Goal: Task Accomplishment & Management: Use online tool/utility

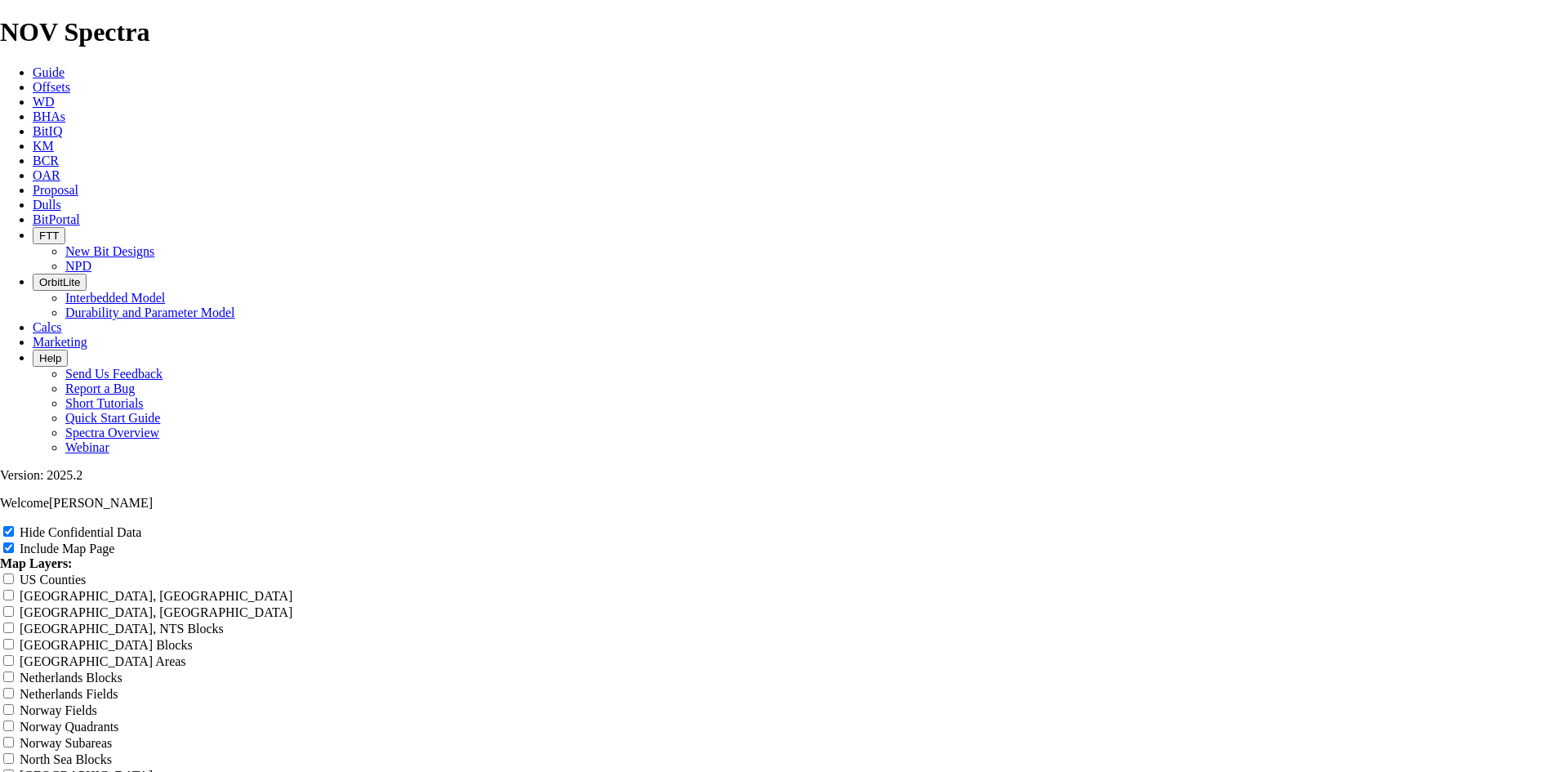
drag, startPoint x: 948, startPoint y: 120, endPoint x: 279, endPoint y: 146, distance: 669.5
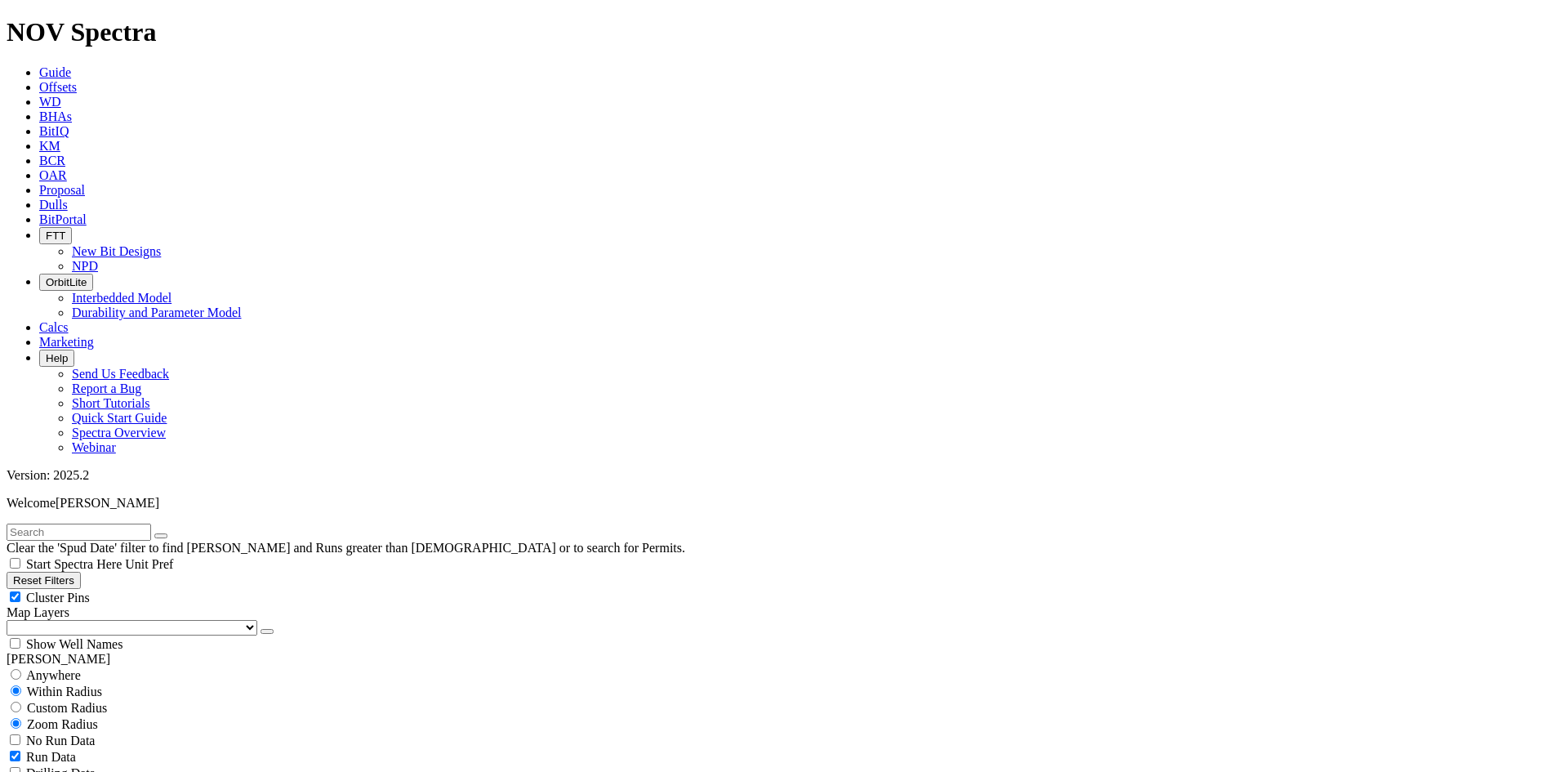
click at [90, 590] on span "Cluster Pins" at bounding box center [57, 597] width 63 height 14
checkbox input "false"
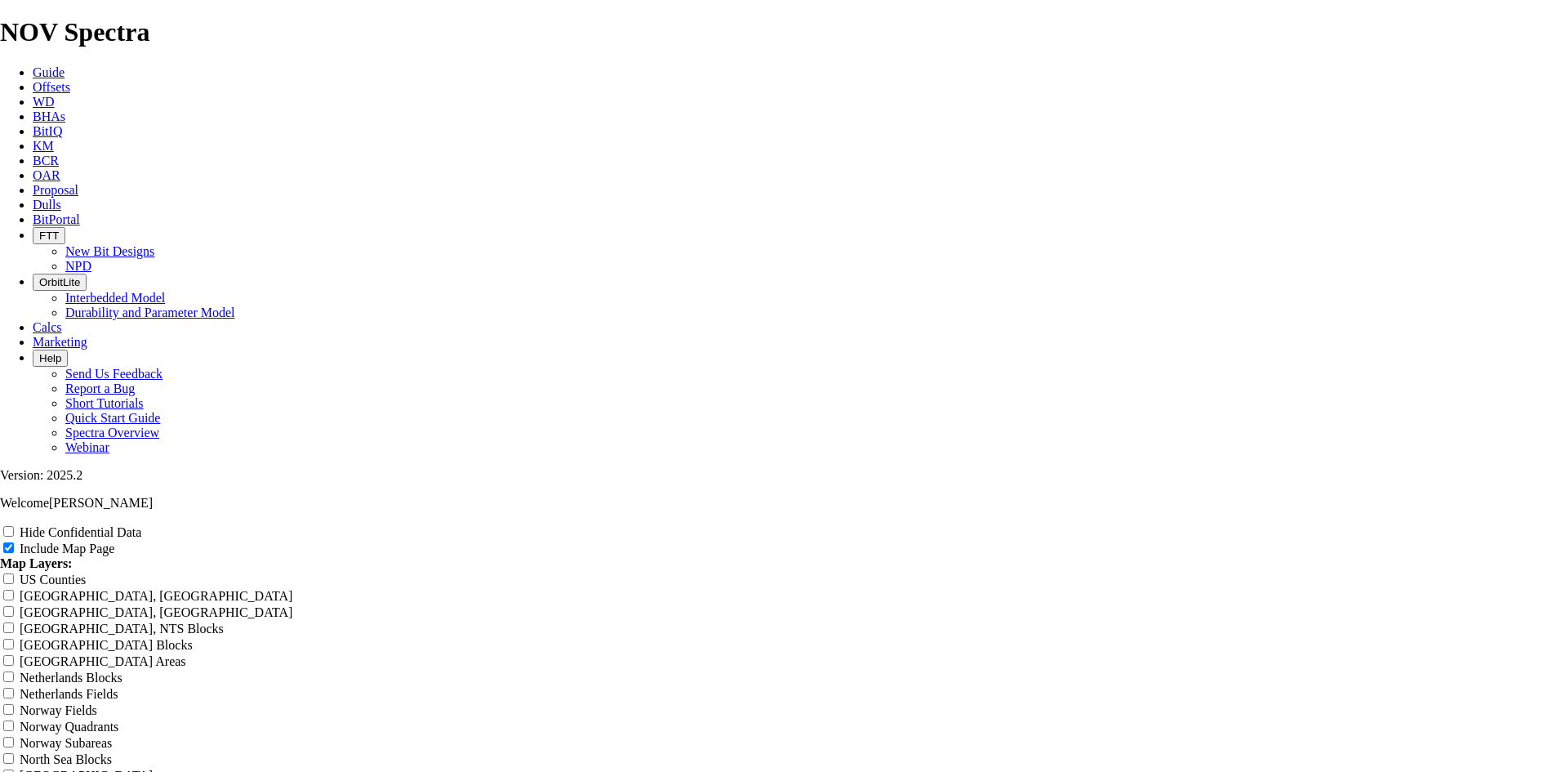
click at [141, 525] on label "Hide Confidential Data" at bounding box center [80, 532] width 121 height 14
click at [14, 526] on input "Hide Confidential Data" at bounding box center [9, 531] width 11 height 11
checkbox input "true"
type input "Untitled Offset Analysis Repor"
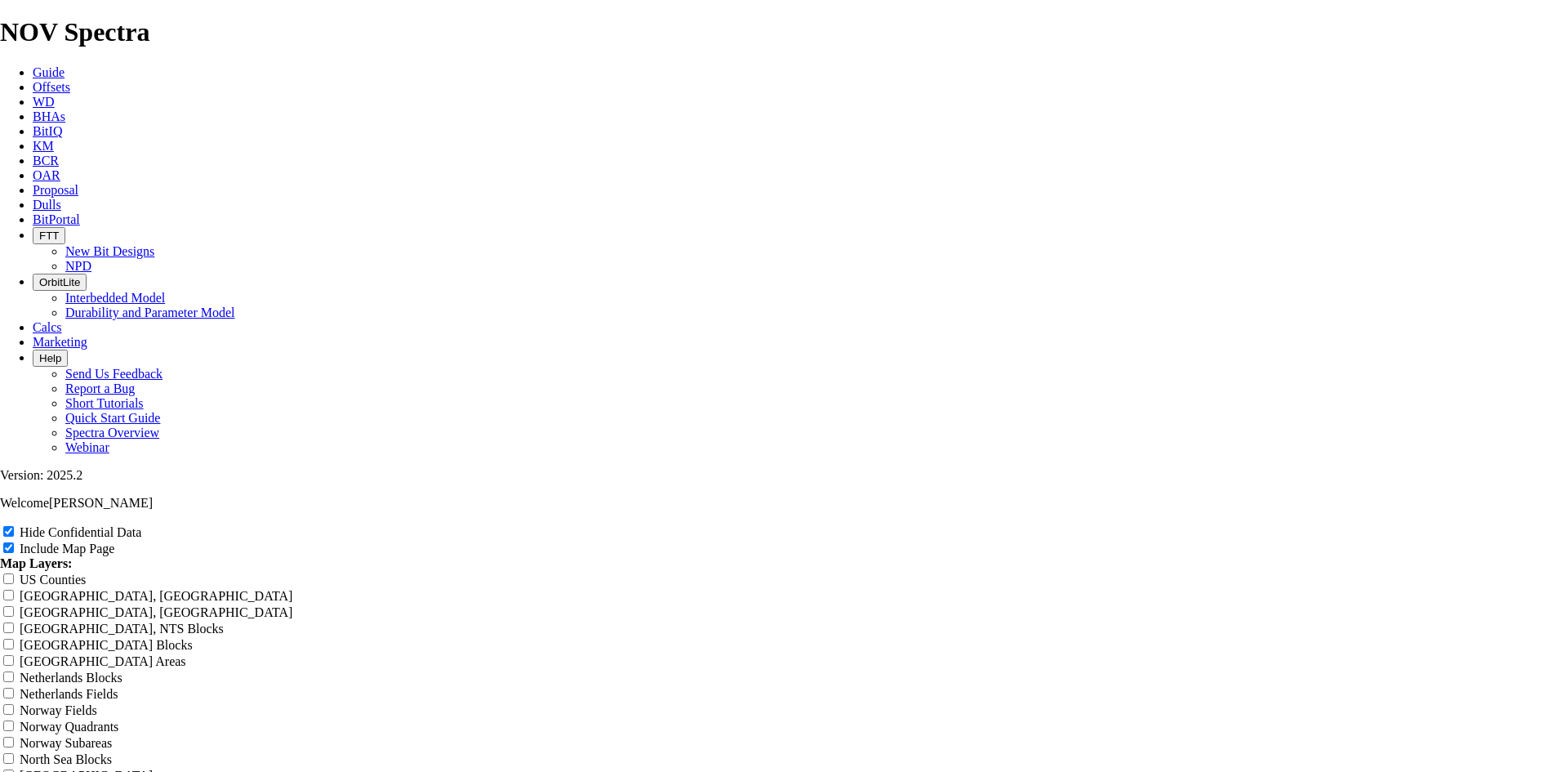
type input "Untitled Offset Analysis Repor"
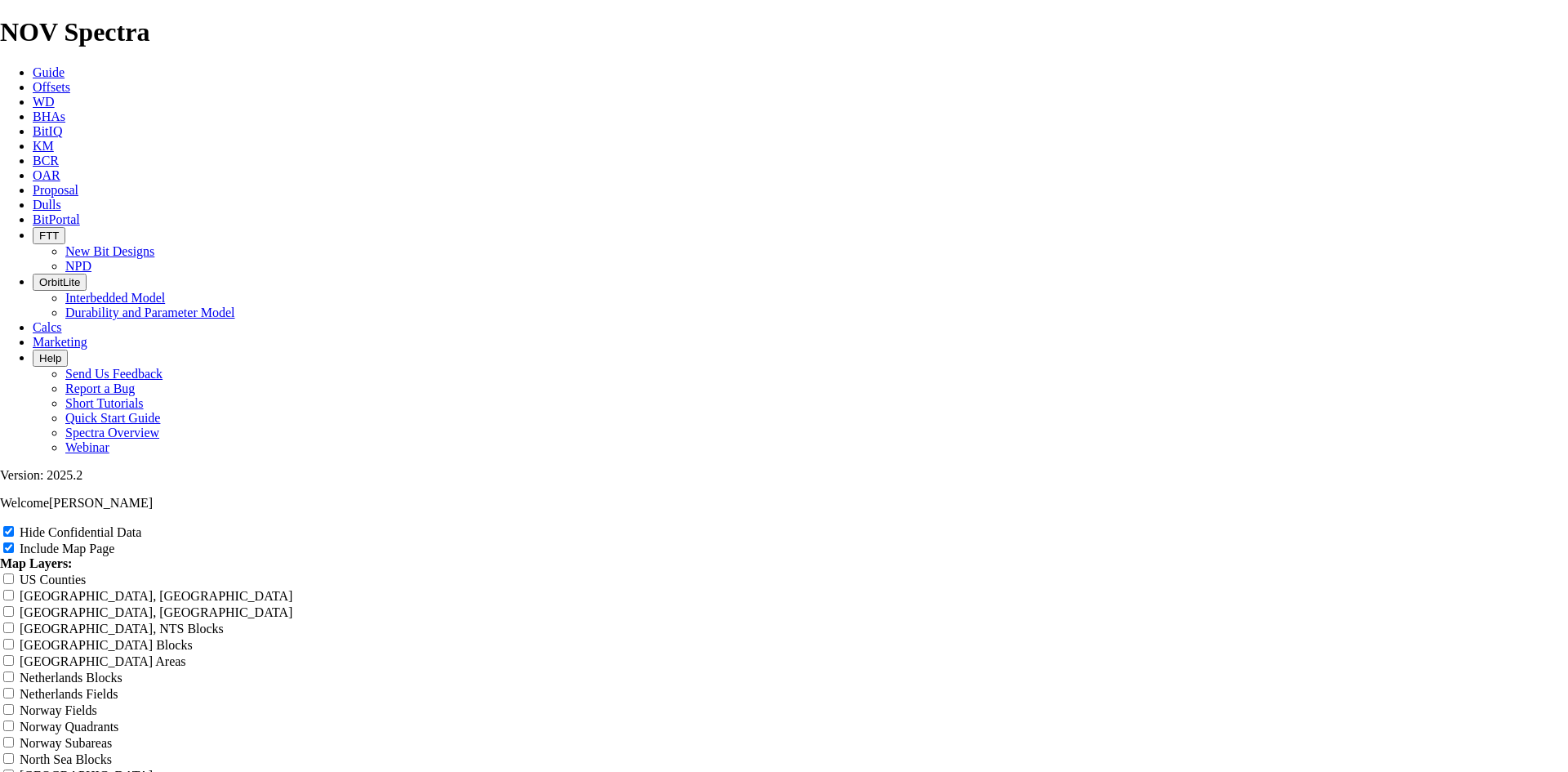
type input "Untitled Offset Analysis Repo"
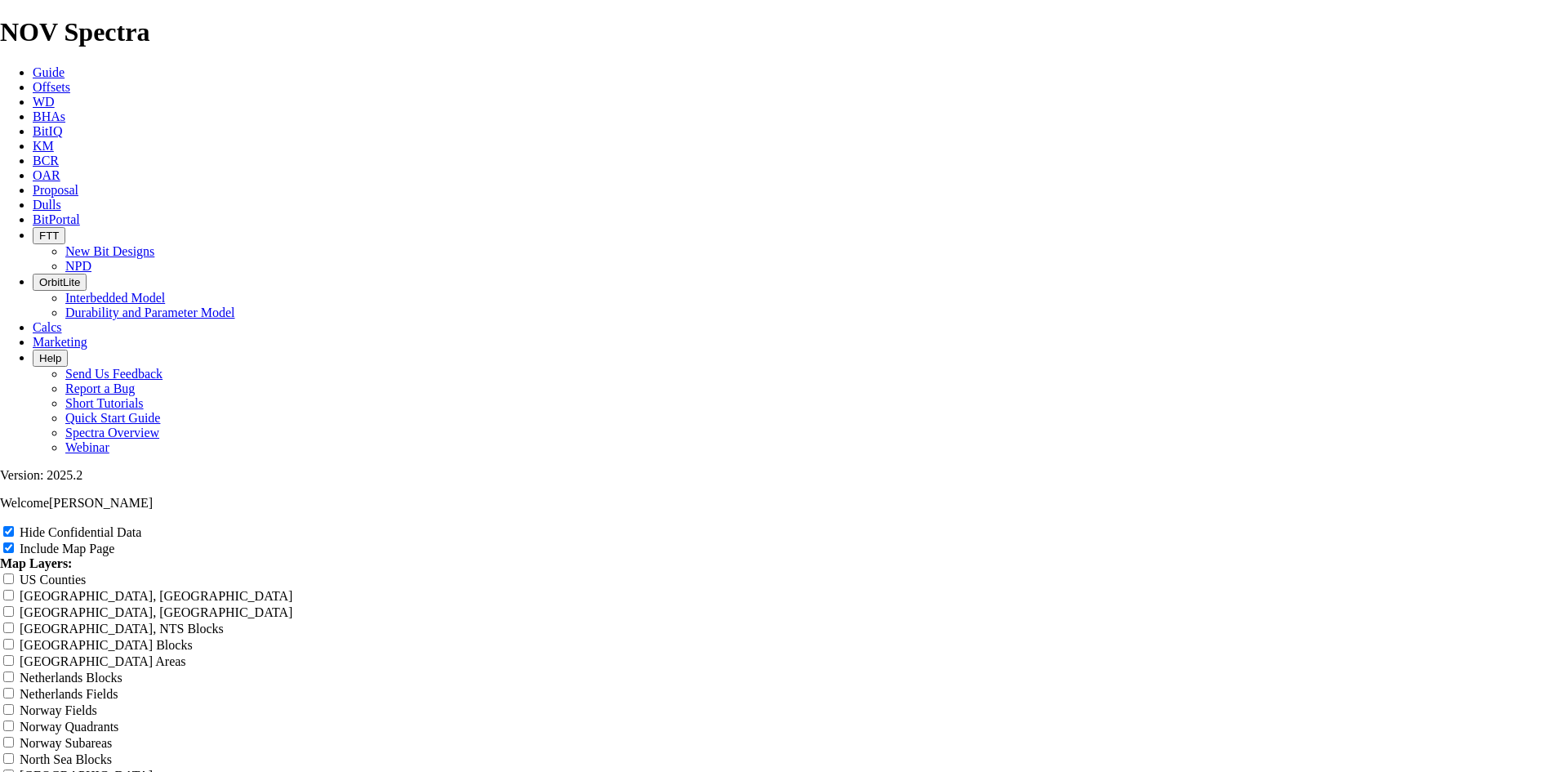
type input "Untitled Offset Analysis Repo"
type input "Untitled Offset Analysis Rep"
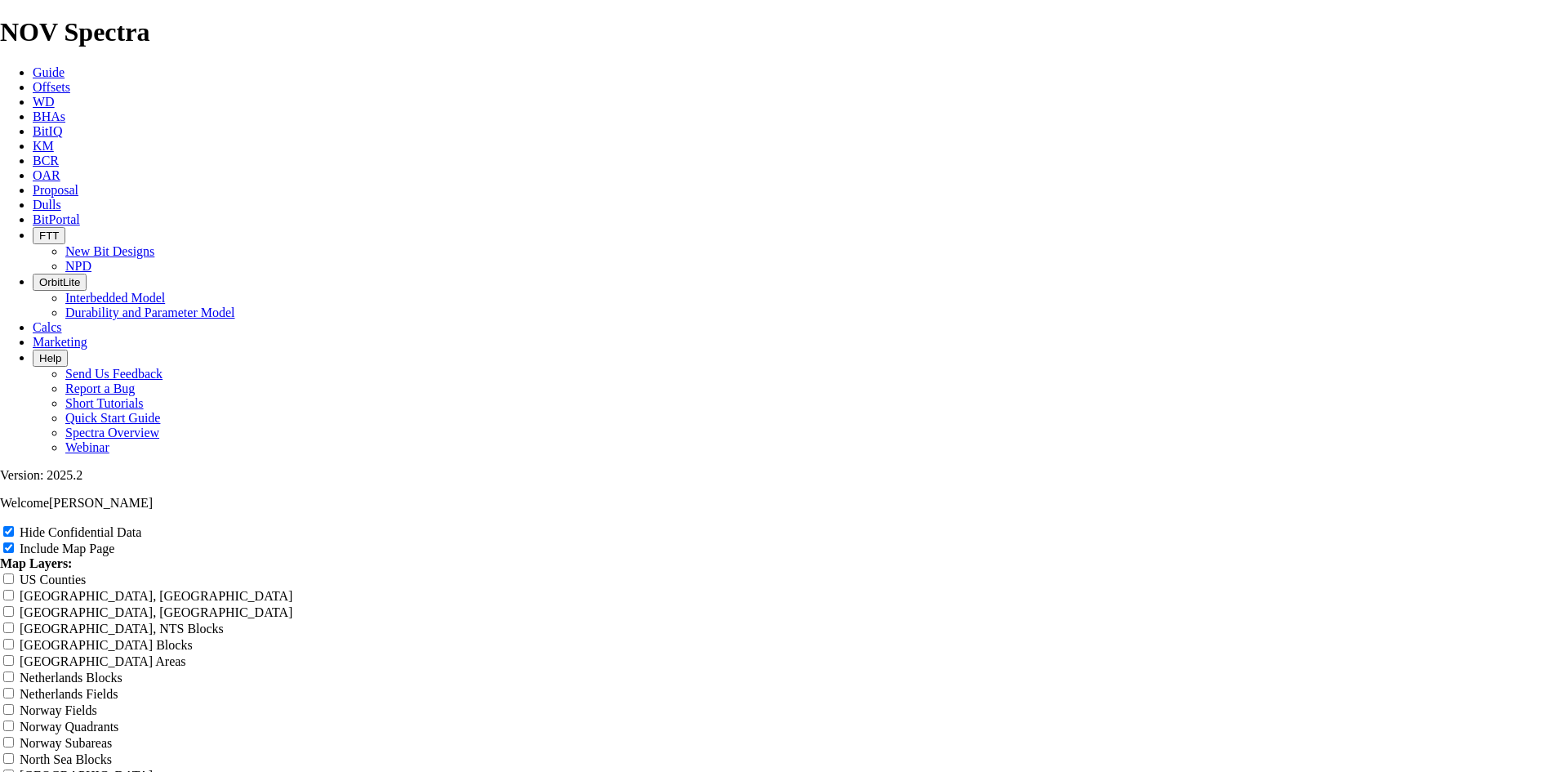
type input "Untitled Offset Analysis Rep"
type input "Untitled Offset Analysis Re"
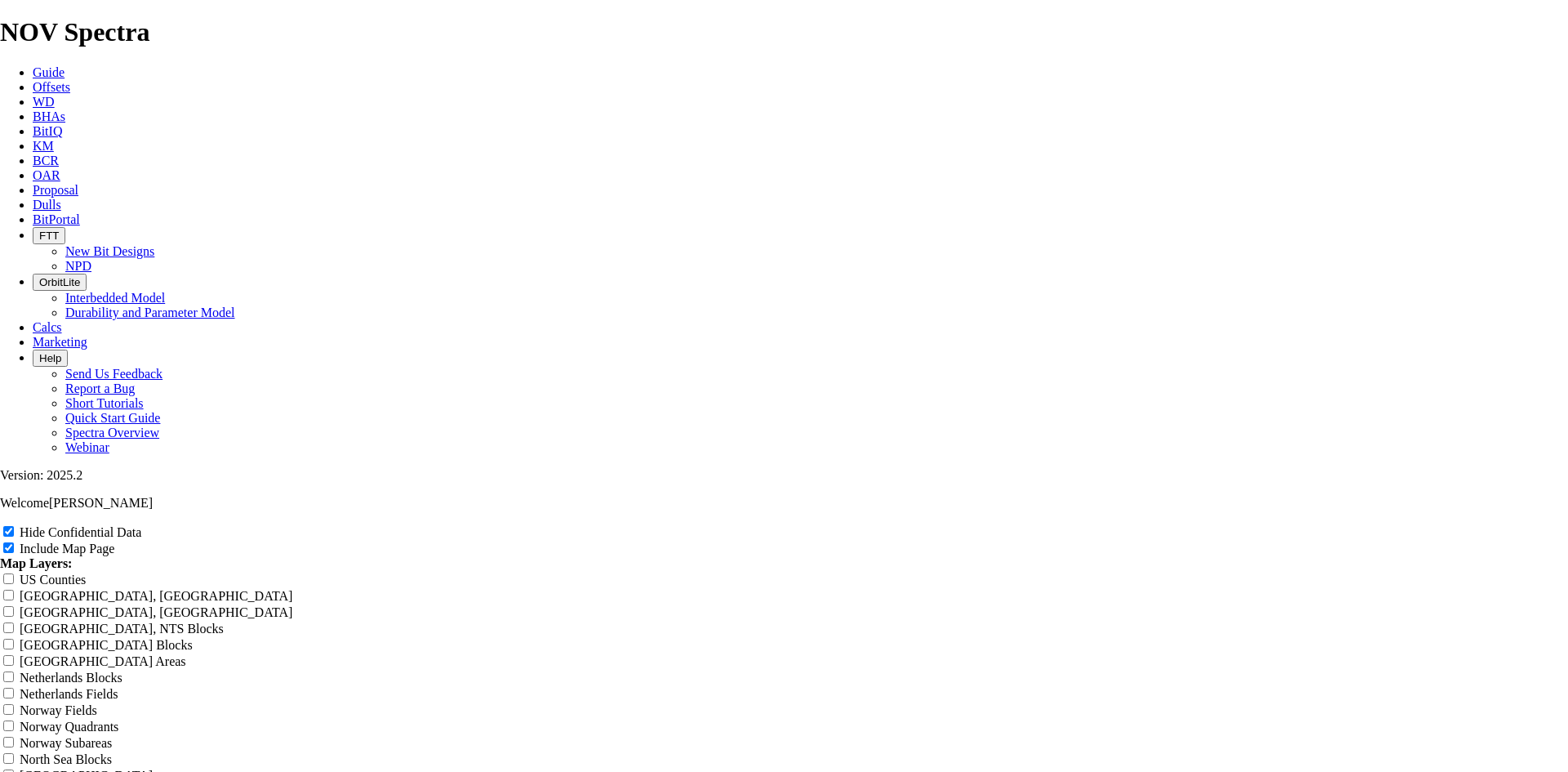
type input "Untitled Offset Analysis Re"
type input "Untitled Offset Analysis R"
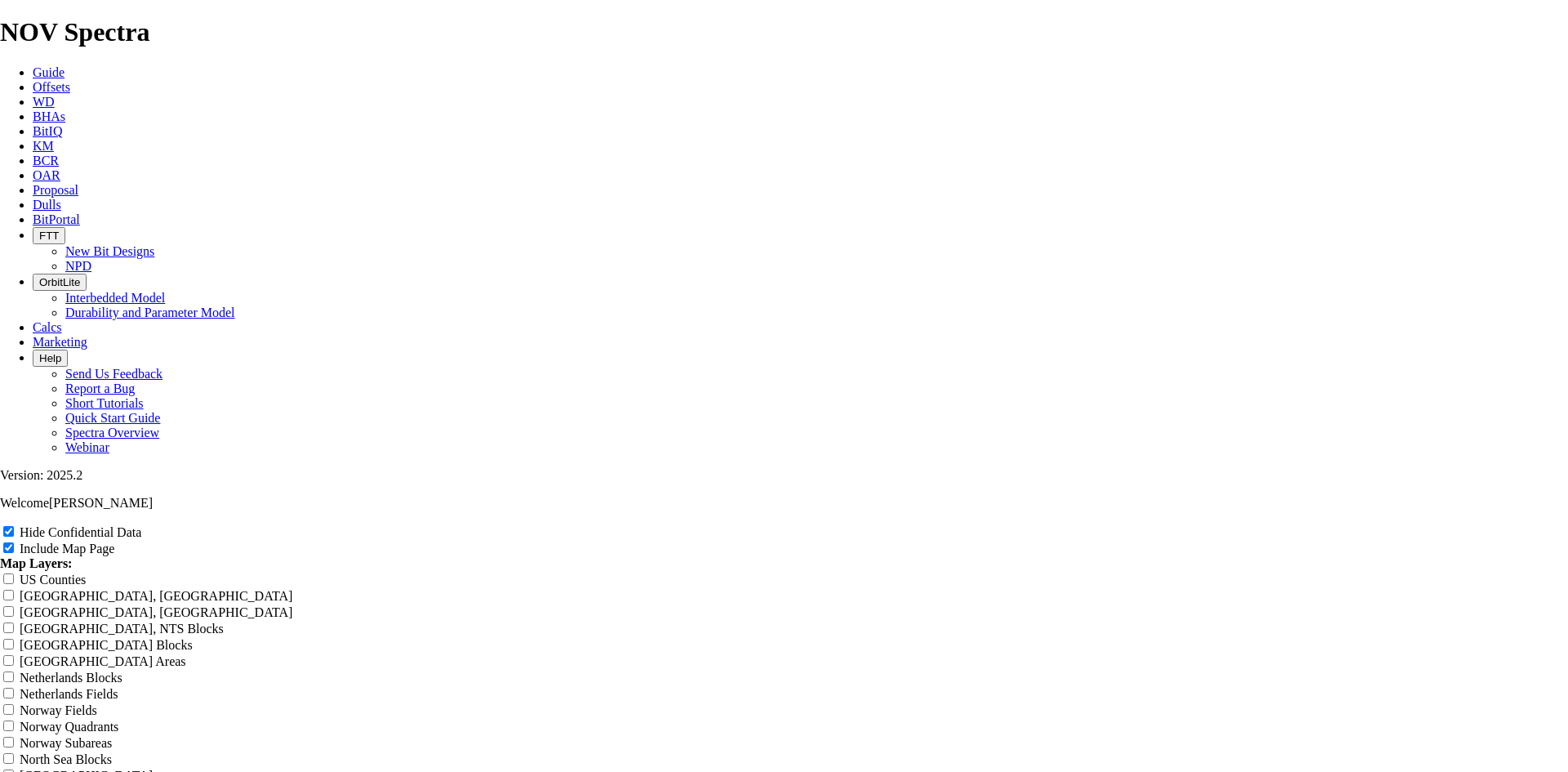
type input "Untitled Offset Analysis R"
type input "Untitled Offset Analysis"
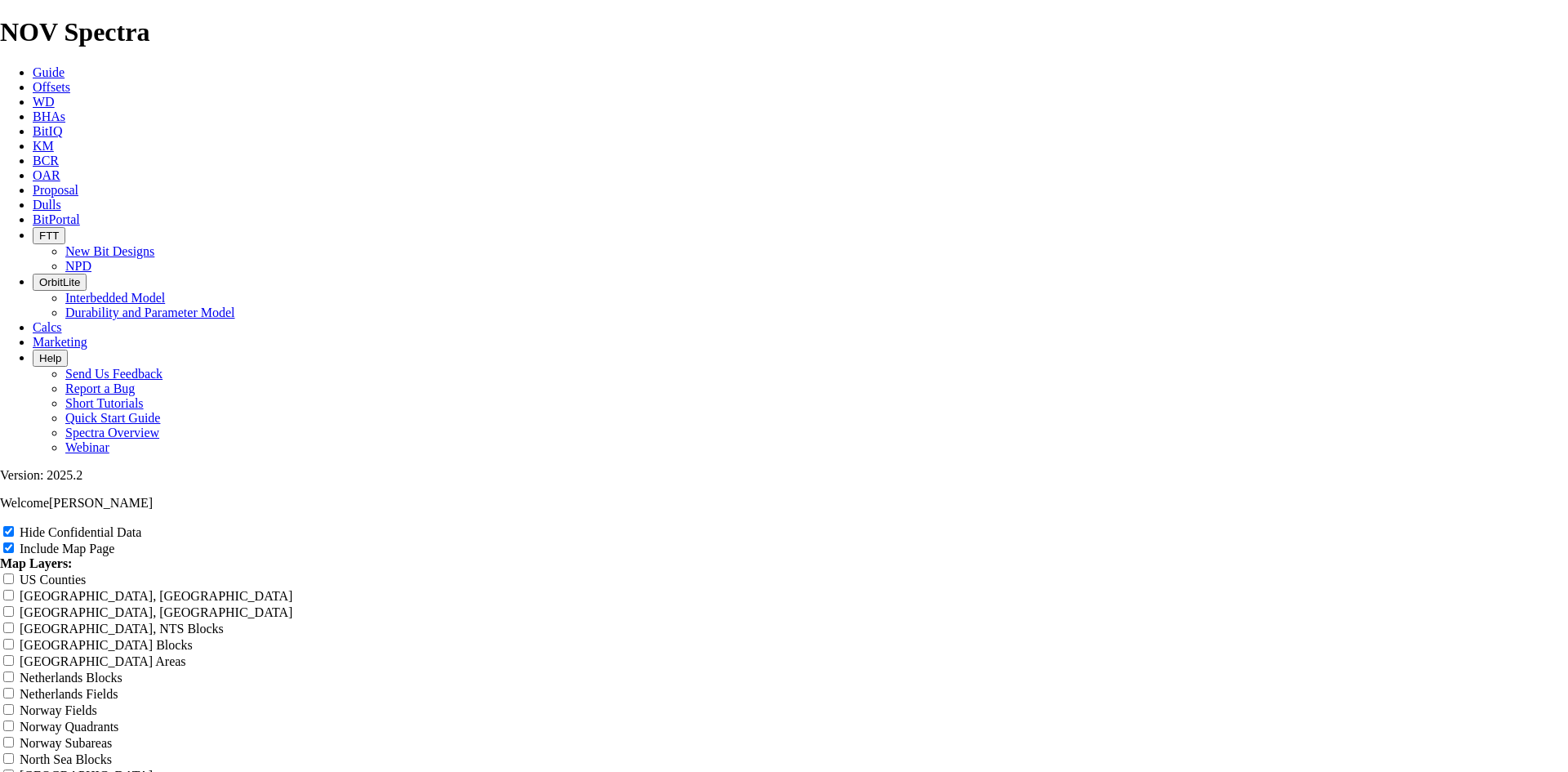
type input "Untitled Offset Analysis"
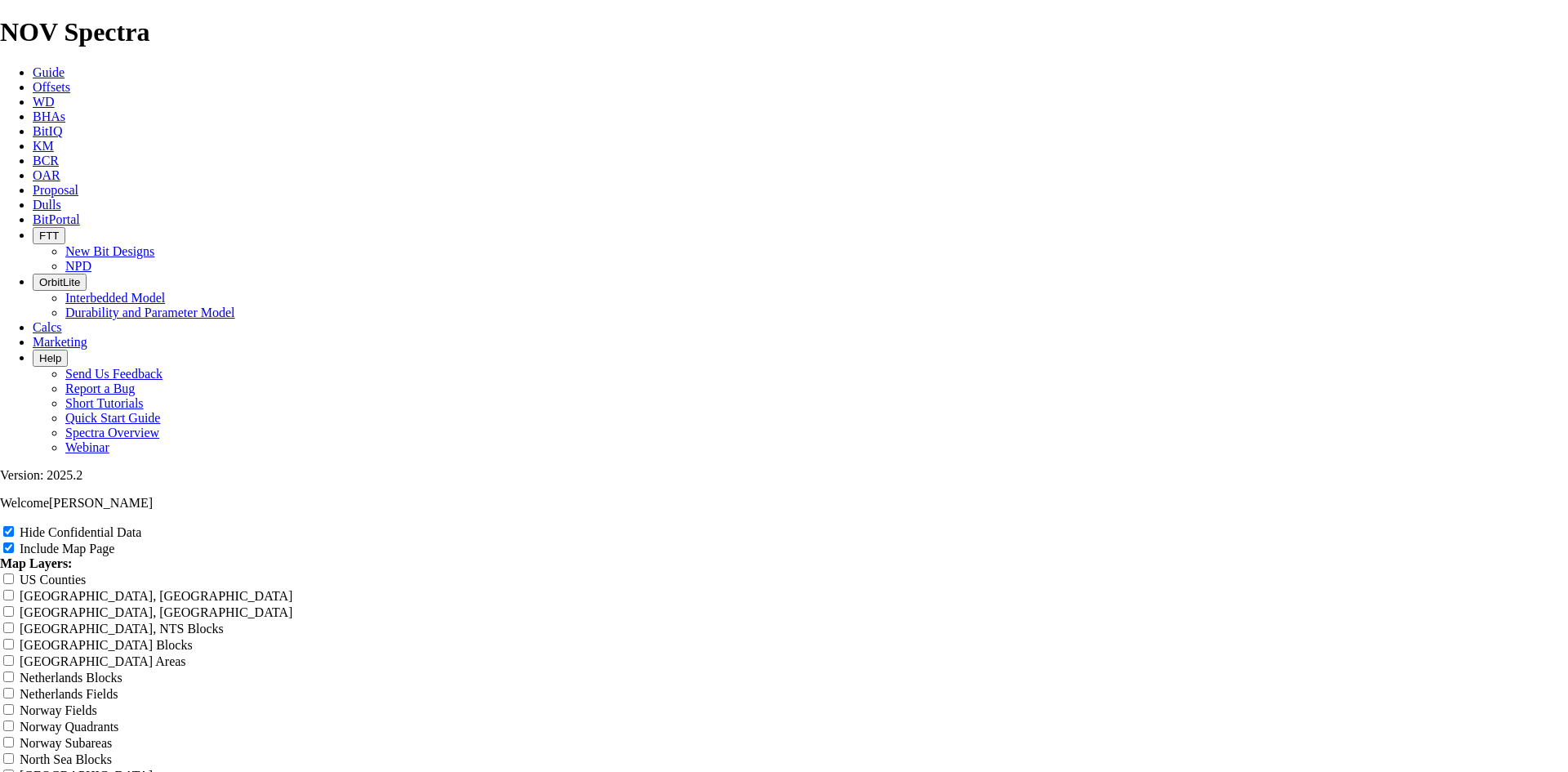
type input "Untitled Offset Analysi"
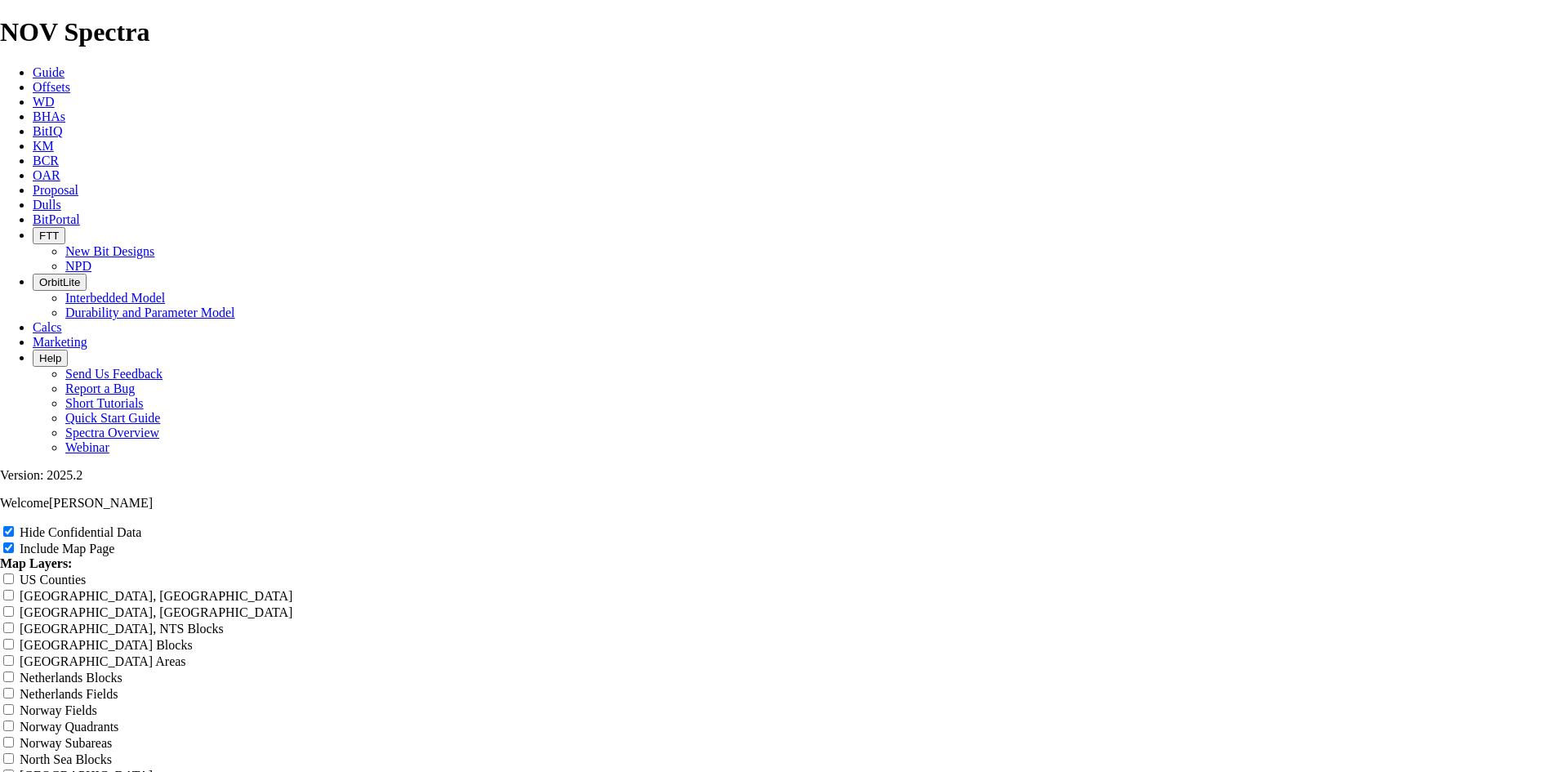
type input "Untitled Offset Analysi"
type input "Untitled Offset Analys"
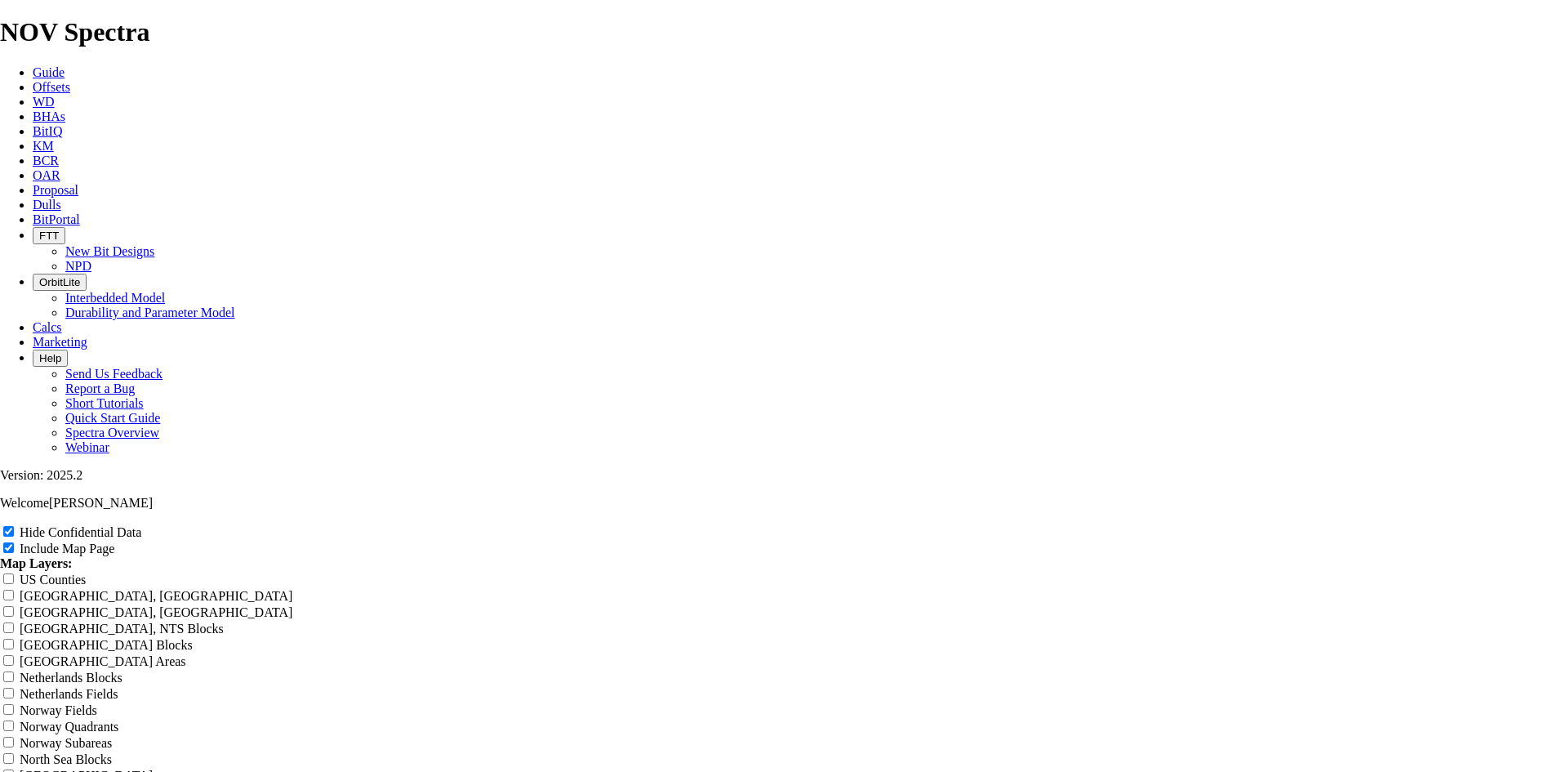
type input "Untitled Offset Analys"
type input "Untitled Offset Analy"
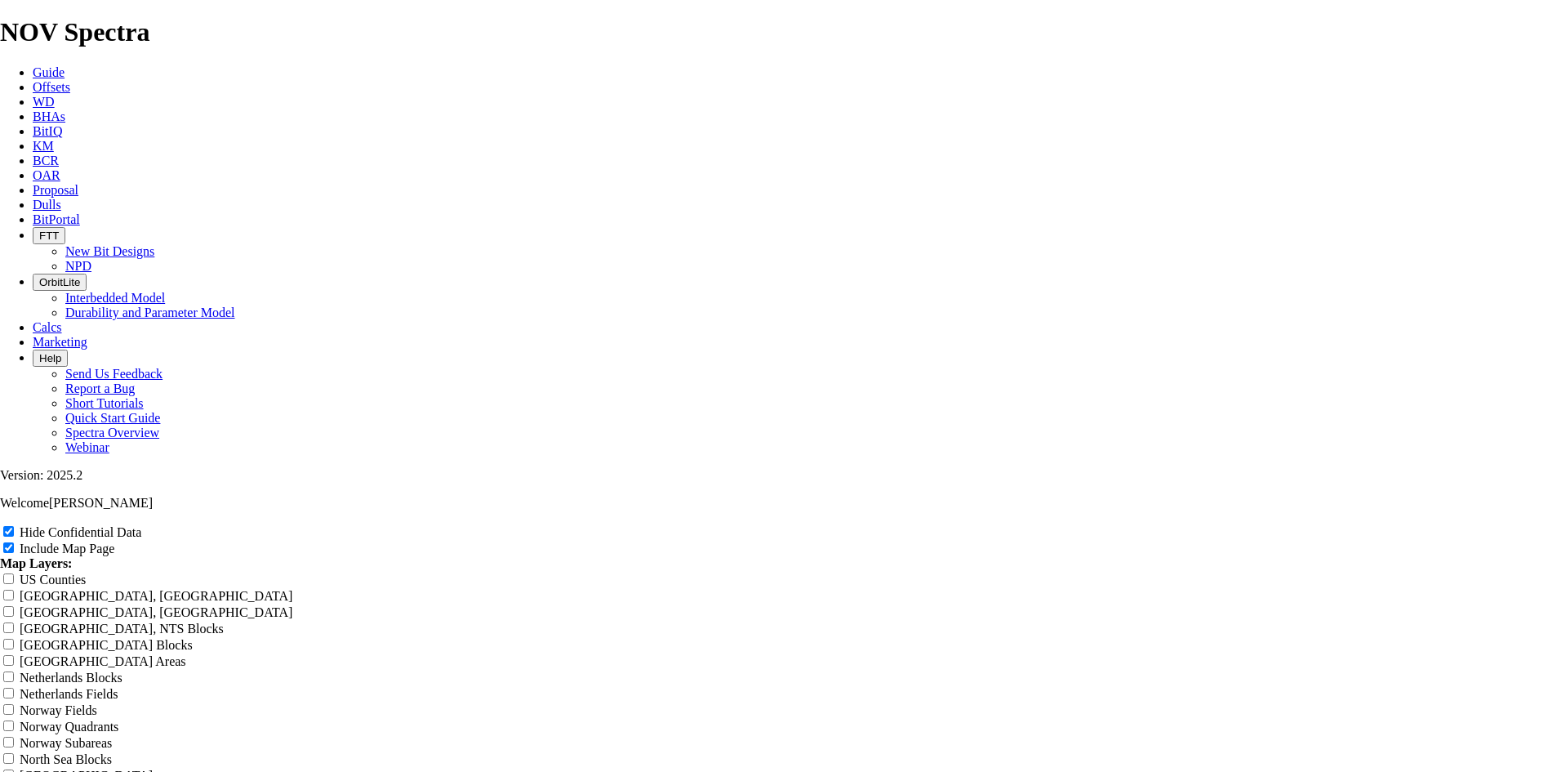
type input "Untitled Offset Analy"
type input "Untitled Offset Anal"
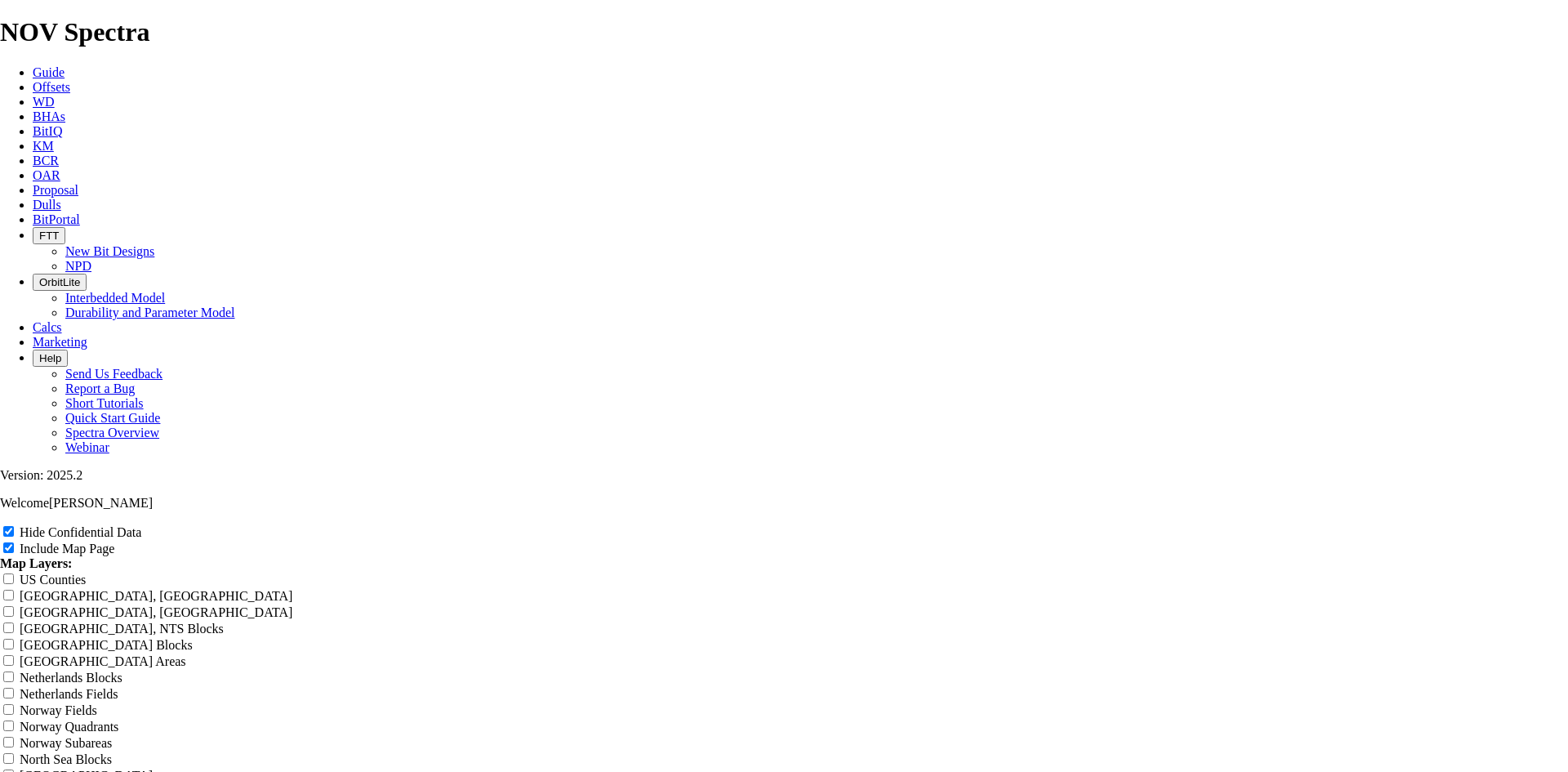
type input "Untitled Offset Anal"
type input "Untitled Offset [PERSON_NAME]"
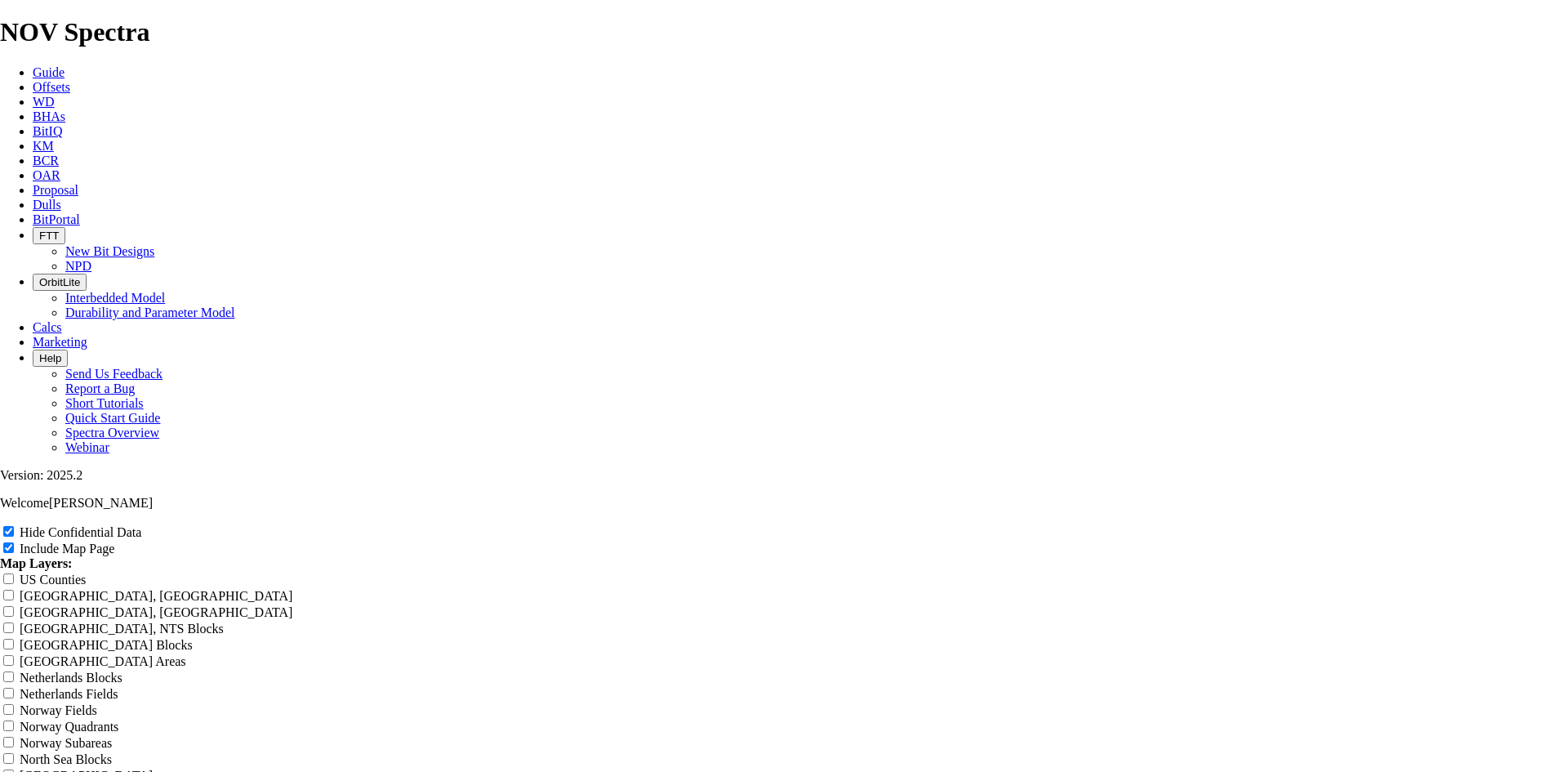
type input "Untitled Offset [PERSON_NAME]"
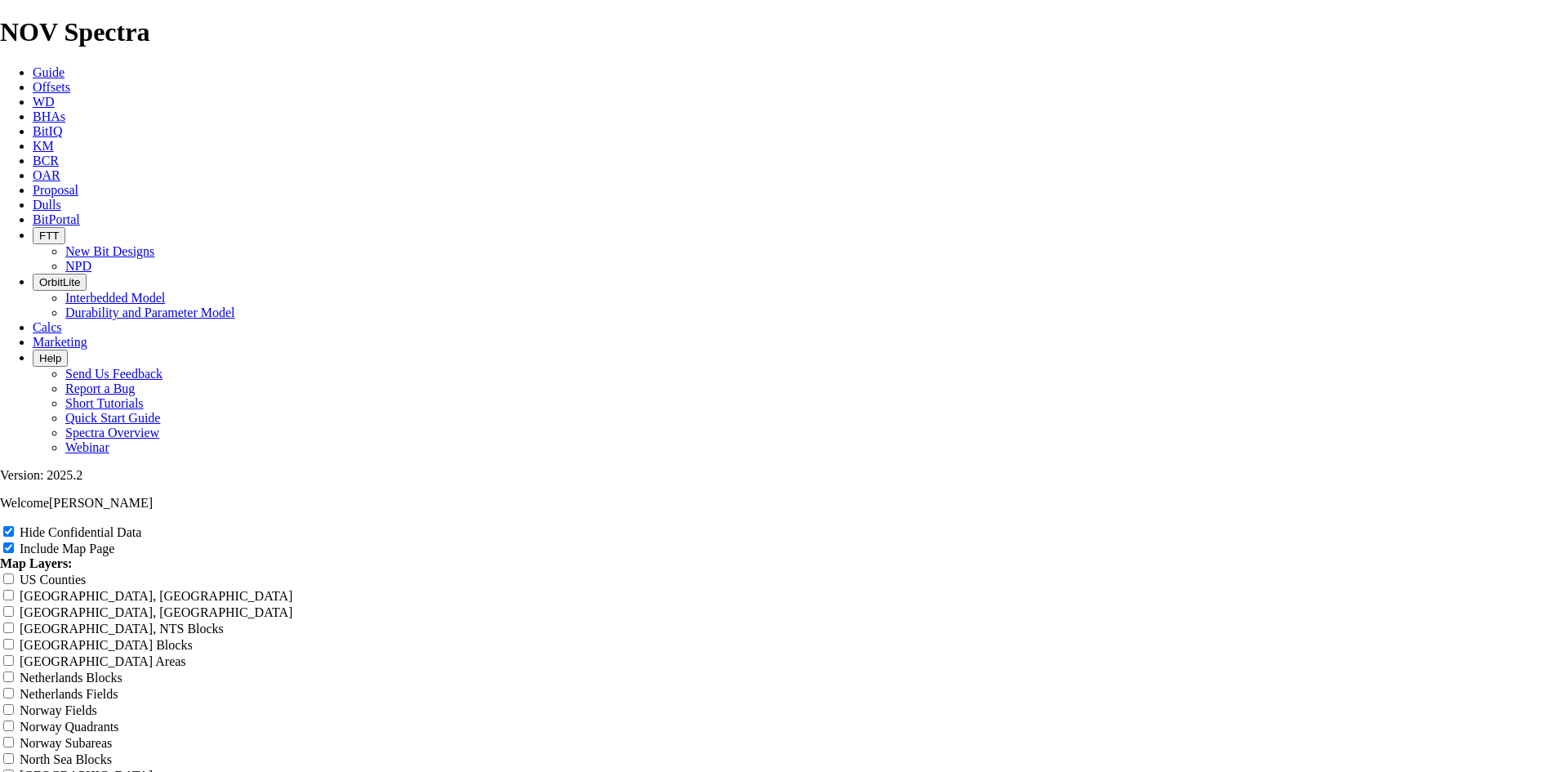
type input "Untitled Offset An"
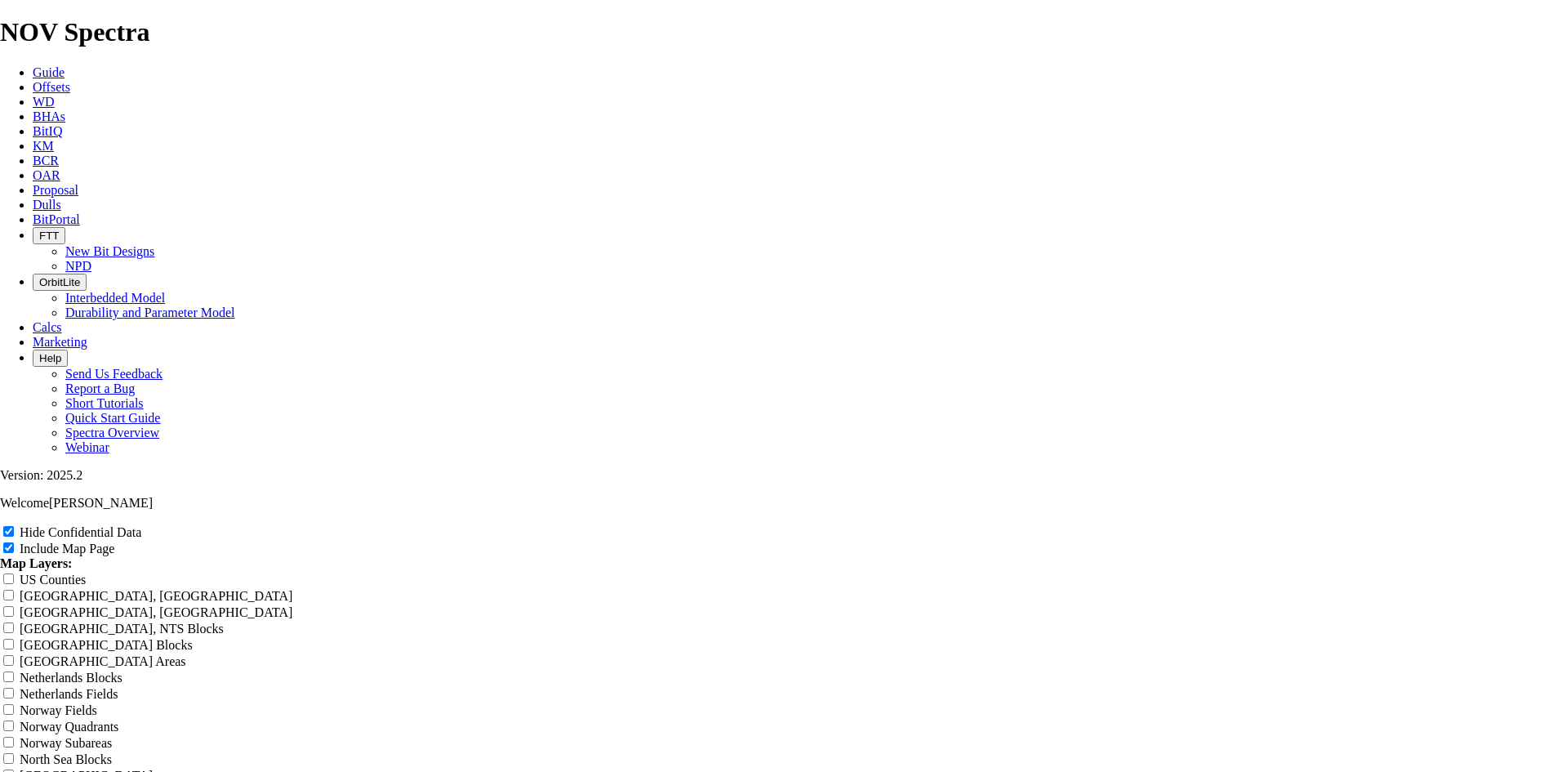
type input "Untitled Offset An"
type input "Untitled Offset A"
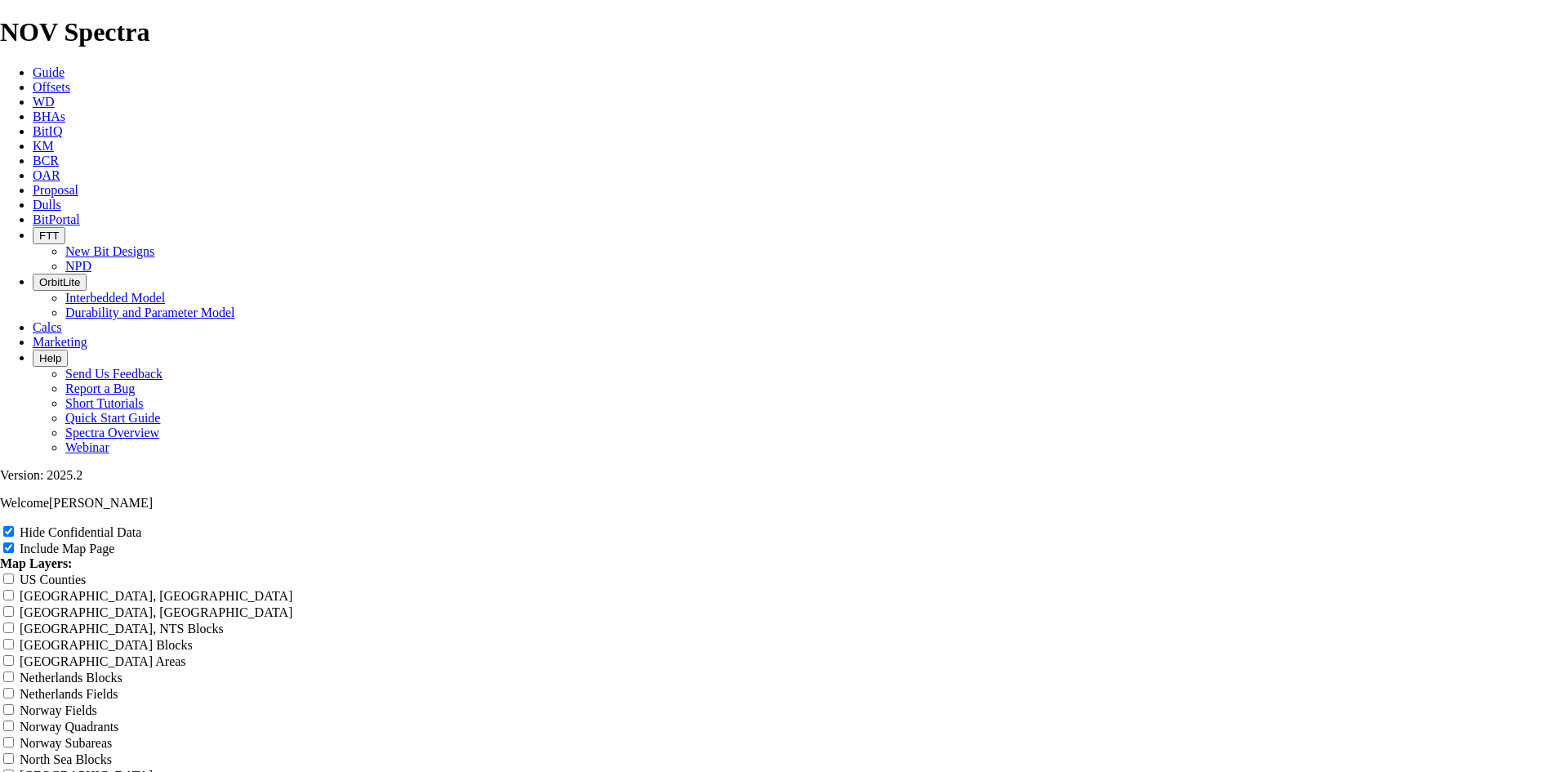
type input "Untitled Offset A"
type input "Untitled Offset"
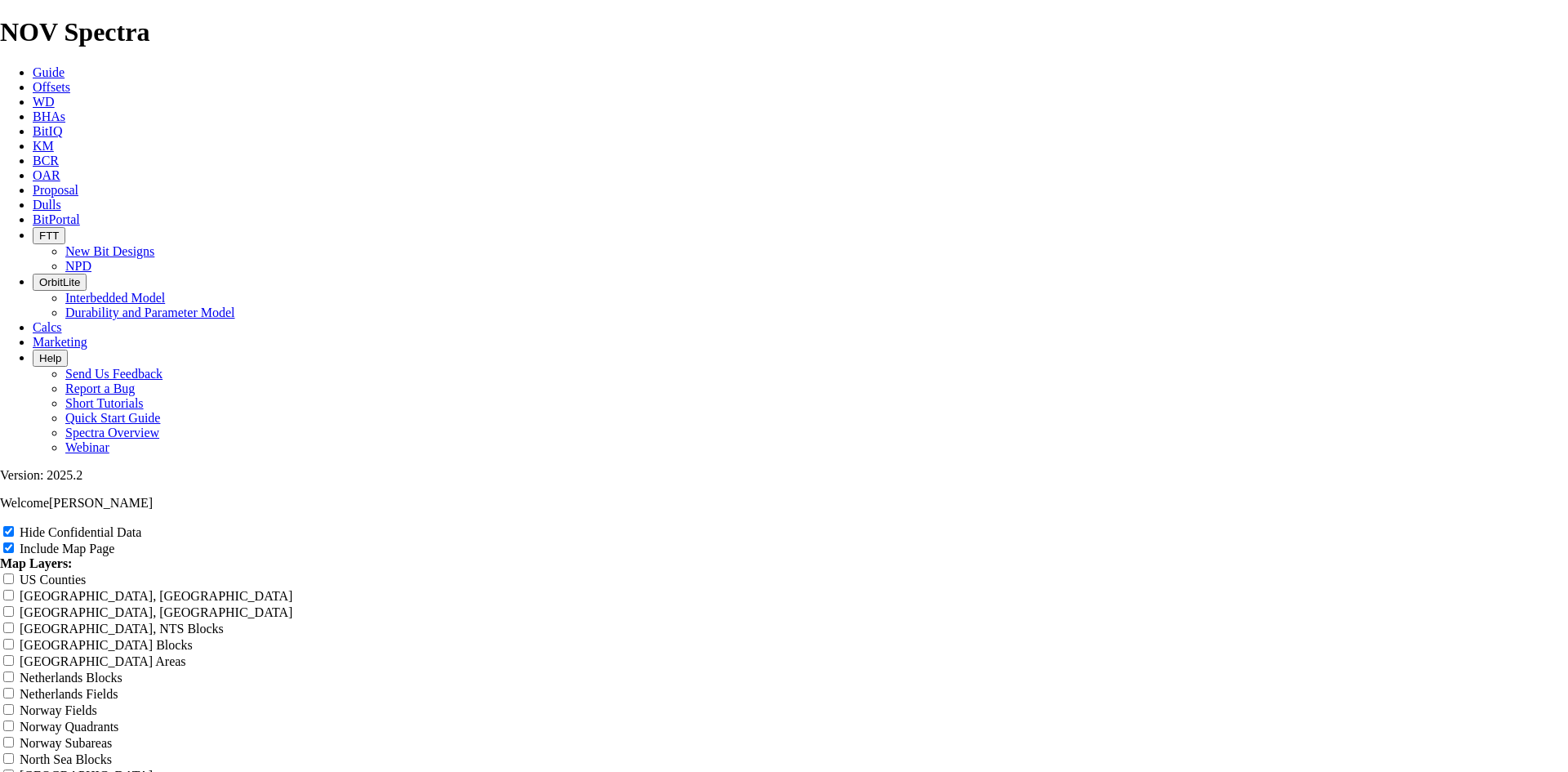
type input "Untitled Offset"
type input "Untitled Offse"
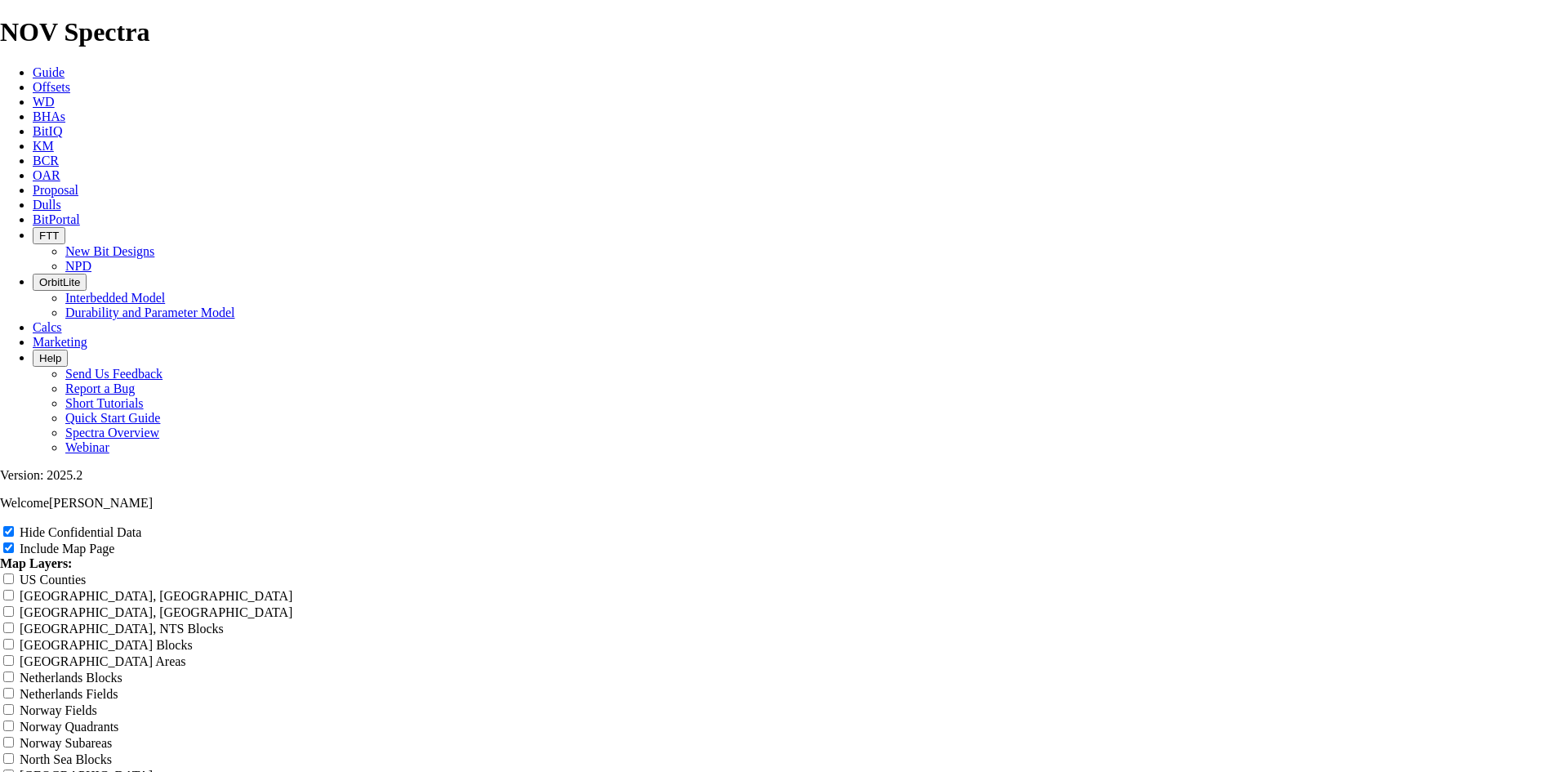
type input "Untitled Offse"
type input "Untitled Offs"
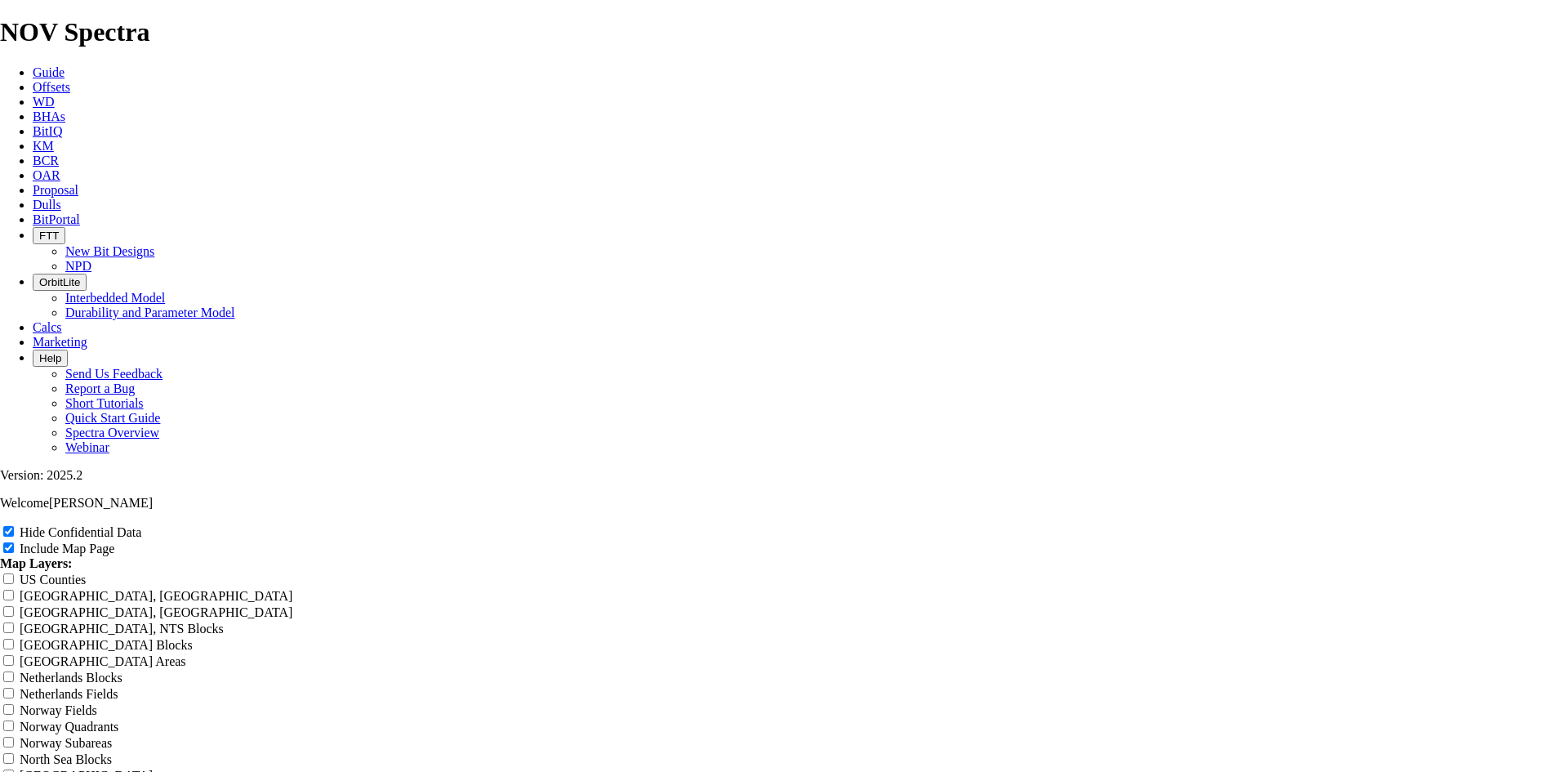
type input "Untitled Offs"
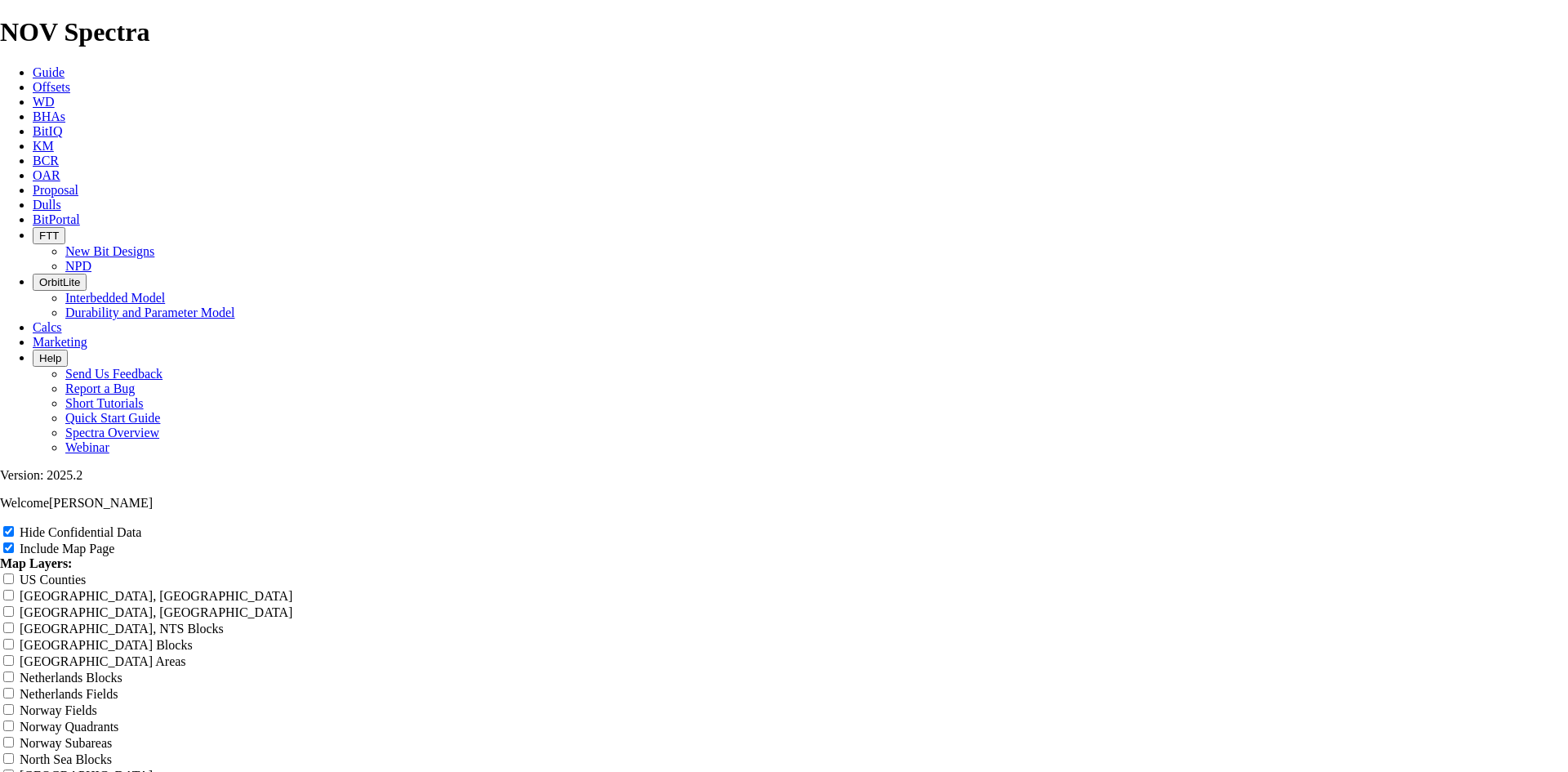
type input "Untitled Off"
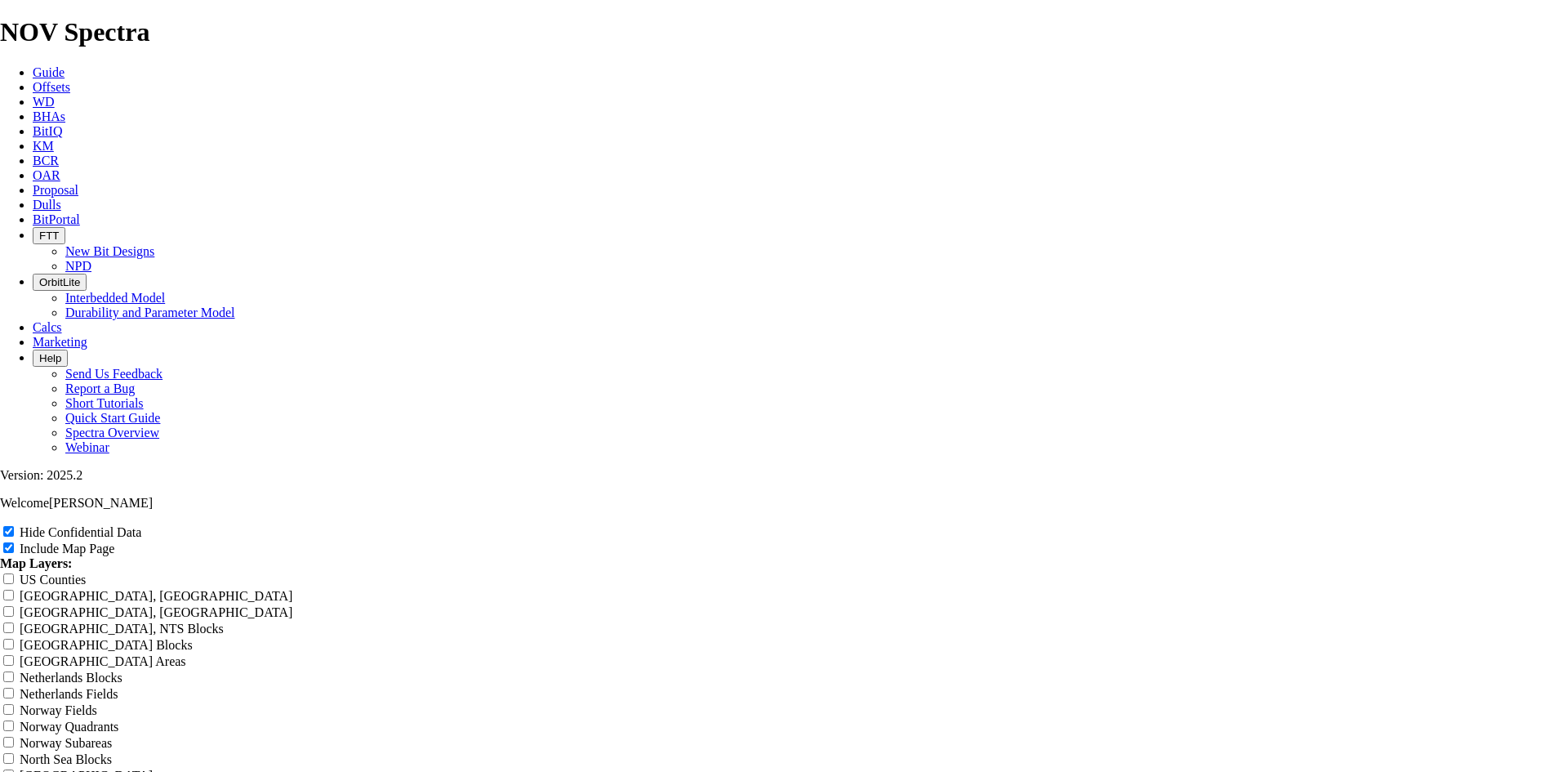
type input "Untitled Off"
type input "Untitled Of"
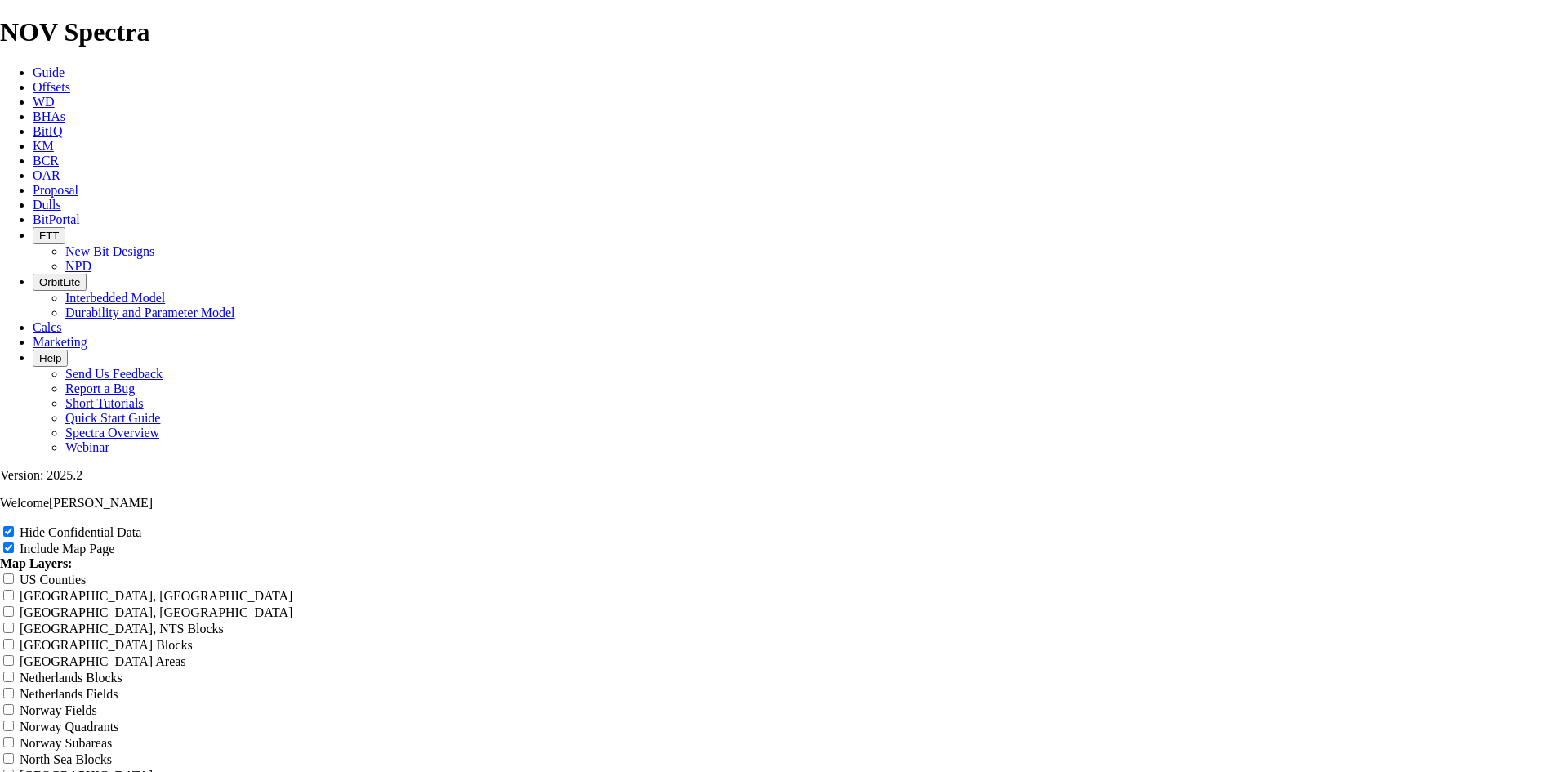
type input "Untitled Of"
type input "Untitled O"
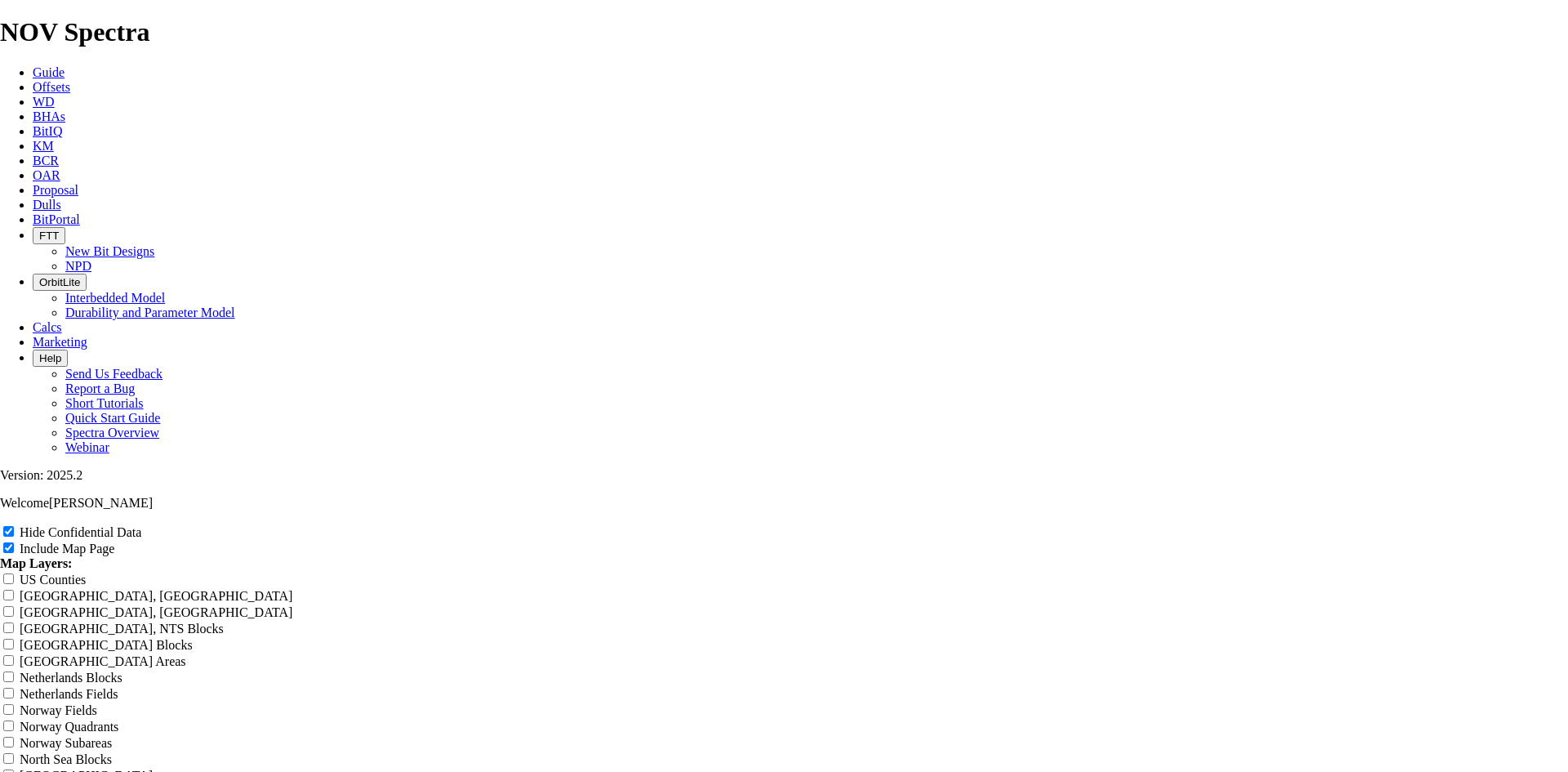
type input "Untitled O"
type input "Untitled"
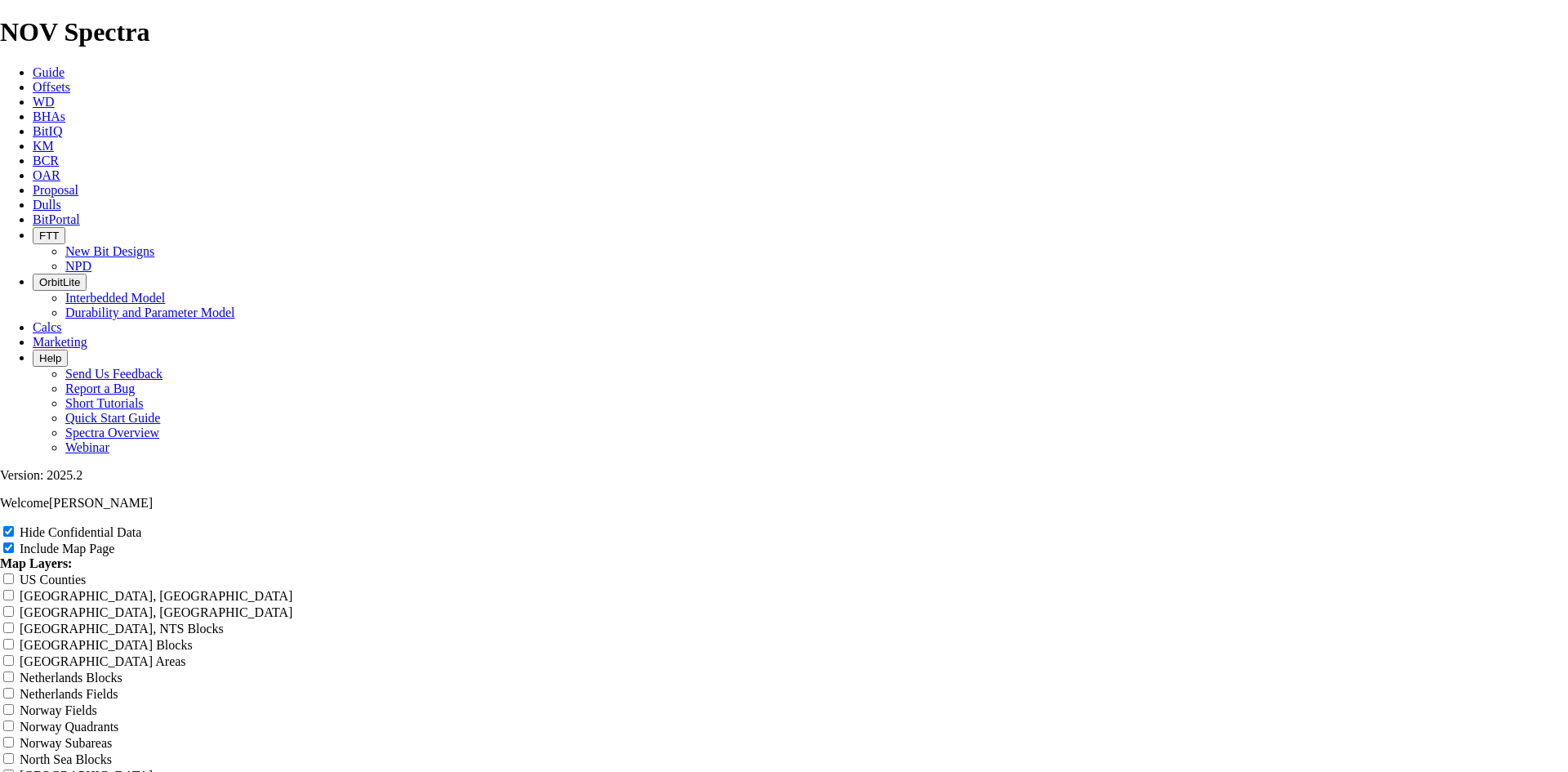
type input "Untitled"
type input "Untitle"
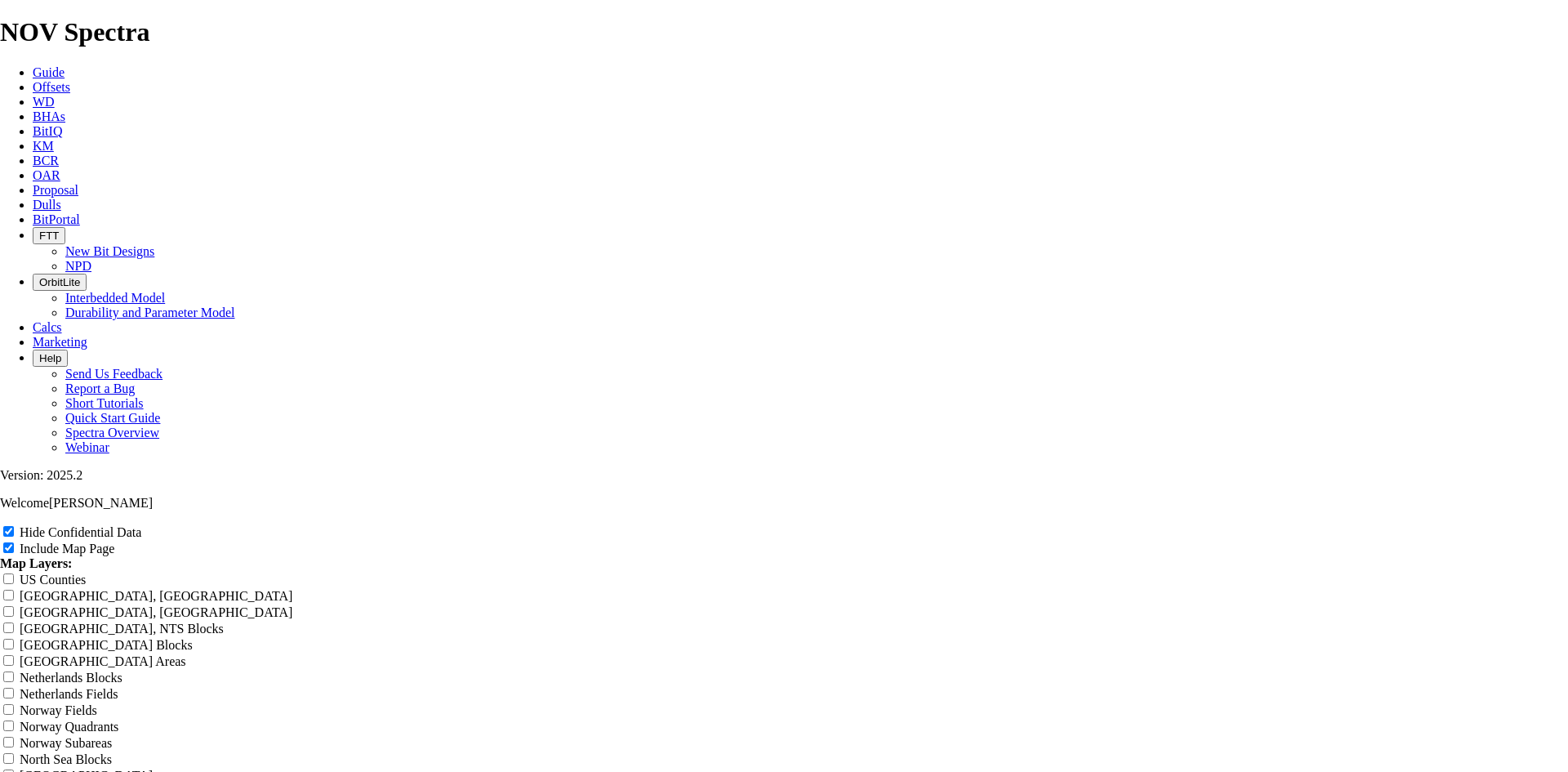
type input "Untitle"
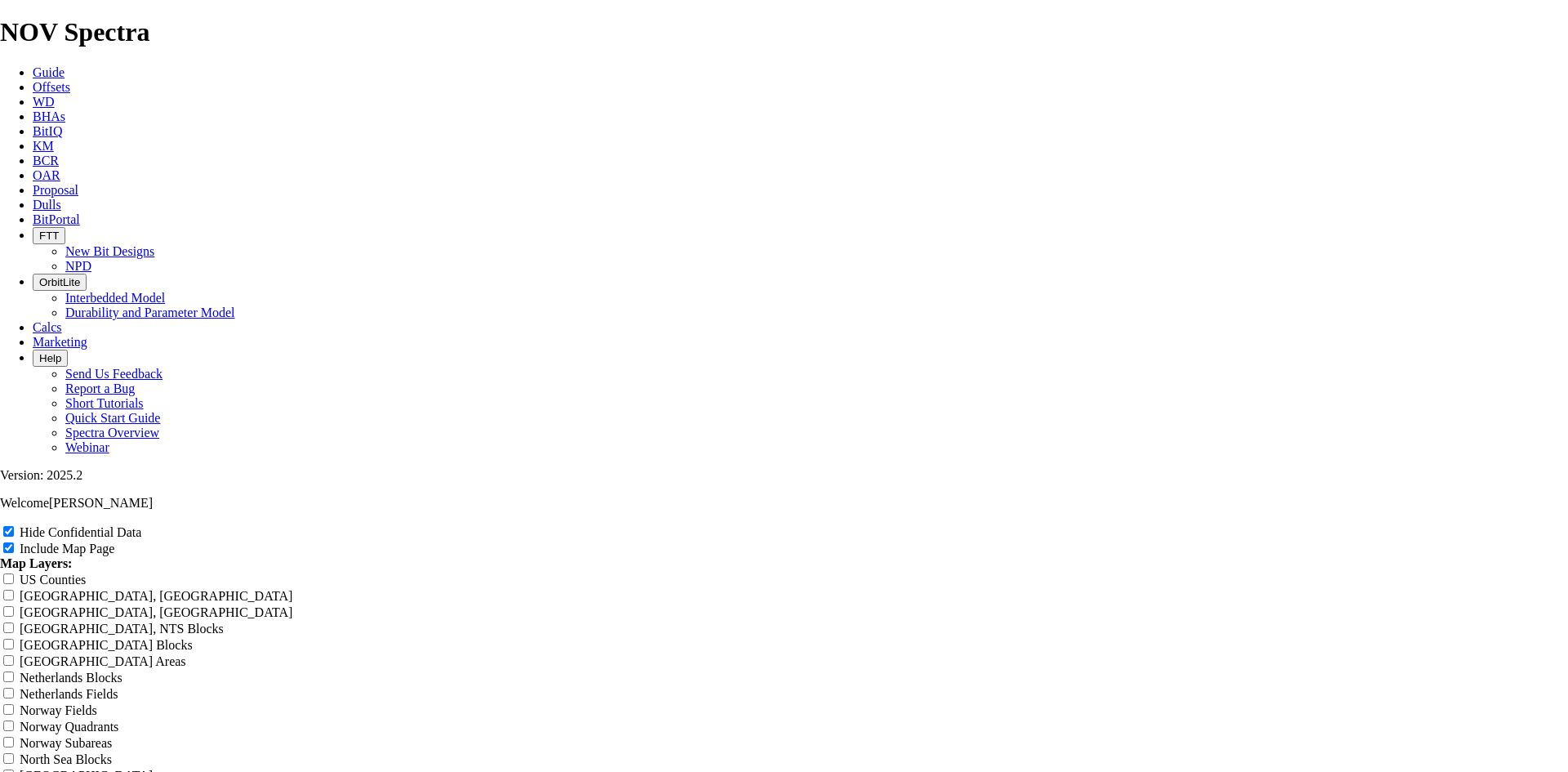
type input "Untitl"
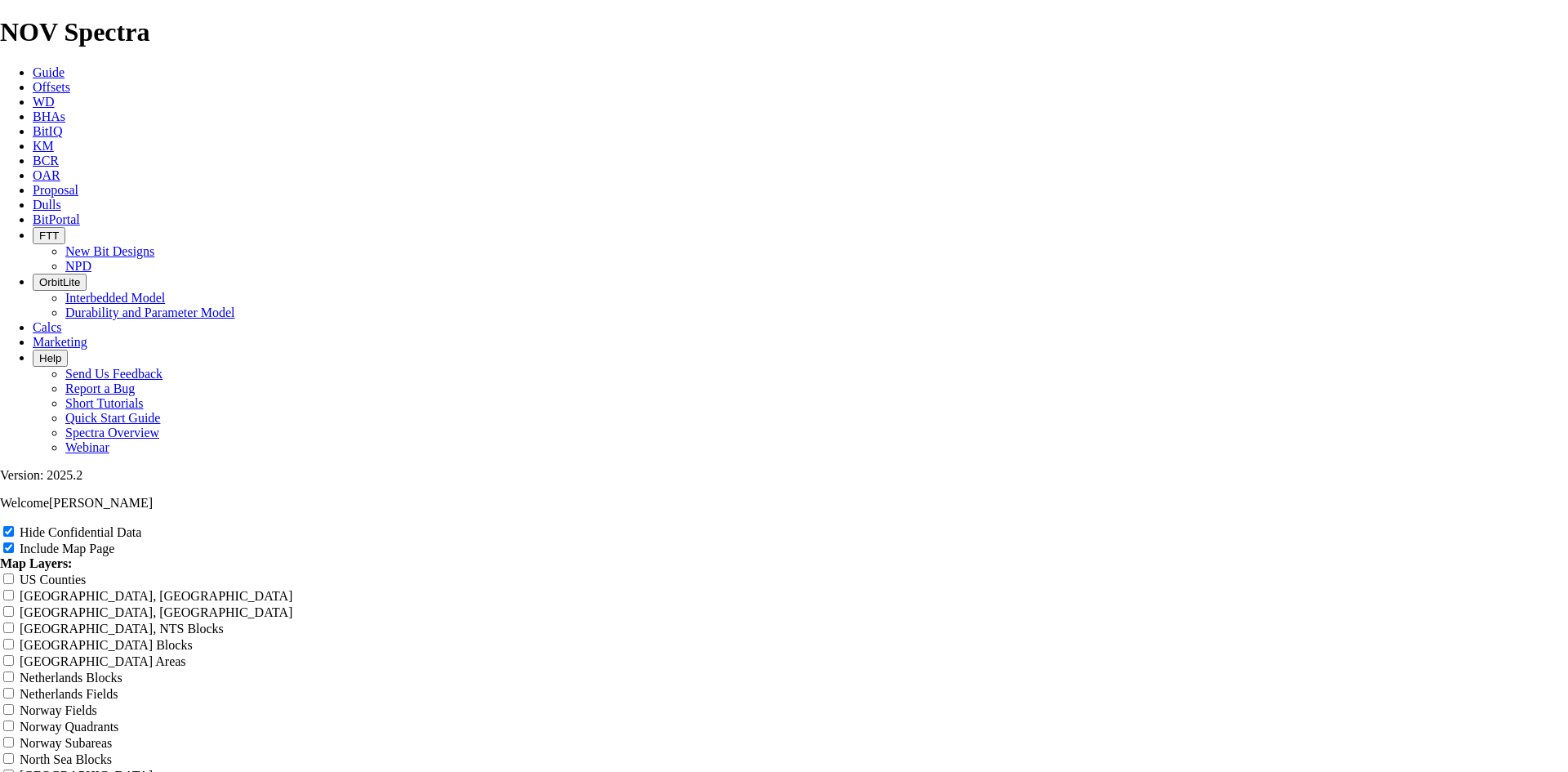
type input "Untitl"
type input "Untit"
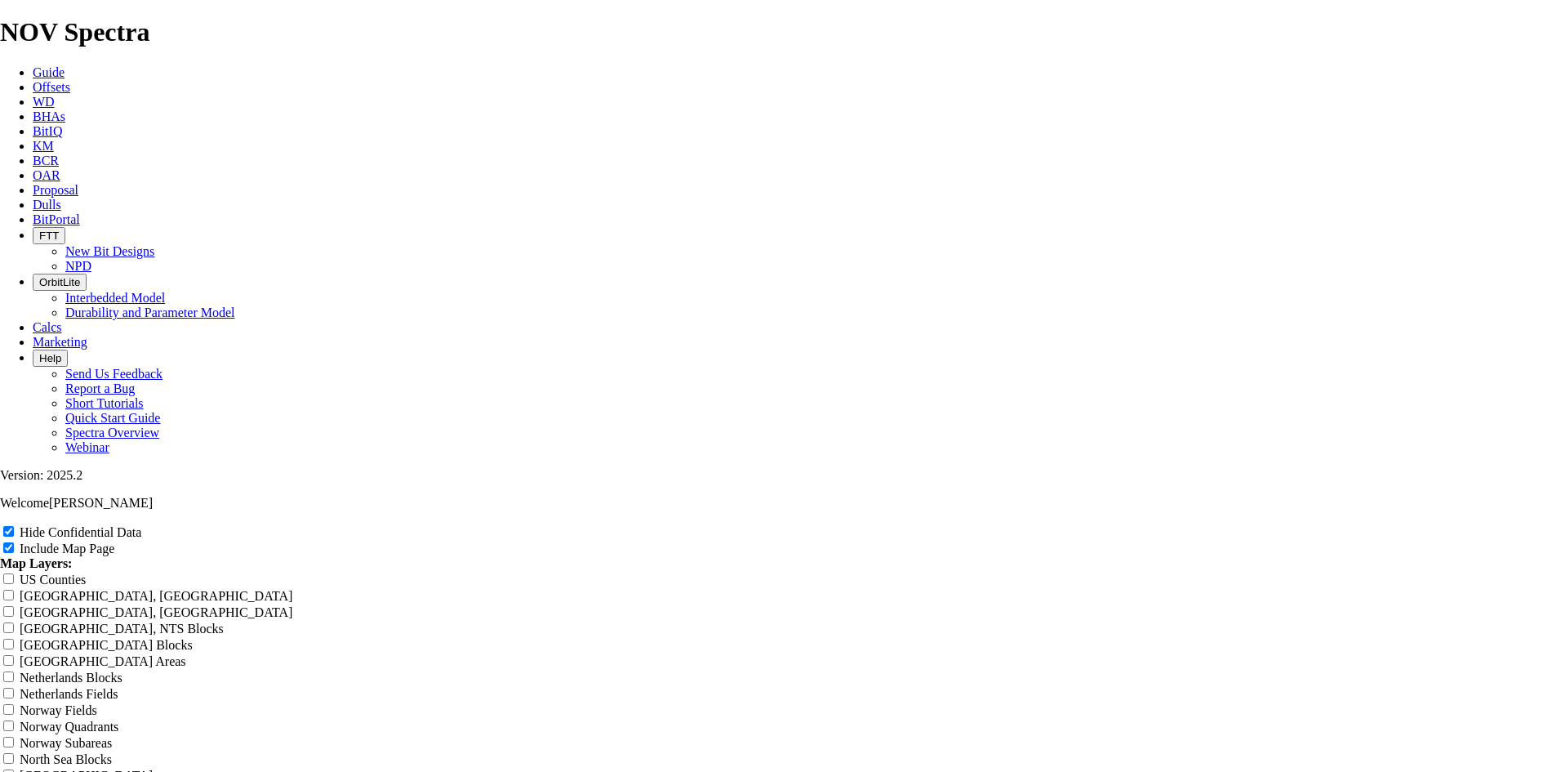
type input "Untit"
type input "Unti"
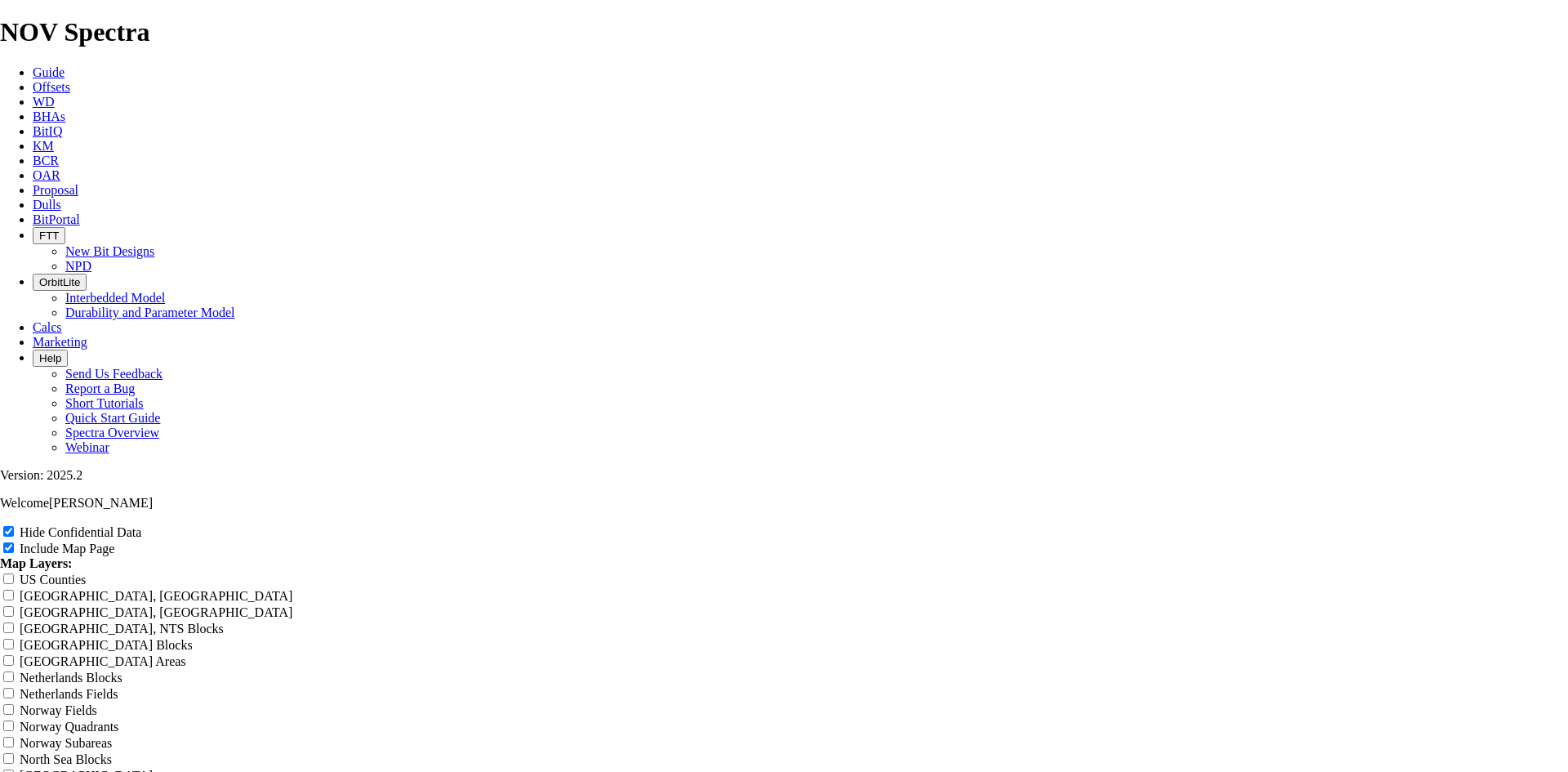
type input "Unti"
type input "Unt"
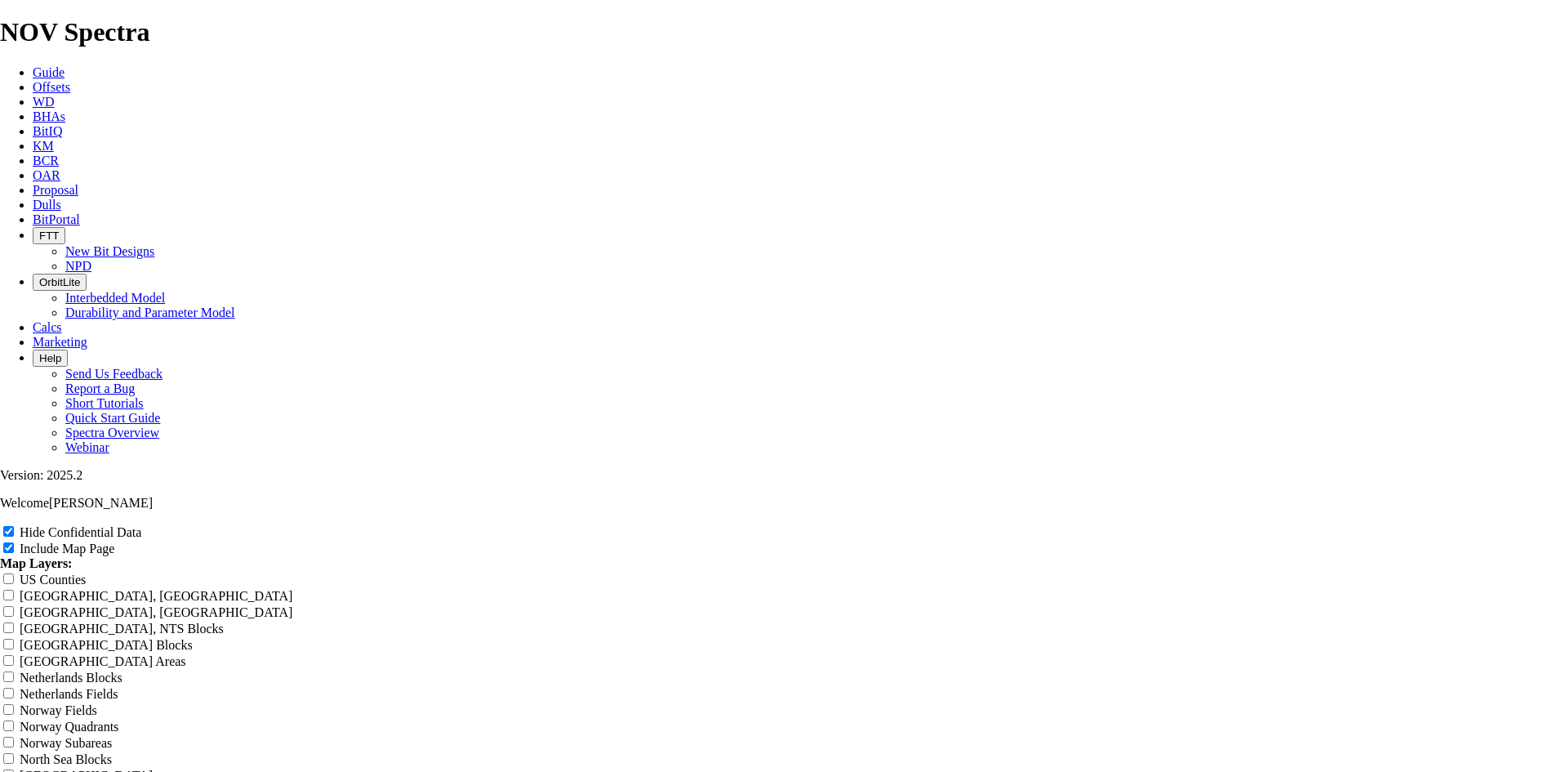
type input "Unt"
type input "Un"
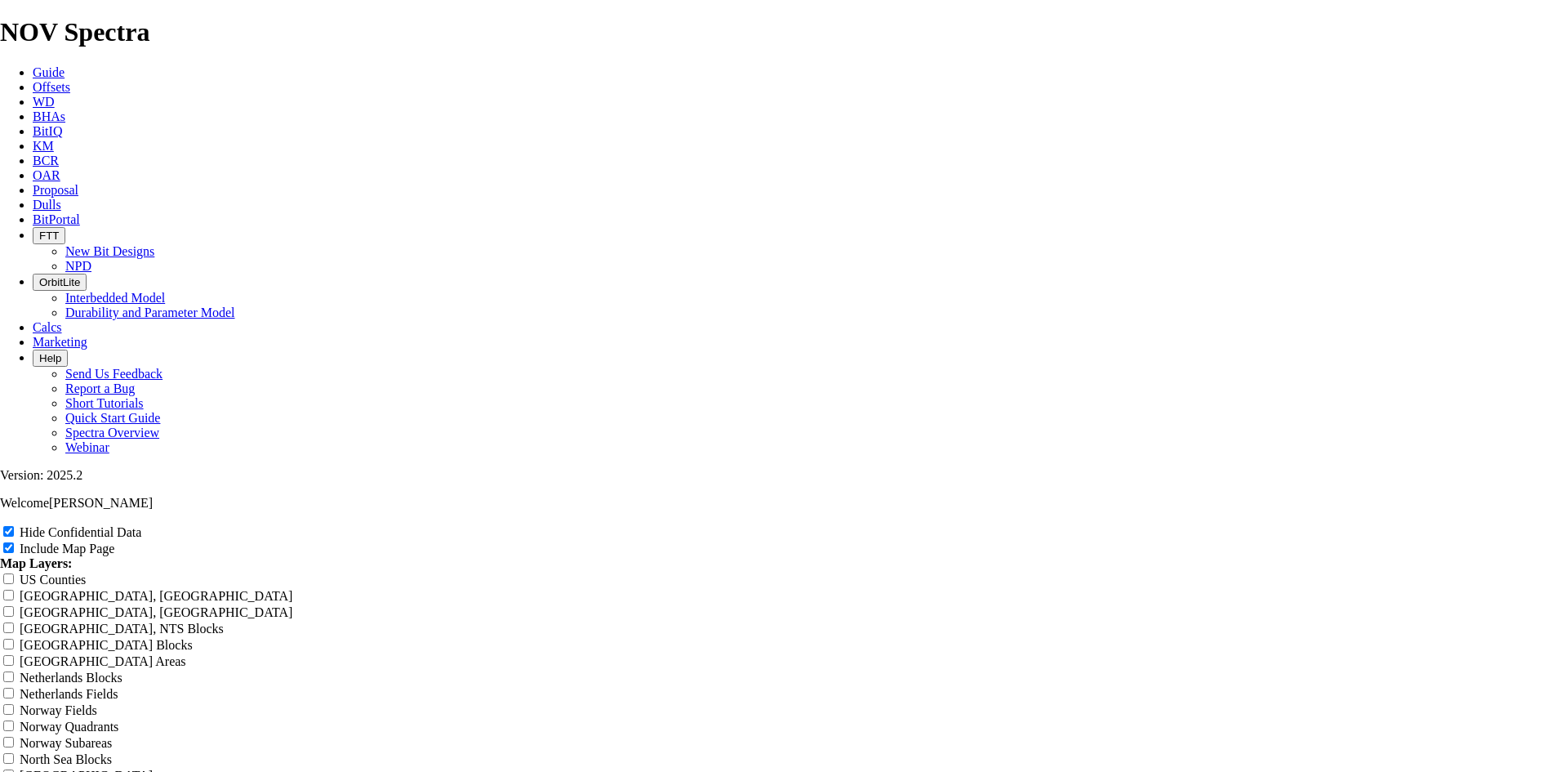
type input "Un"
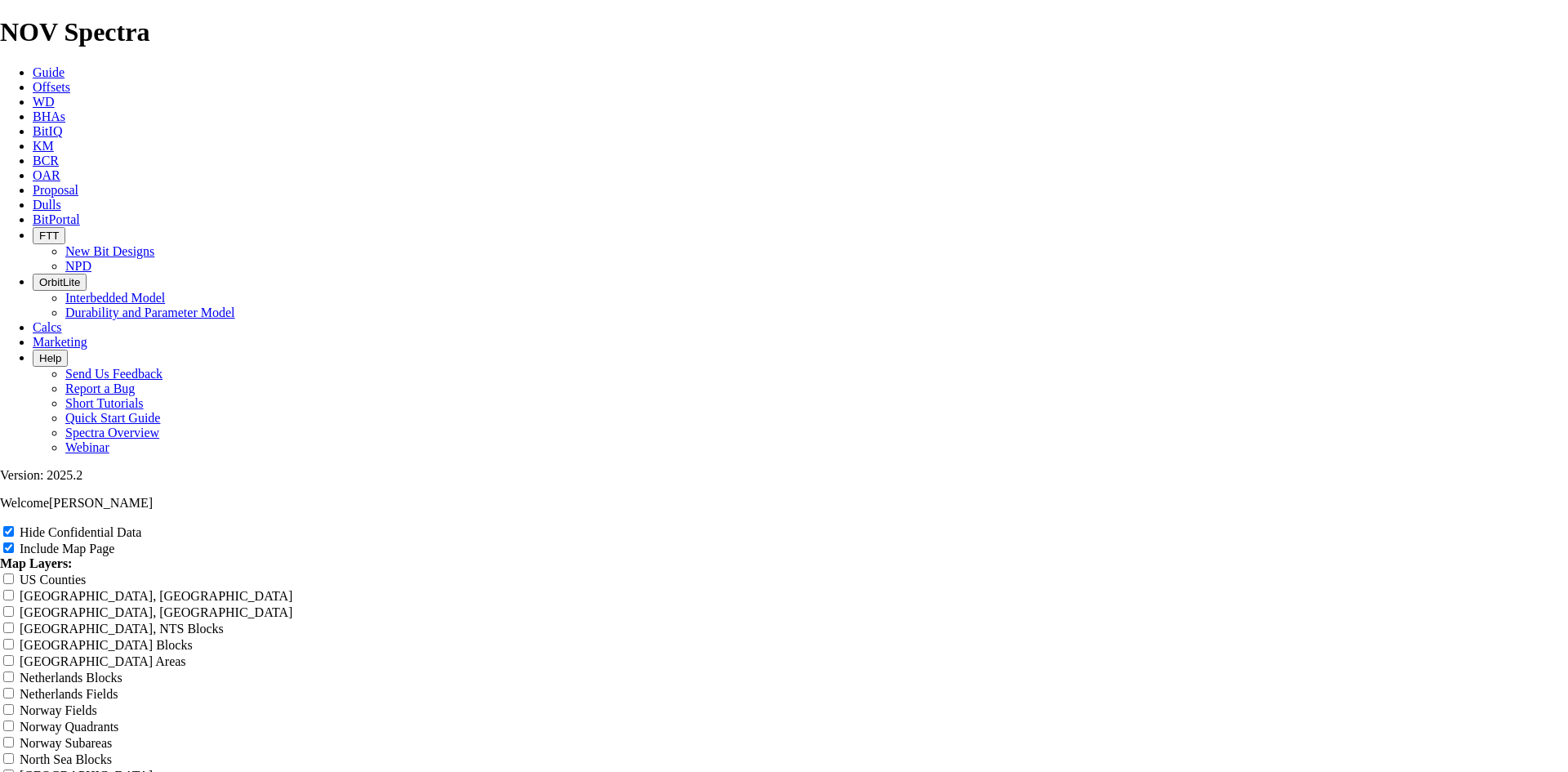
type input "U"
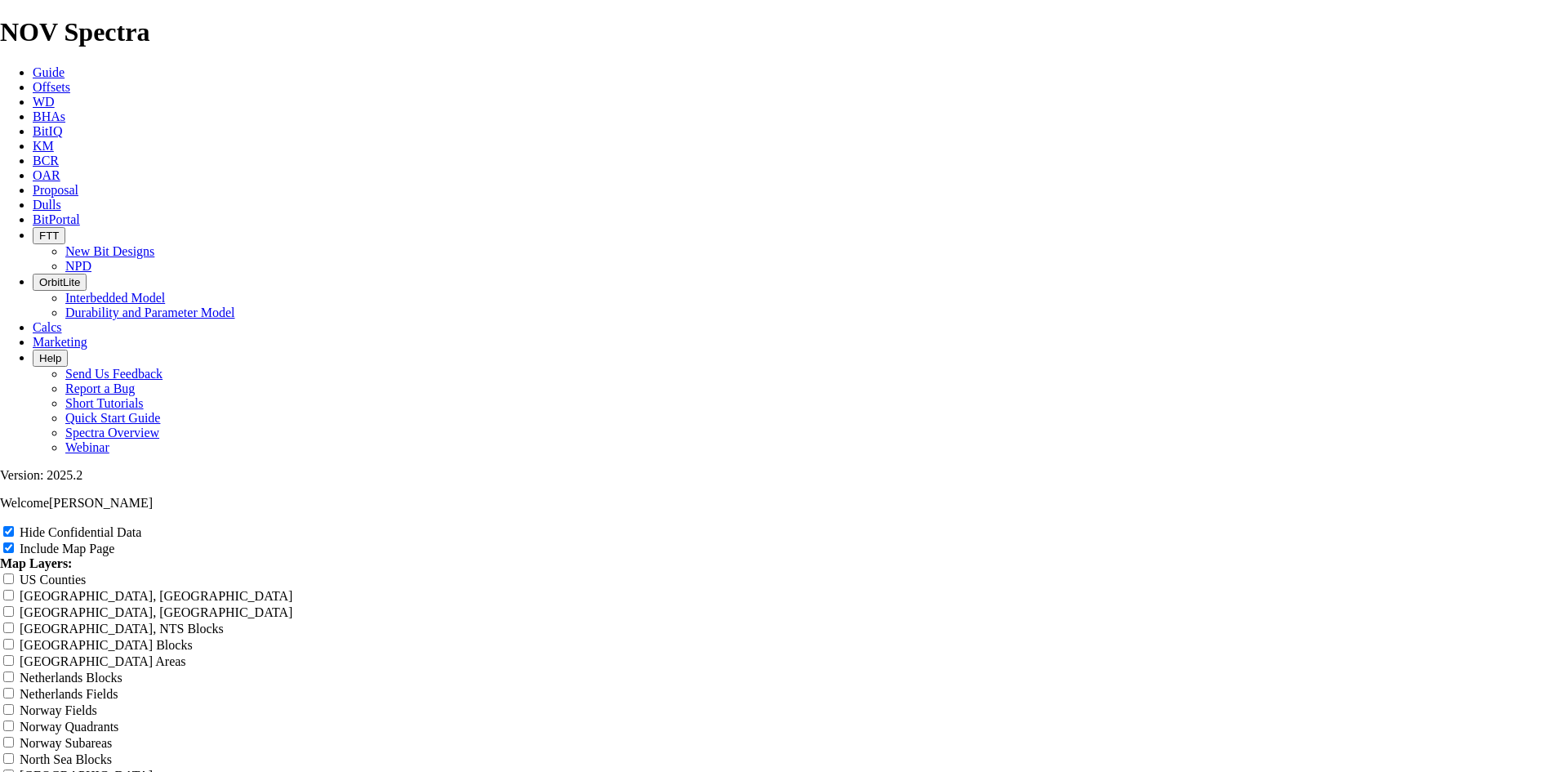
type input "U"
type input "7"
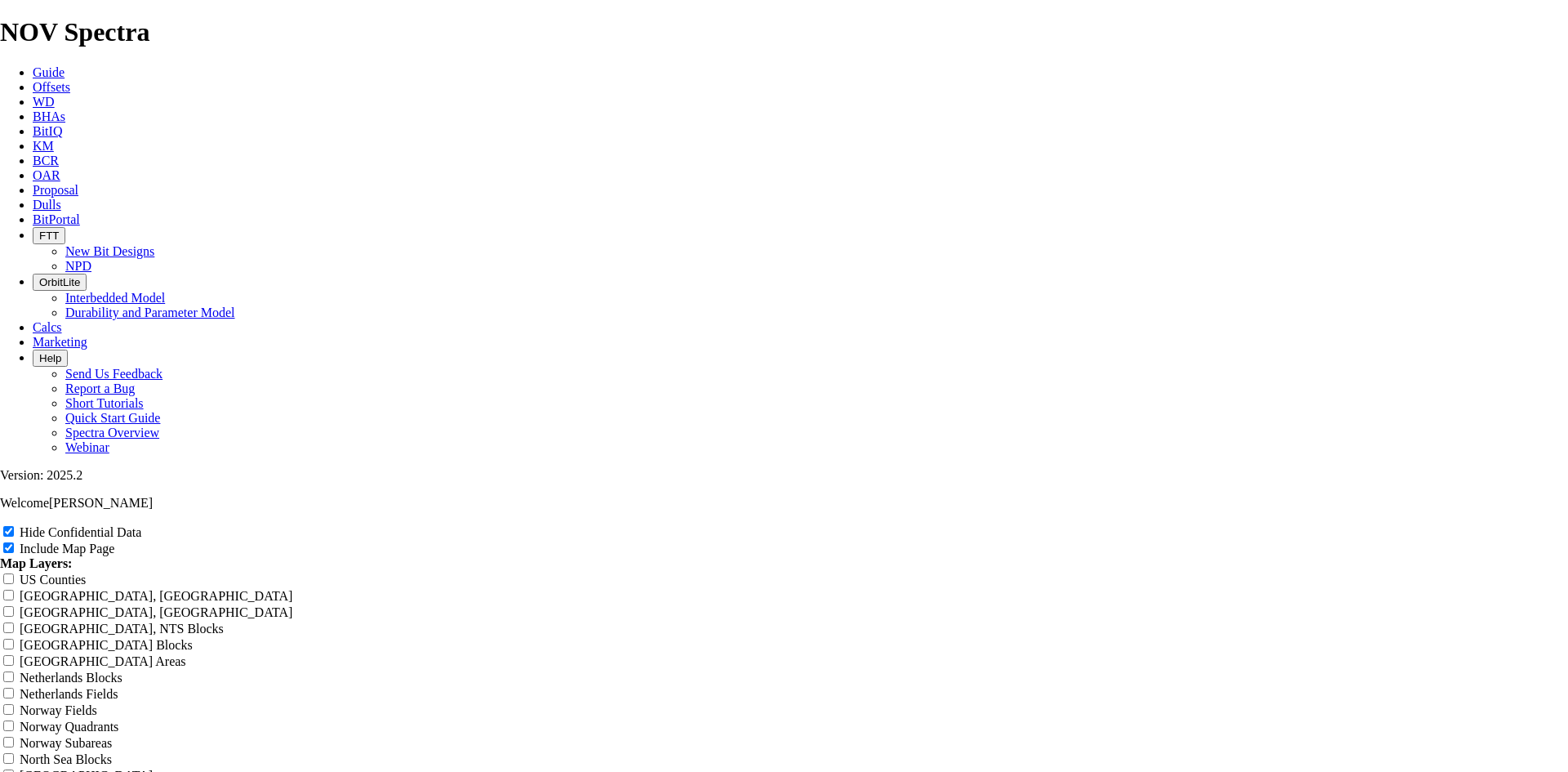
type input "7"
type input "7."
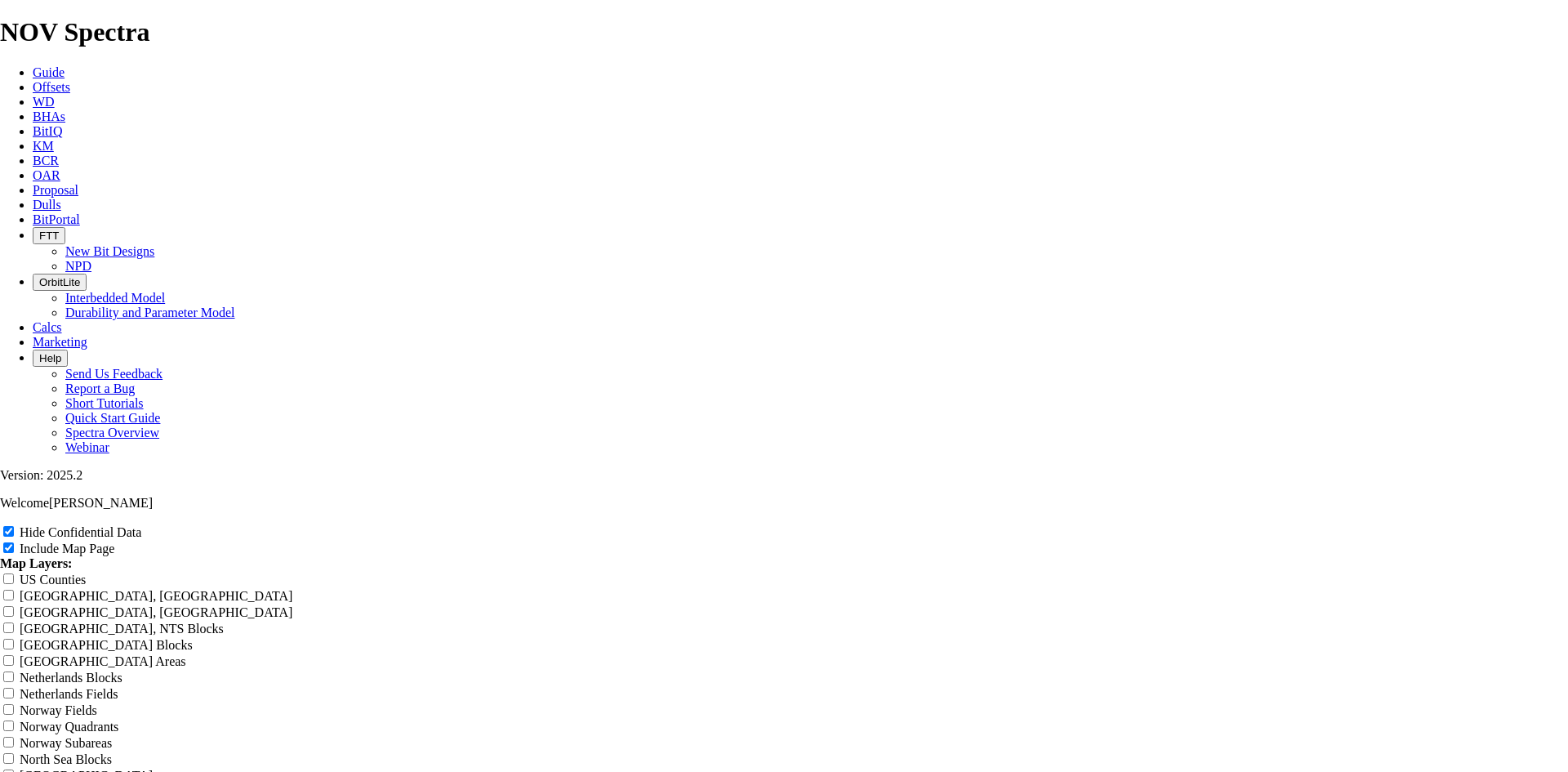
type input "7."
type input "7.9"
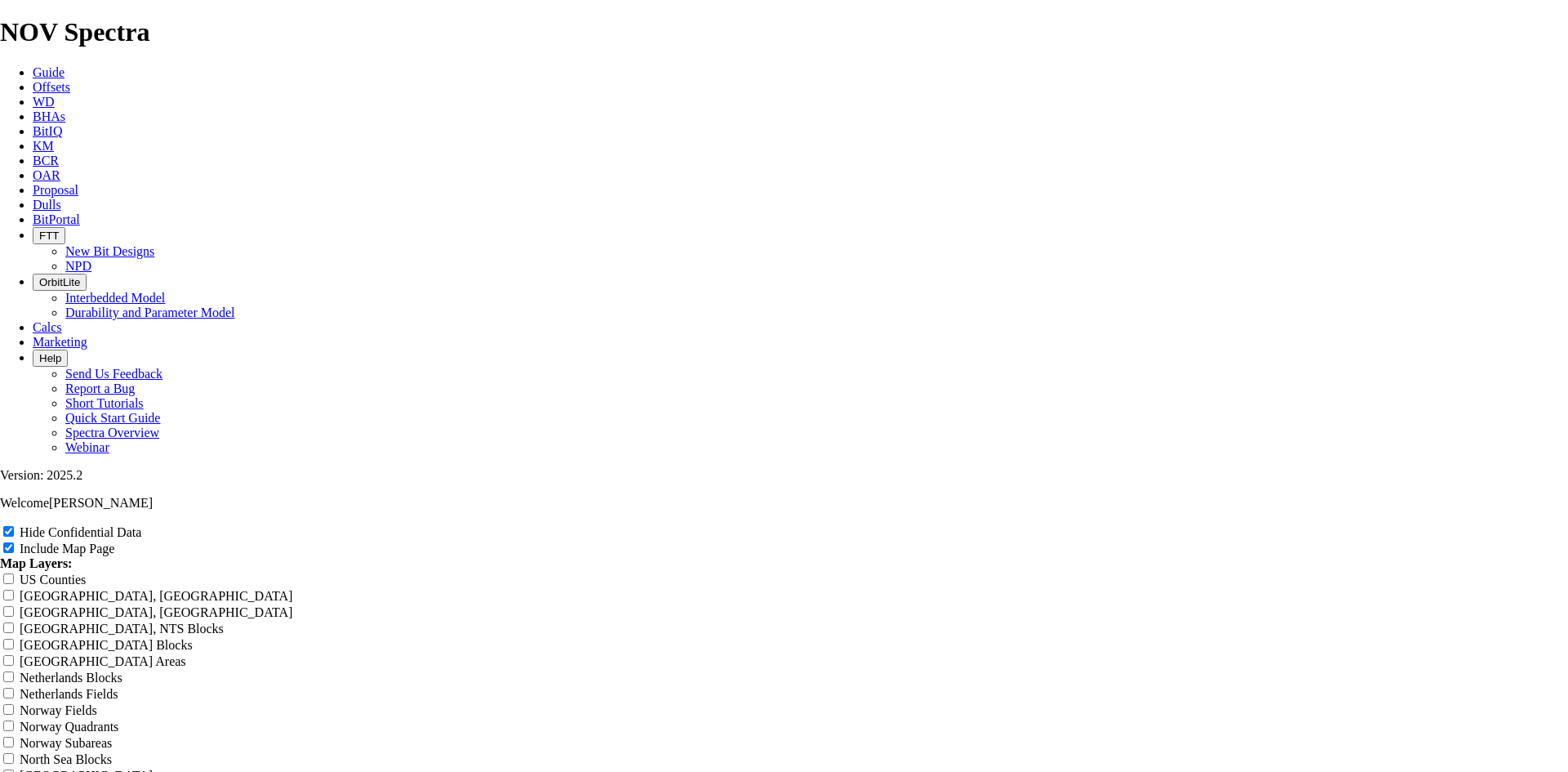
type input "7.9"
type input "7."
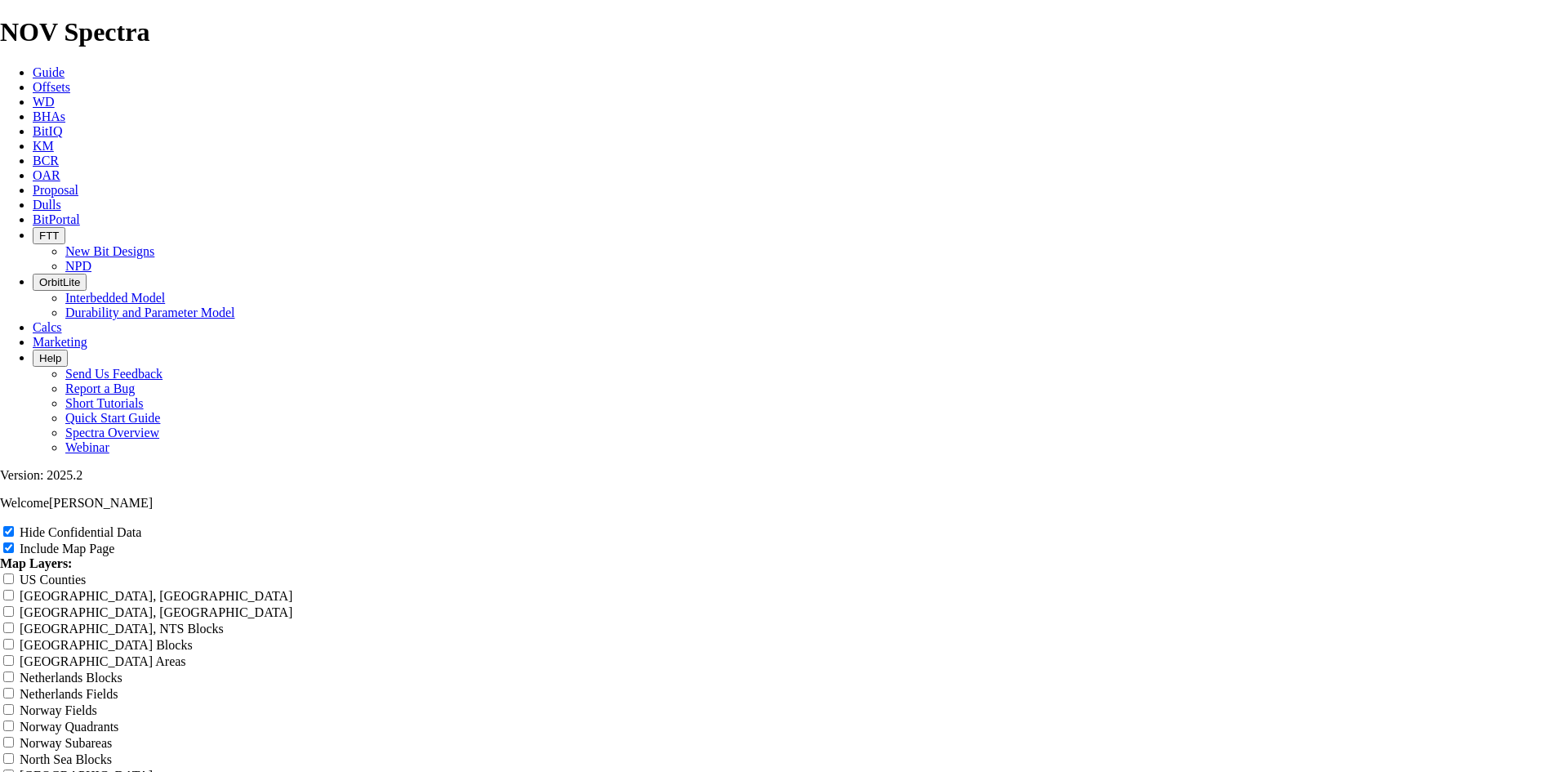
type input "7."
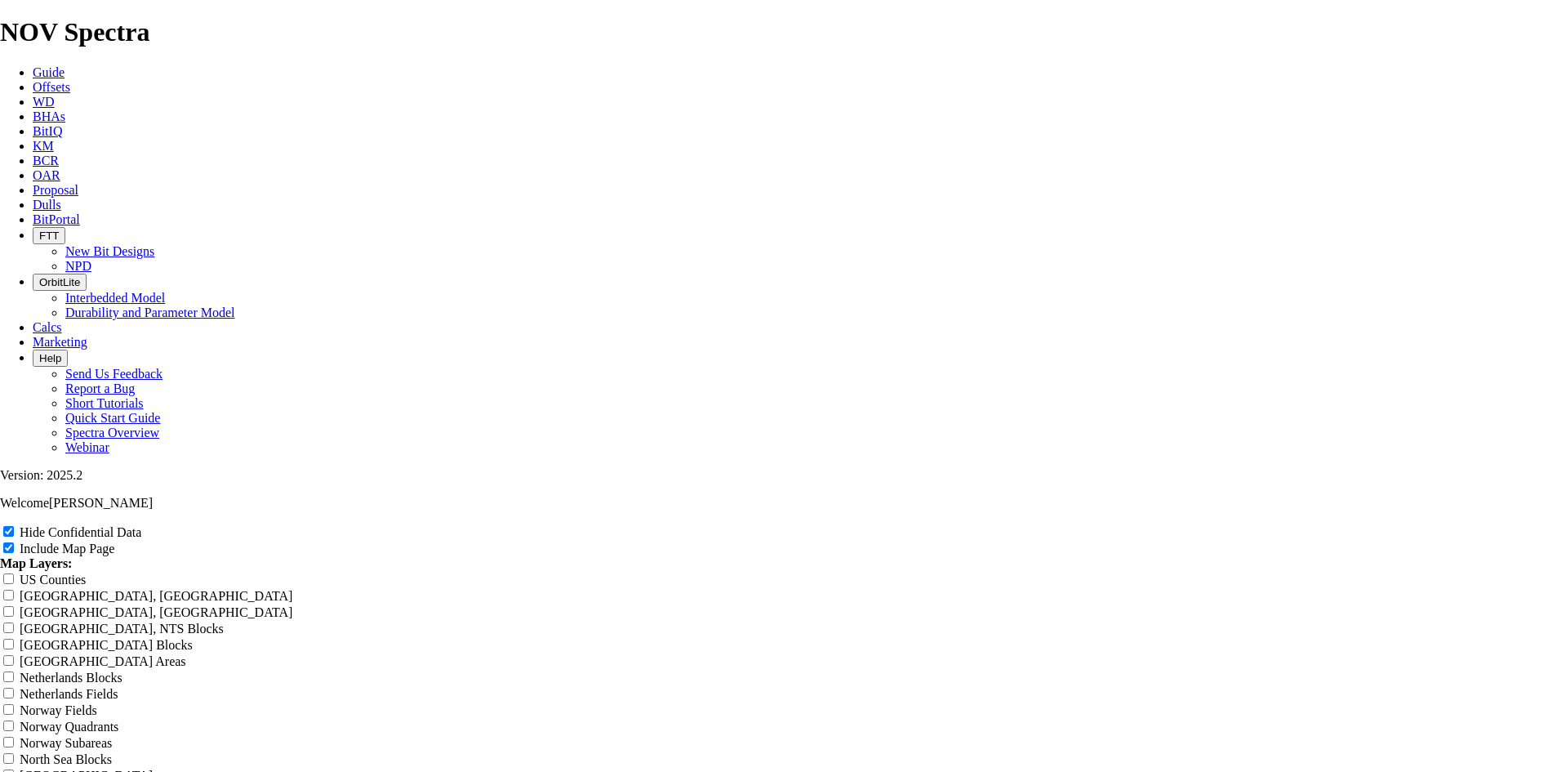
type input "7.8"
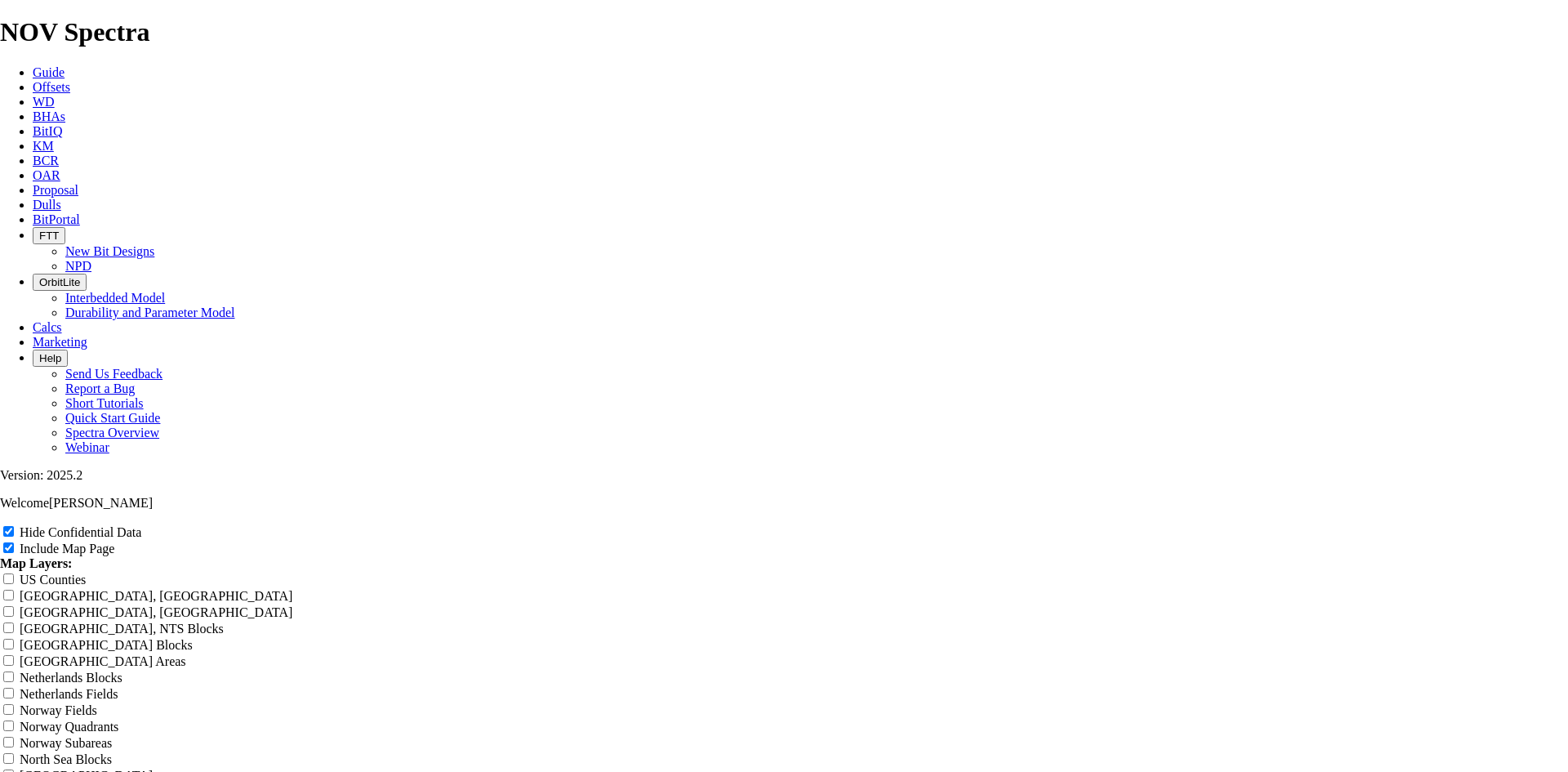
type input "7.8"
drag, startPoint x: 1544, startPoint y: 524, endPoint x: 639, endPoint y: 335, distance: 924.5
click at [70, 80] on span "Offsets" at bounding box center [52, 87] width 37 height 14
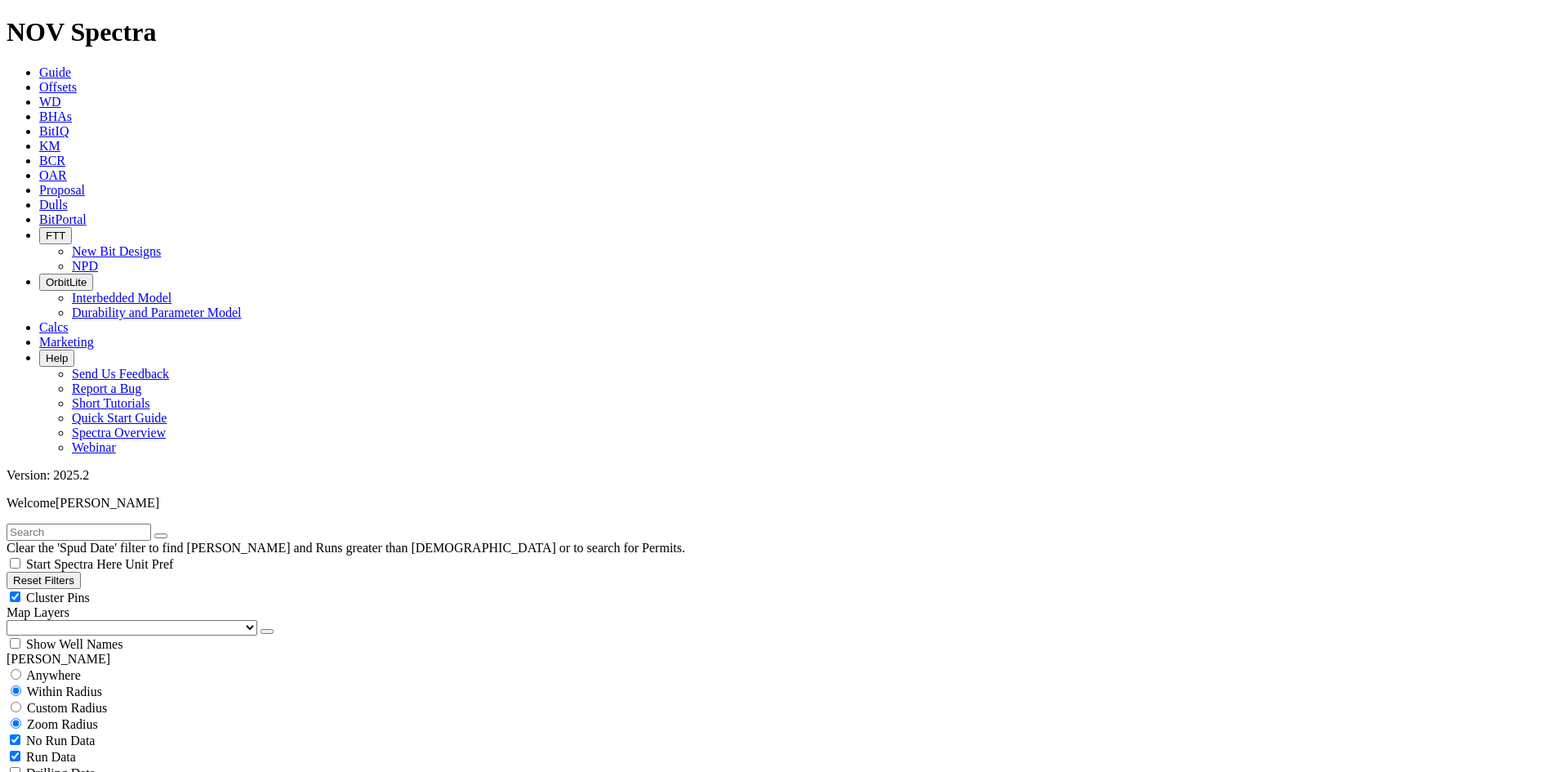
click at [260, 628] on button "button" at bounding box center [267, 630] width 13 height 4
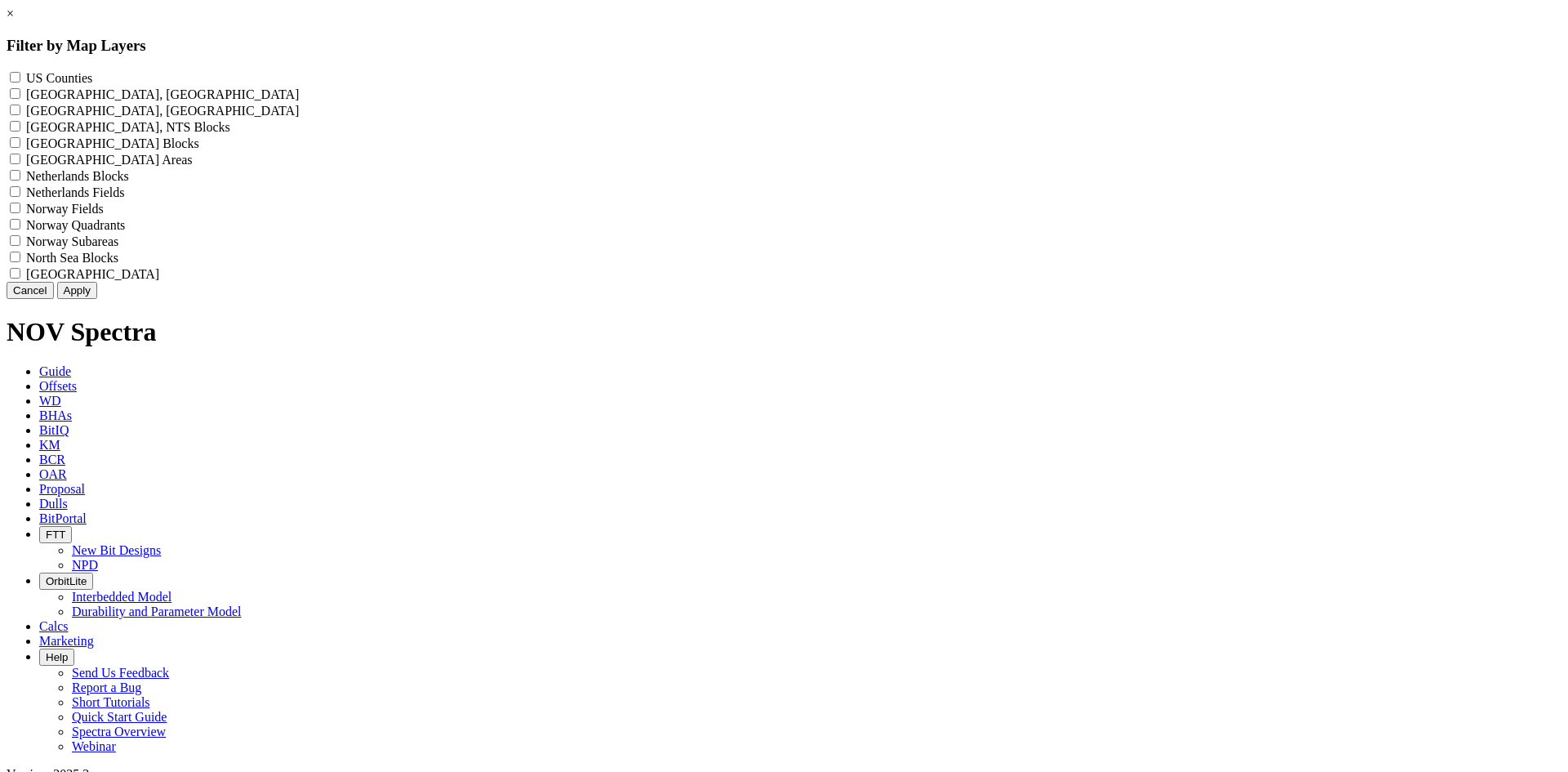
click at [93, 84] on label "US Counties - ()" at bounding box center [59, 78] width 66 height 14
click at [21, 83] on Counties "US Counties - ()" at bounding box center [15, 78] width 11 height 11
click at [97, 299] on button "Apply" at bounding box center [77, 290] width 40 height 17
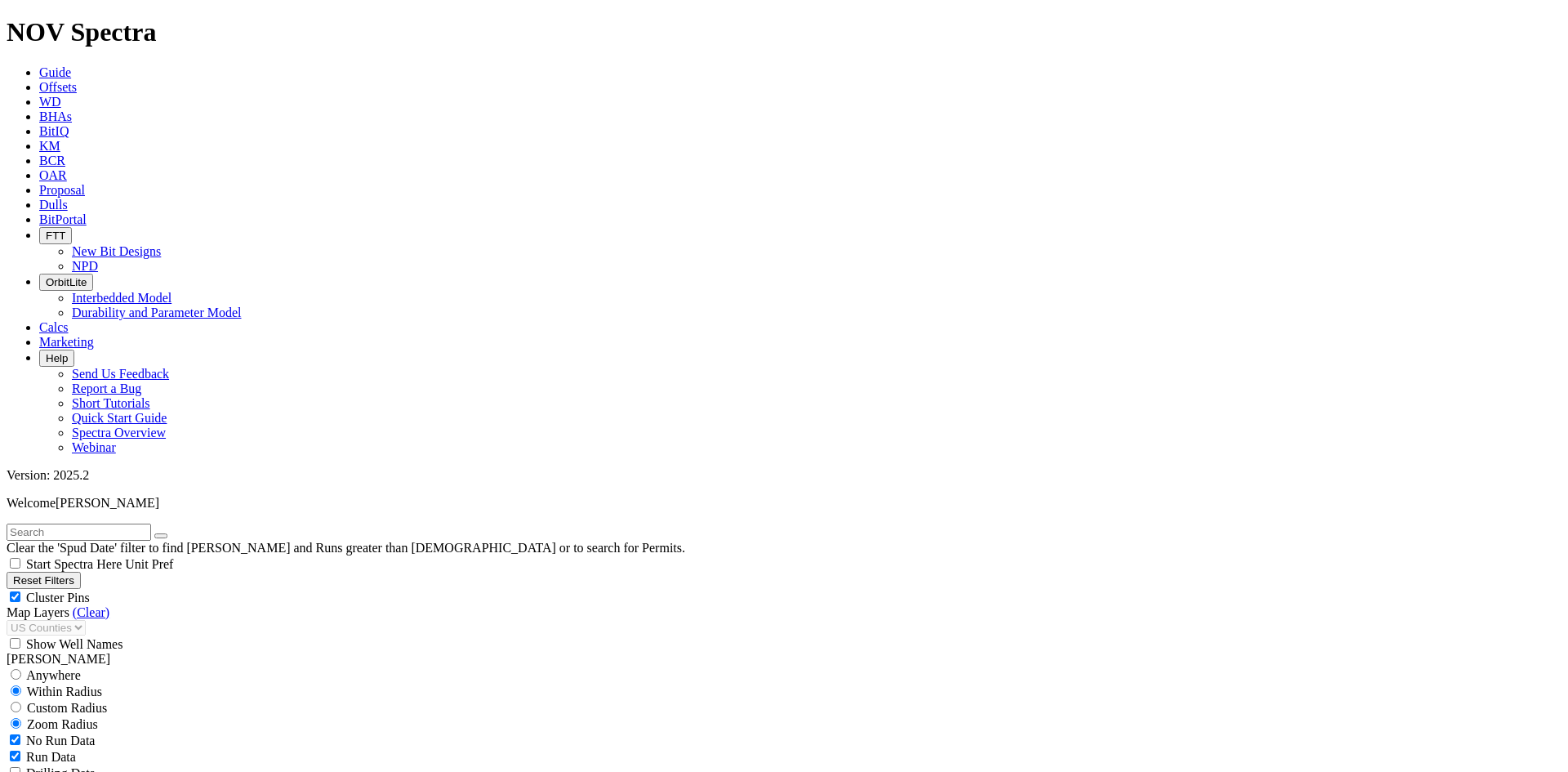
scroll to position [408, 0]
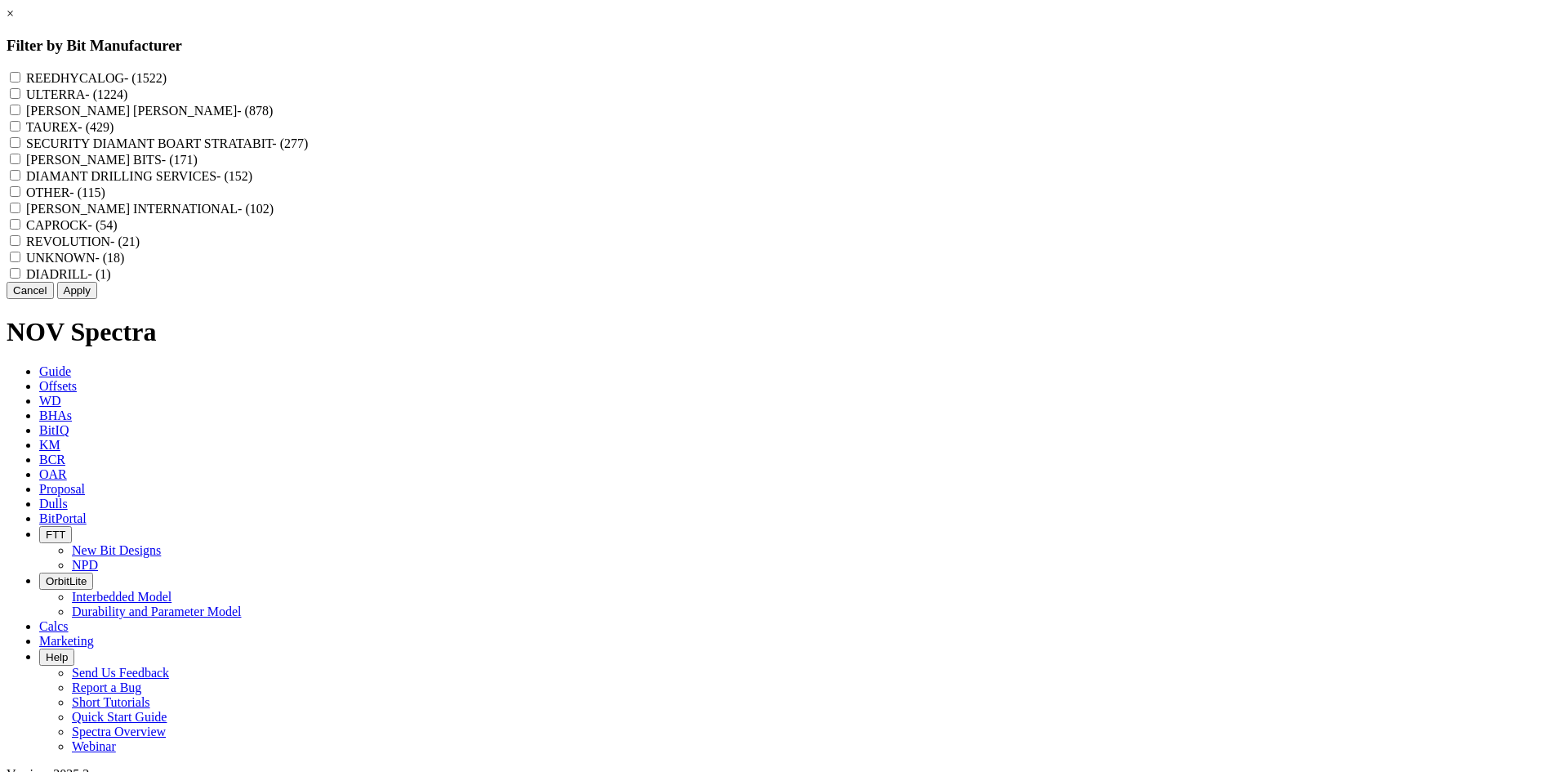
click at [167, 78] on label "REEDHYCALOG - (1522)" at bounding box center [96, 78] width 141 height 14
click at [21, 78] on input "REEDHYCALOG - (1522)" at bounding box center [15, 78] width 11 height 11
click at [97, 299] on button "Apply" at bounding box center [77, 290] width 40 height 17
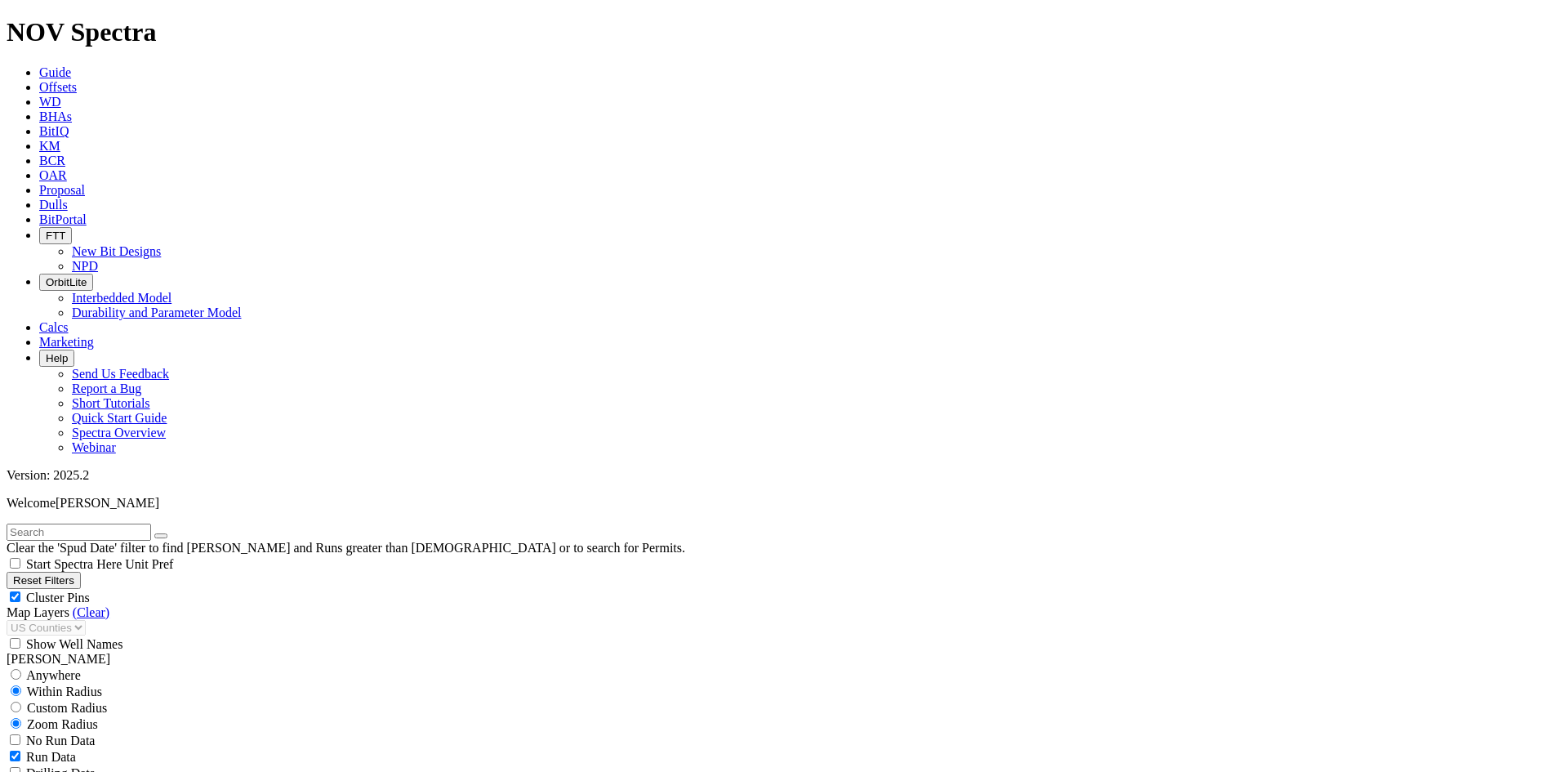
click at [90, 590] on span "Cluster Pins" at bounding box center [57, 597] width 63 height 14
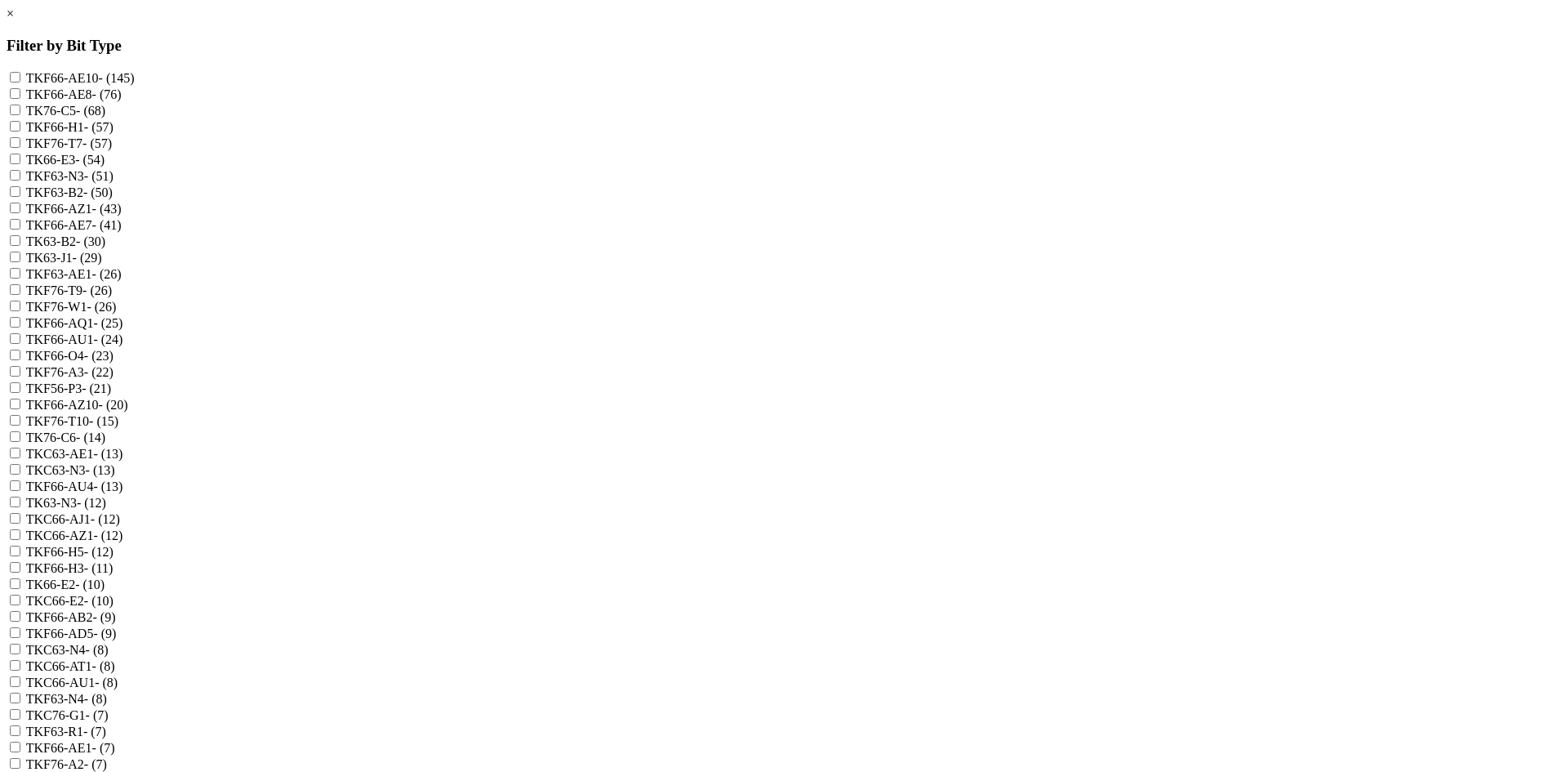
click at [14, 21] on link "×" at bounding box center [10, 13] width 7 height 14
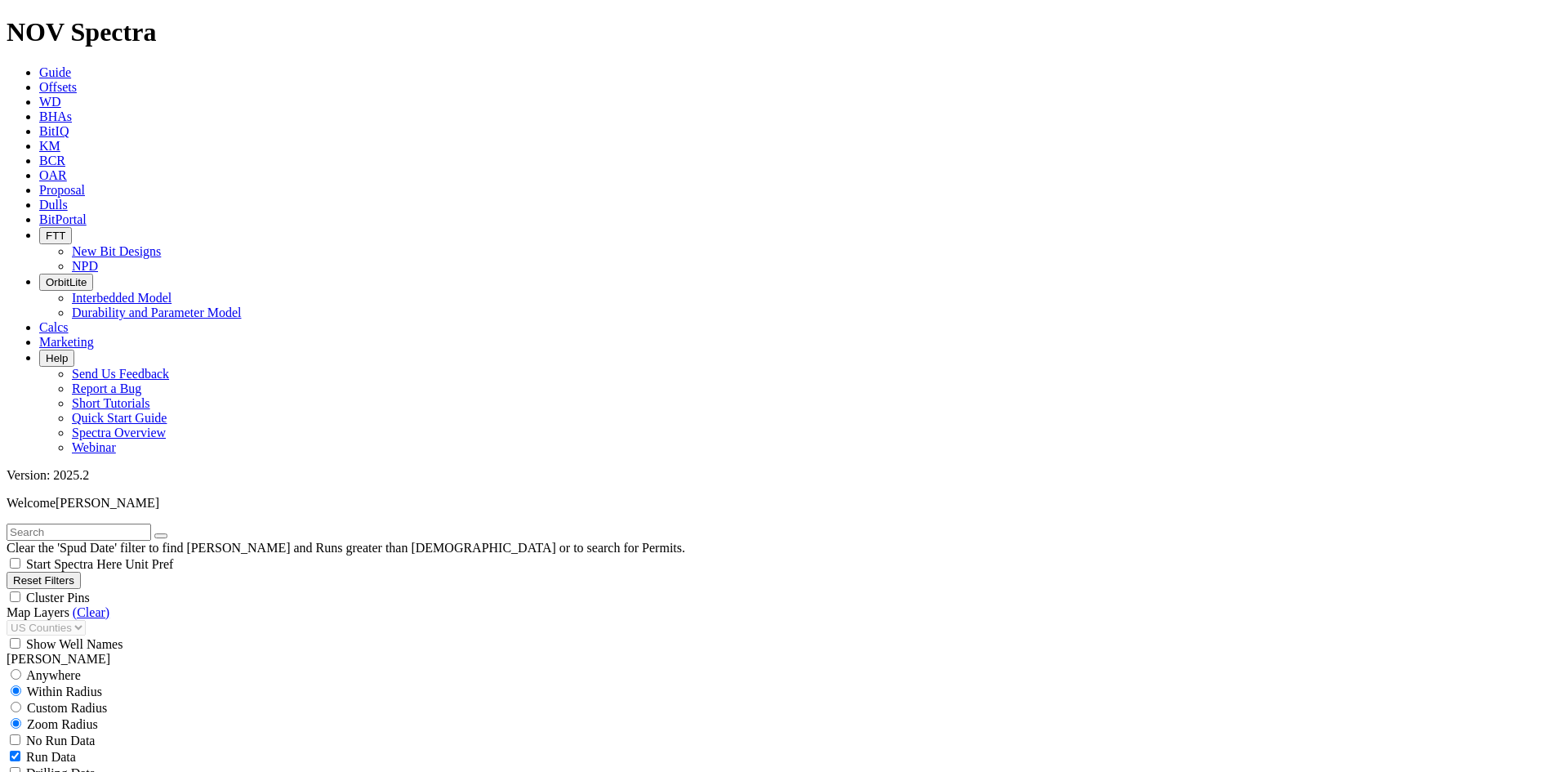
scroll to position [1202, 0]
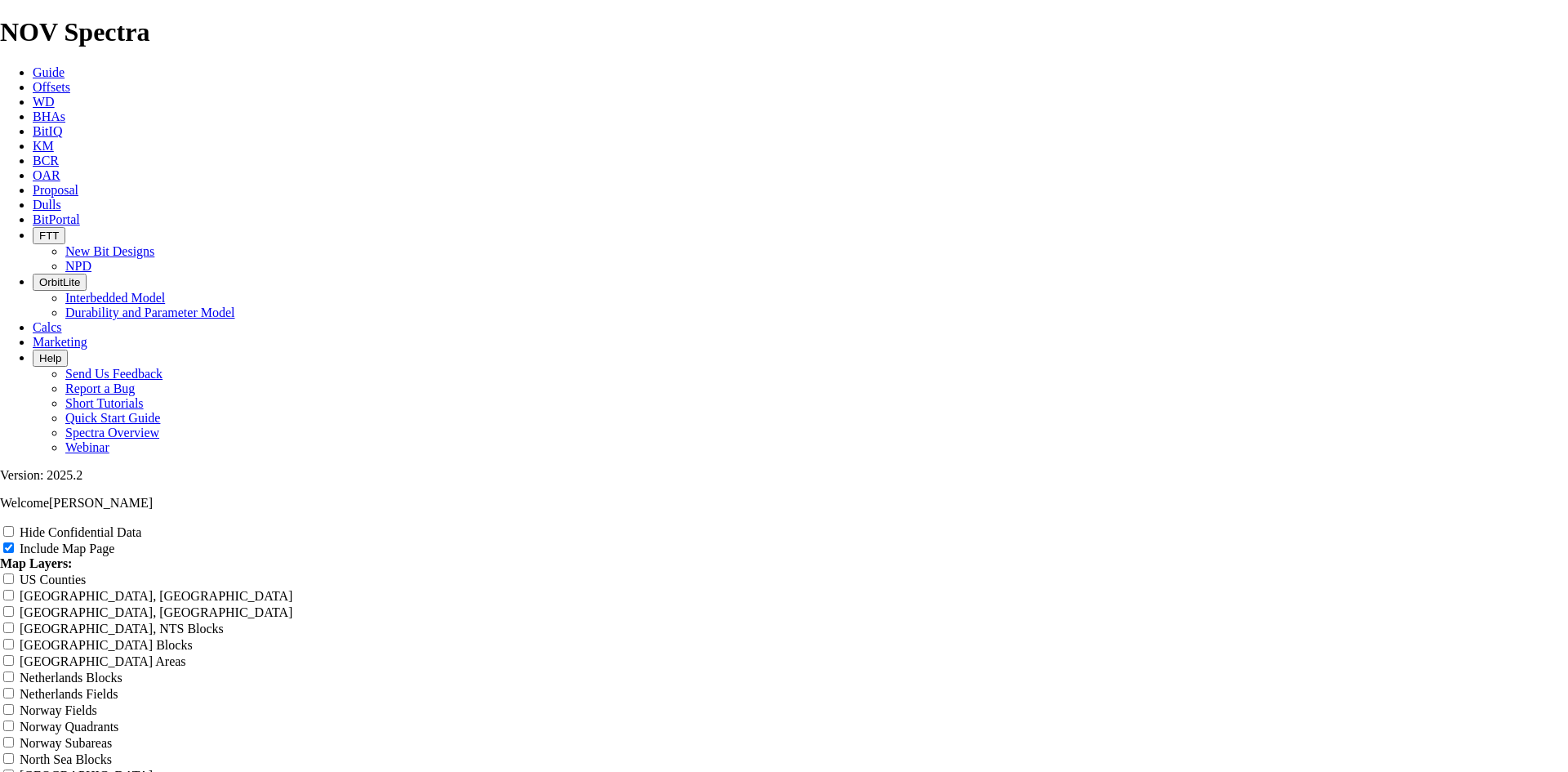
click at [14, 526] on input "Hide Confidential Data" at bounding box center [9, 531] width 11 height 11
drag, startPoint x: 910, startPoint y: 112, endPoint x: 520, endPoint y: 132, distance: 390.5
drag, startPoint x: 948, startPoint y: 112, endPoint x: 563, endPoint y: 117, distance: 385.0
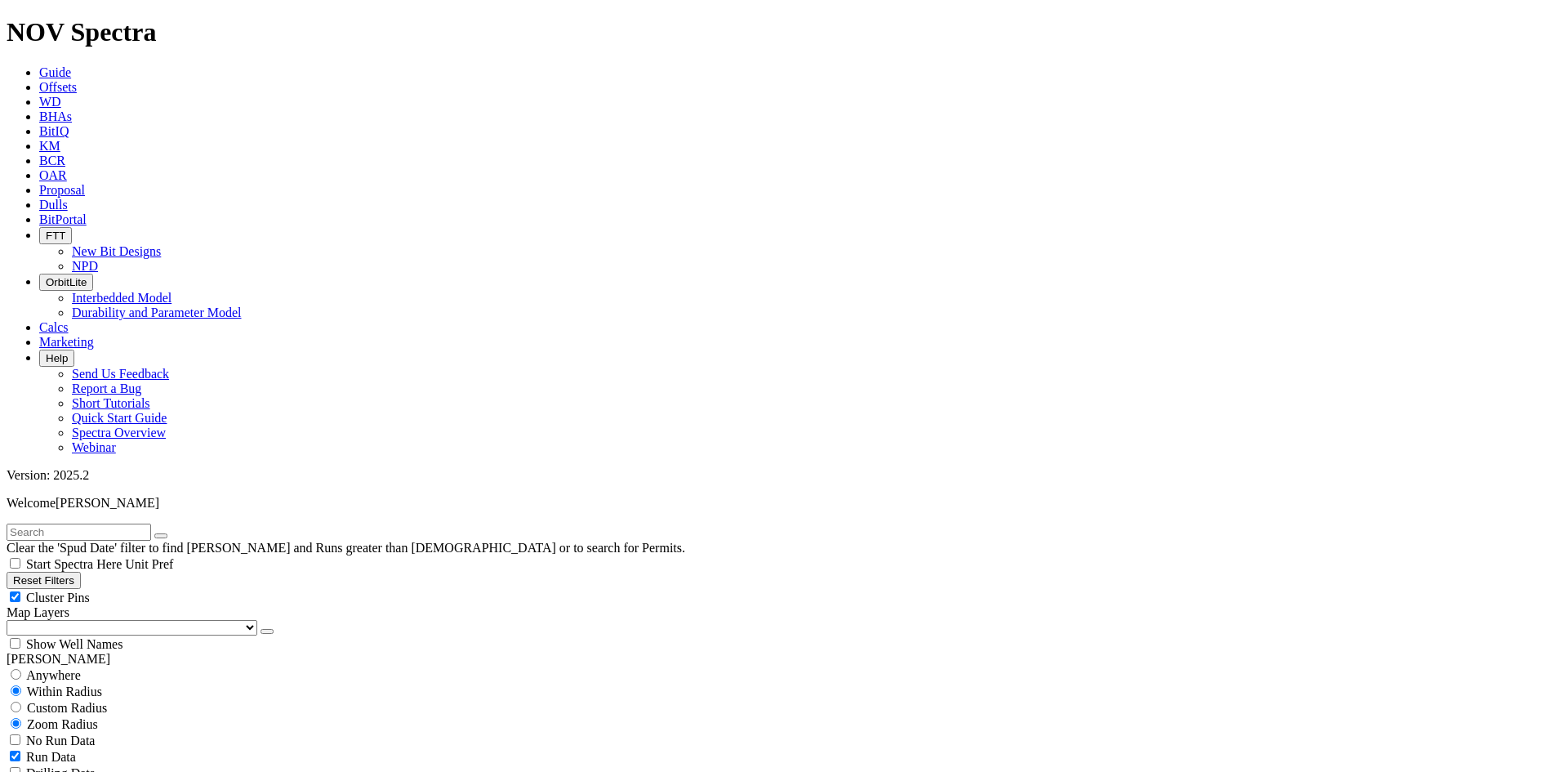
click at [90, 590] on span "Cluster Pins" at bounding box center [57, 597] width 63 height 14
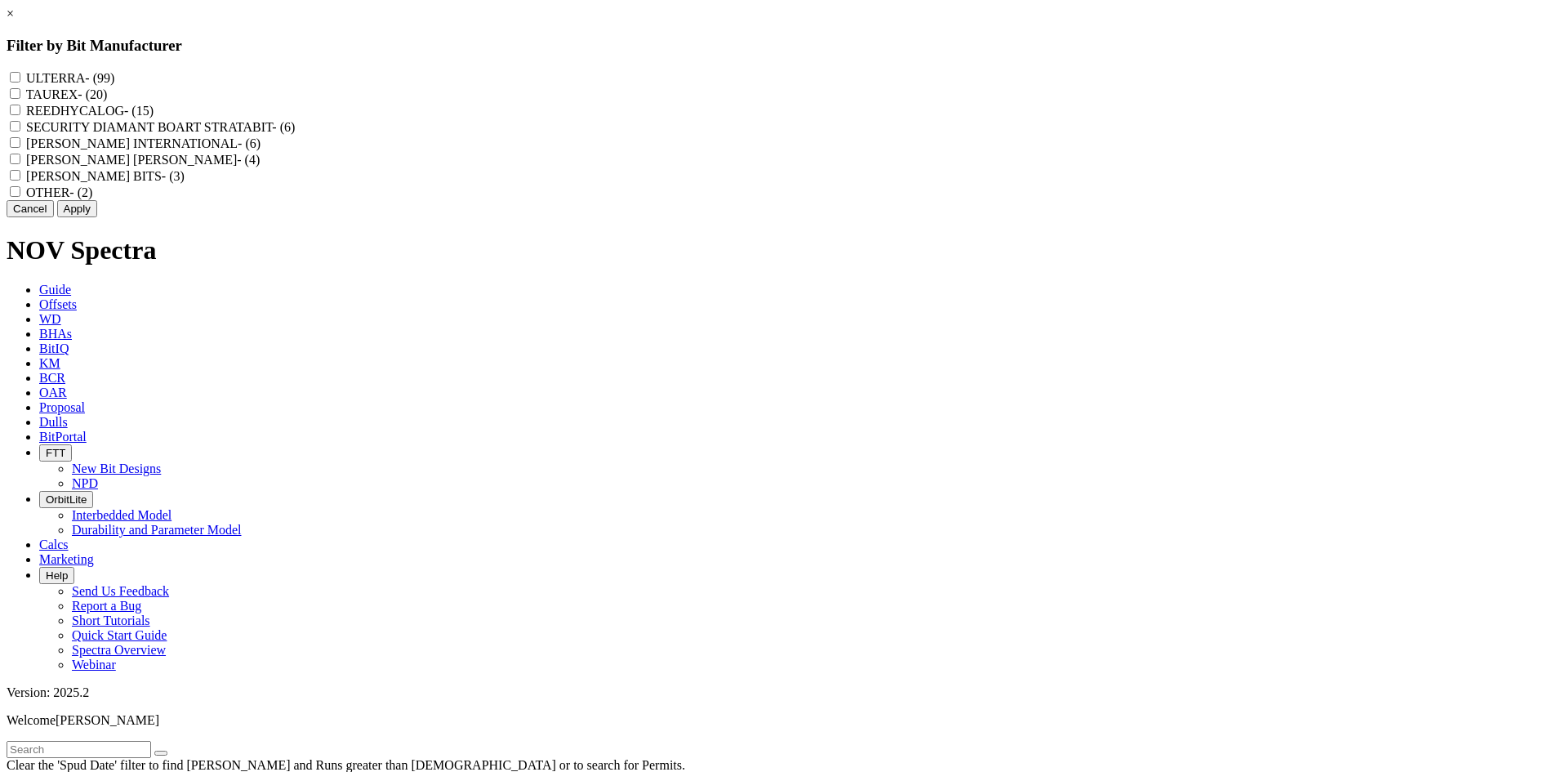
click at [153, 117] on label "REEDHYCALOG - (15)" at bounding box center [89, 111] width 127 height 14
click at [21, 115] on input "REEDHYCALOG - (15)" at bounding box center [15, 110] width 11 height 11
click at [97, 218] on button "Apply" at bounding box center [77, 208] width 40 height 17
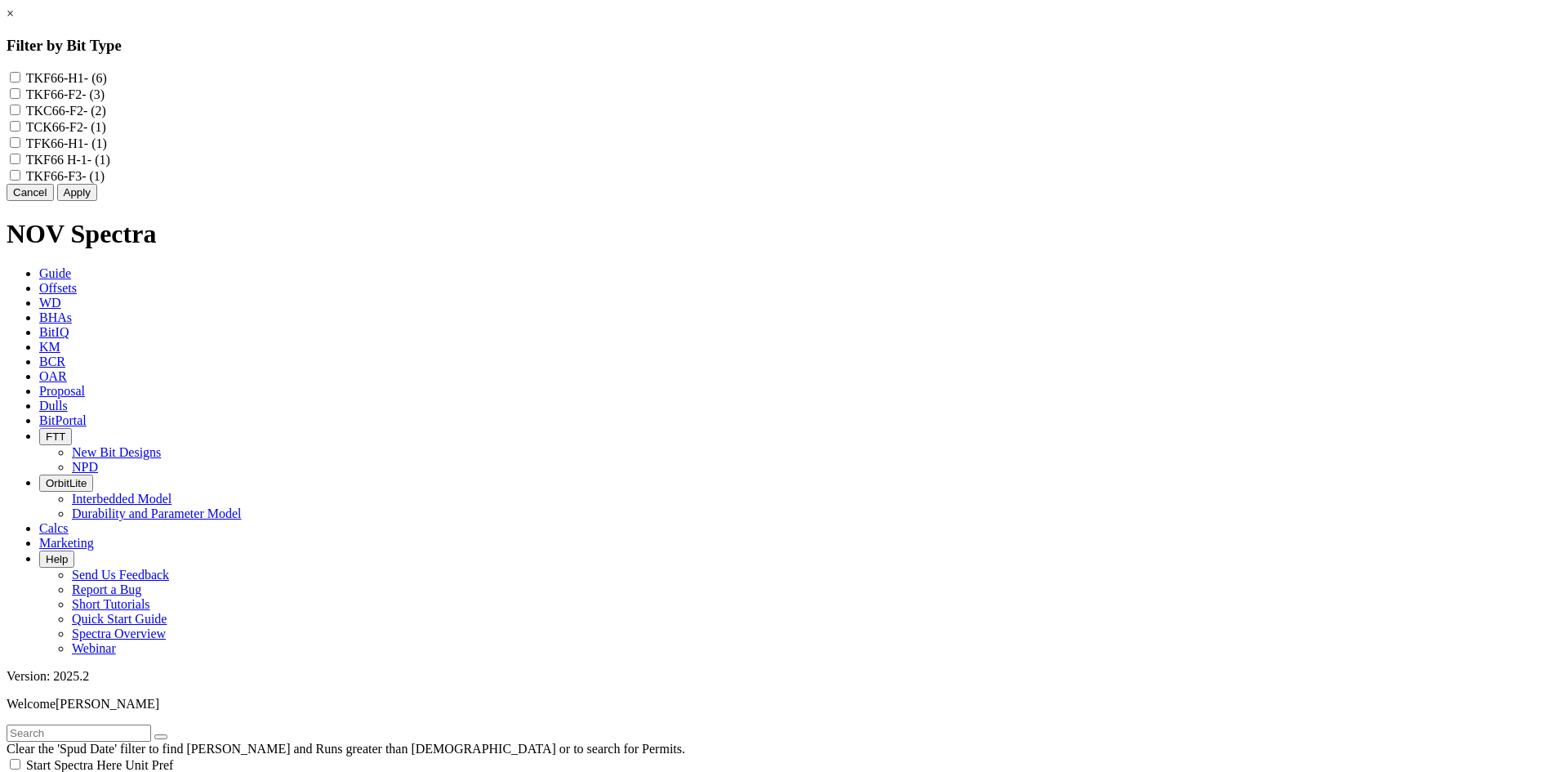
click at [14, 21] on link "×" at bounding box center [10, 13] width 7 height 14
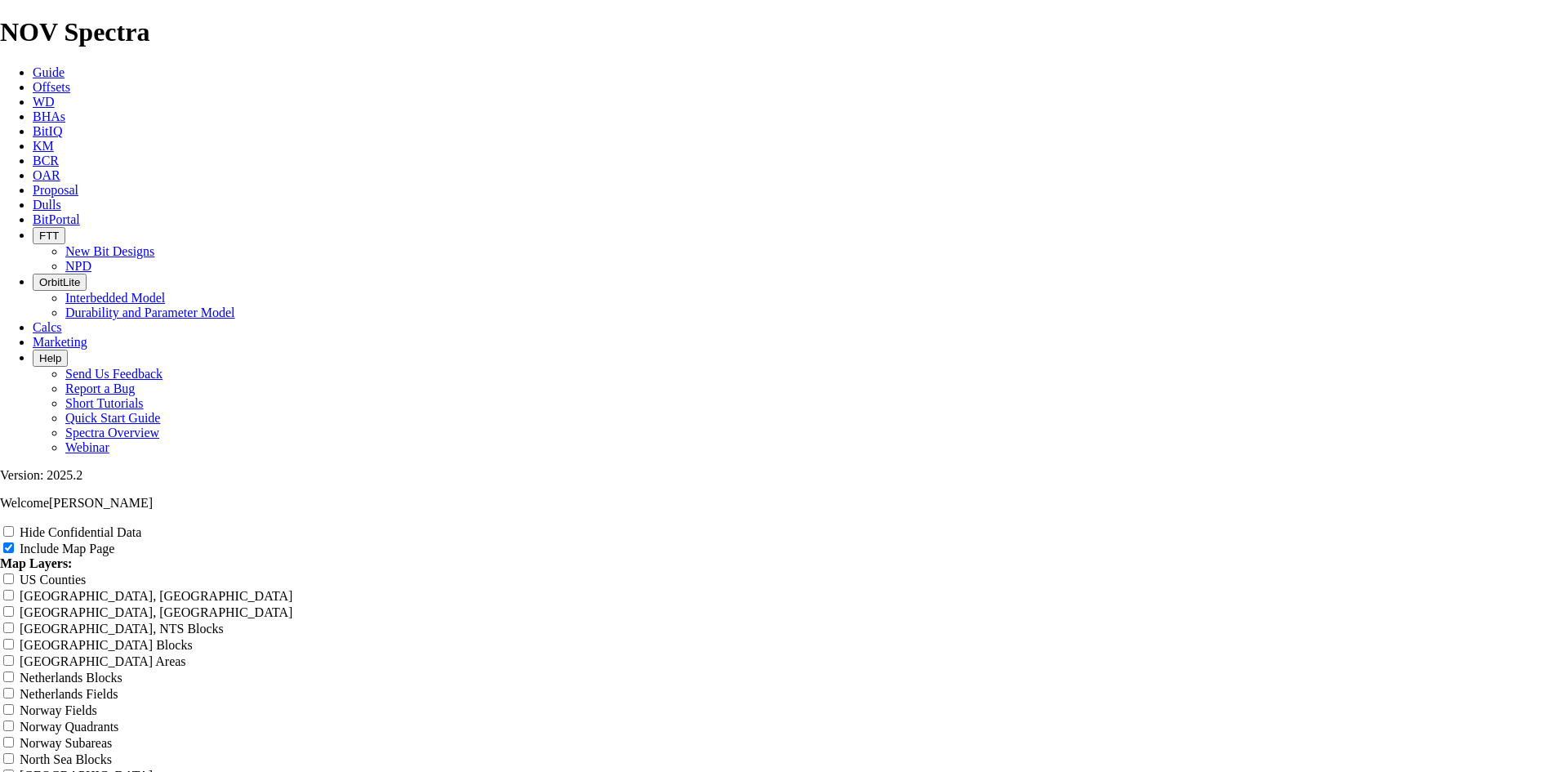
click at [1424, 523] on div "Hide Confidential Data" at bounding box center [784, 531] width 1568 height 16
click at [14, 526] on input "Hide Confidential Data" at bounding box center [9, 531] width 11 height 11
drag, startPoint x: 927, startPoint y: 111, endPoint x: 573, endPoint y: 160, distance: 357.4
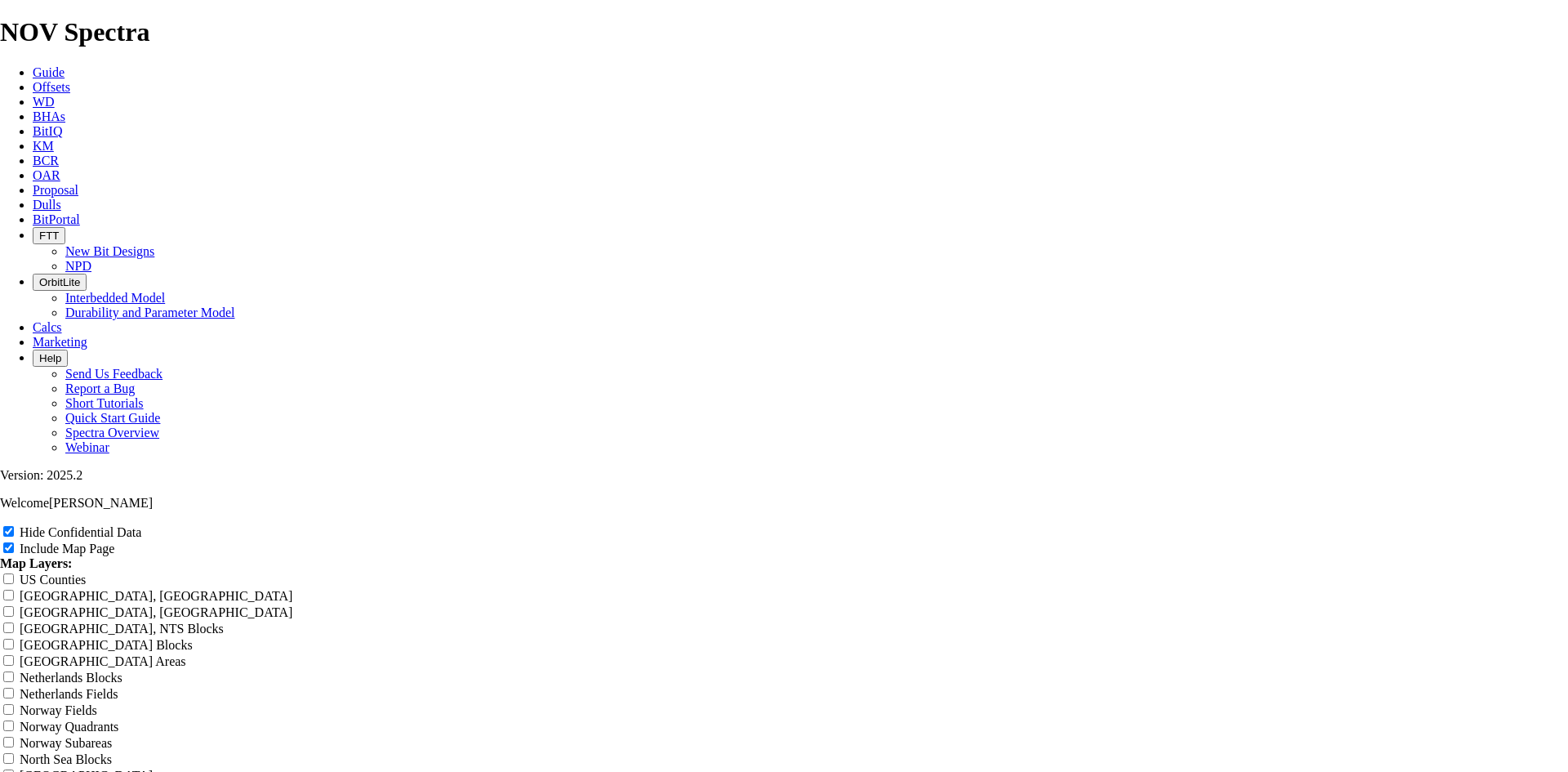
paste input "10-5/8 TKF66 [GEOGRAPHIC_DATA]"
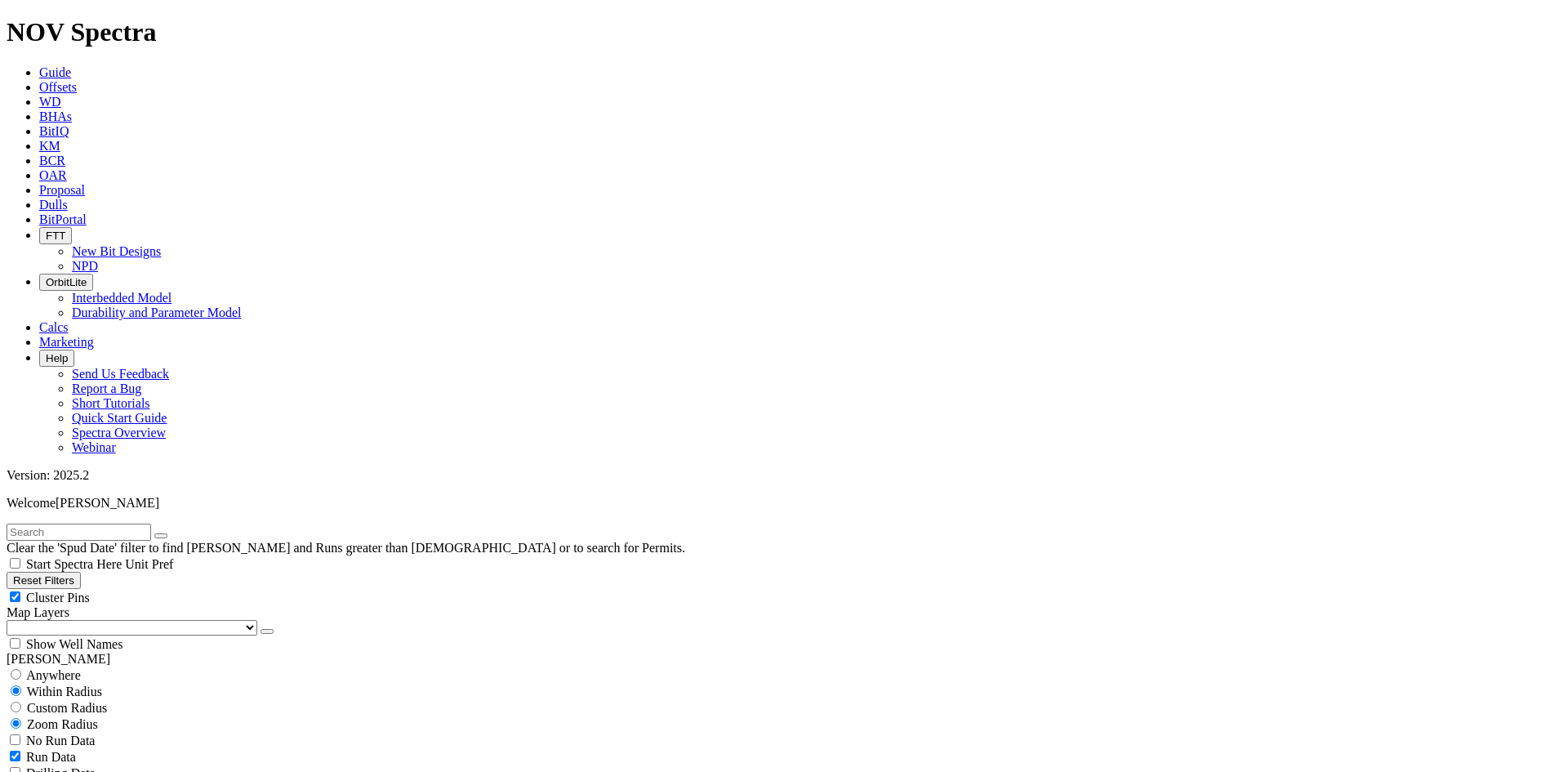
scroll to position [571, 0]
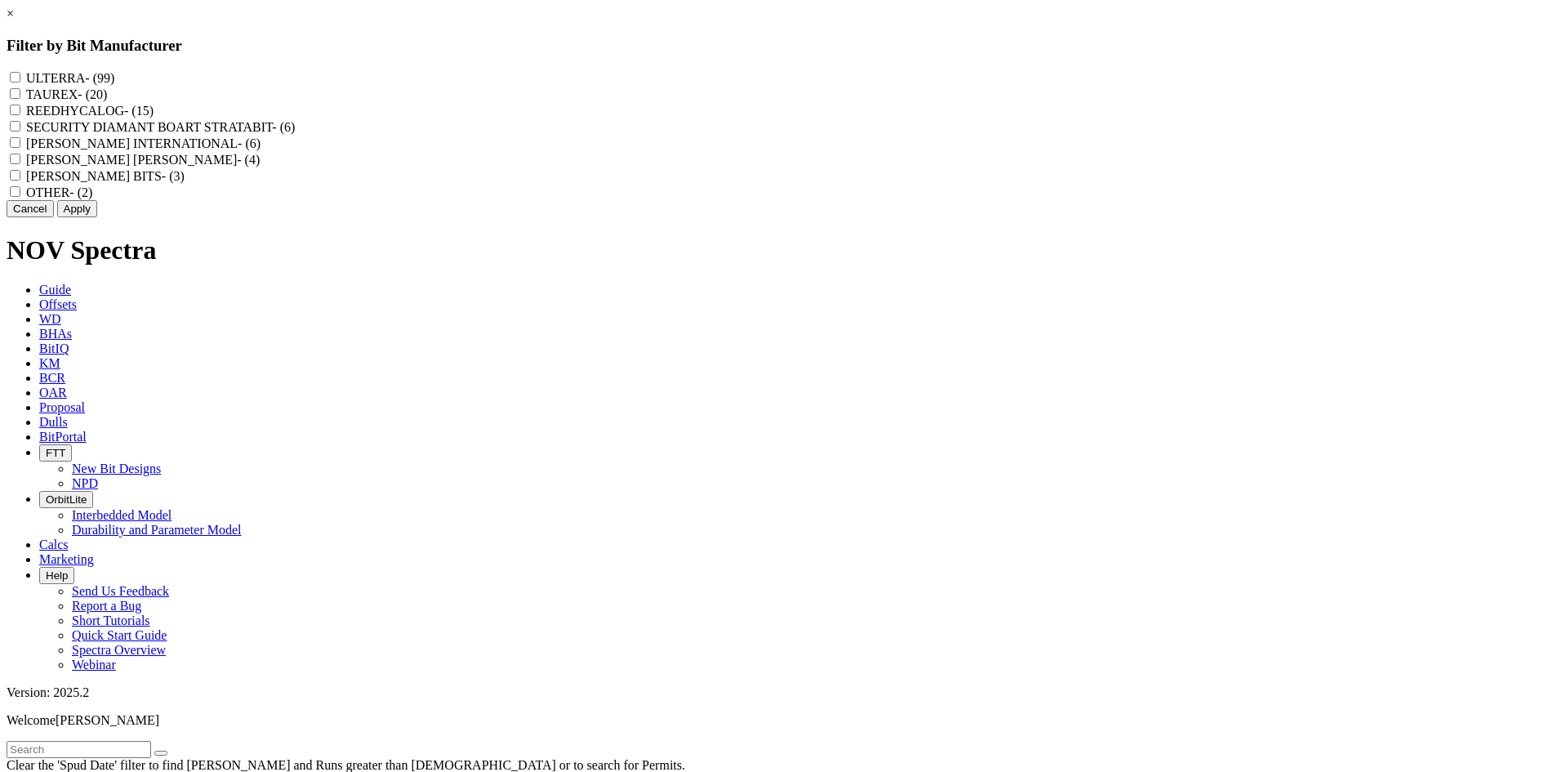
click at [153, 118] on label "REEDHYCALOG - (15)" at bounding box center [89, 111] width 127 height 14
click at [21, 115] on input "REEDHYCALOG - (15)" at bounding box center [15, 110] width 11 height 11
click at [97, 218] on button "Apply" at bounding box center [77, 208] width 40 height 17
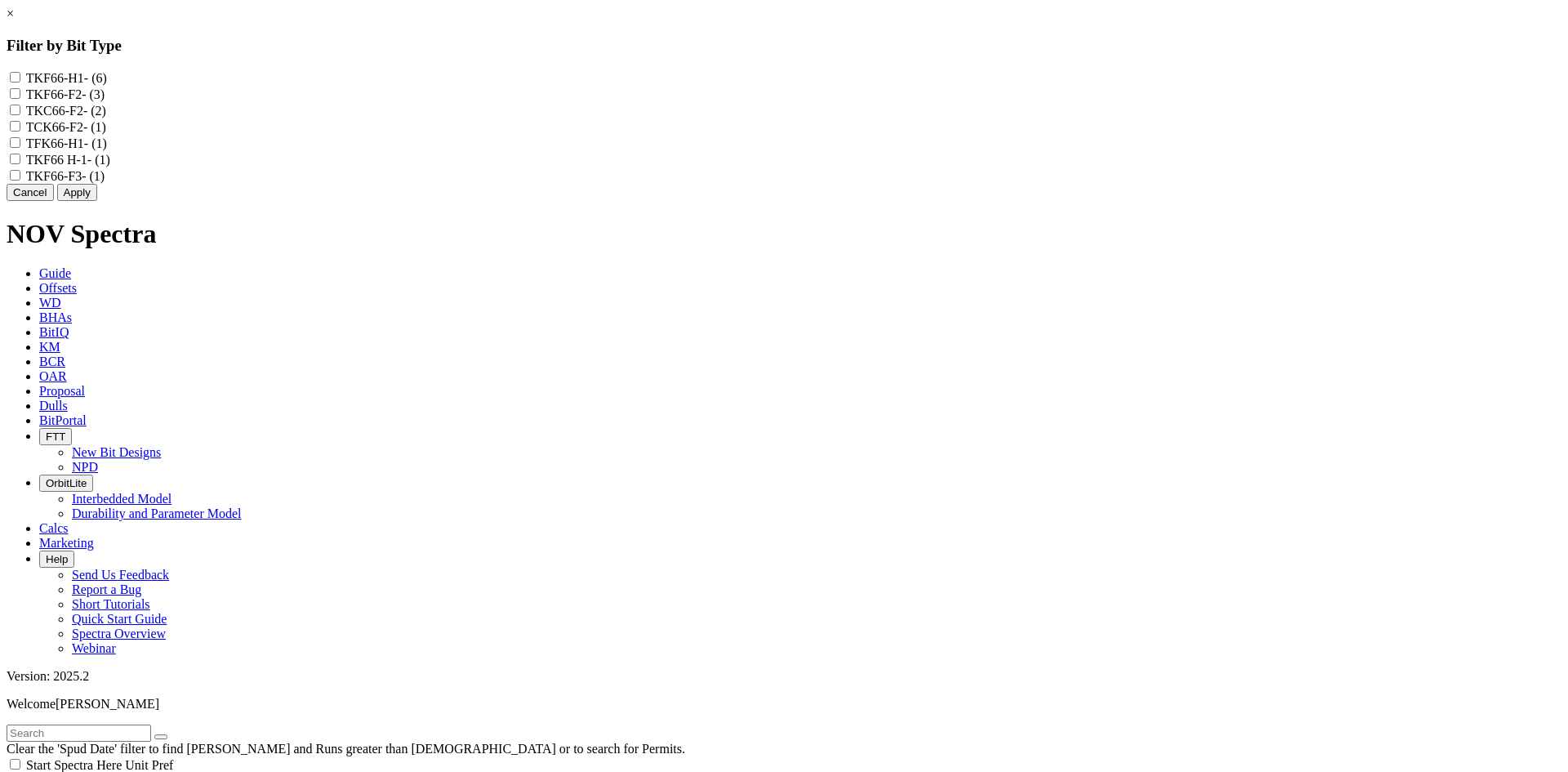
click at [14, 21] on link "×" at bounding box center [10, 13] width 7 height 14
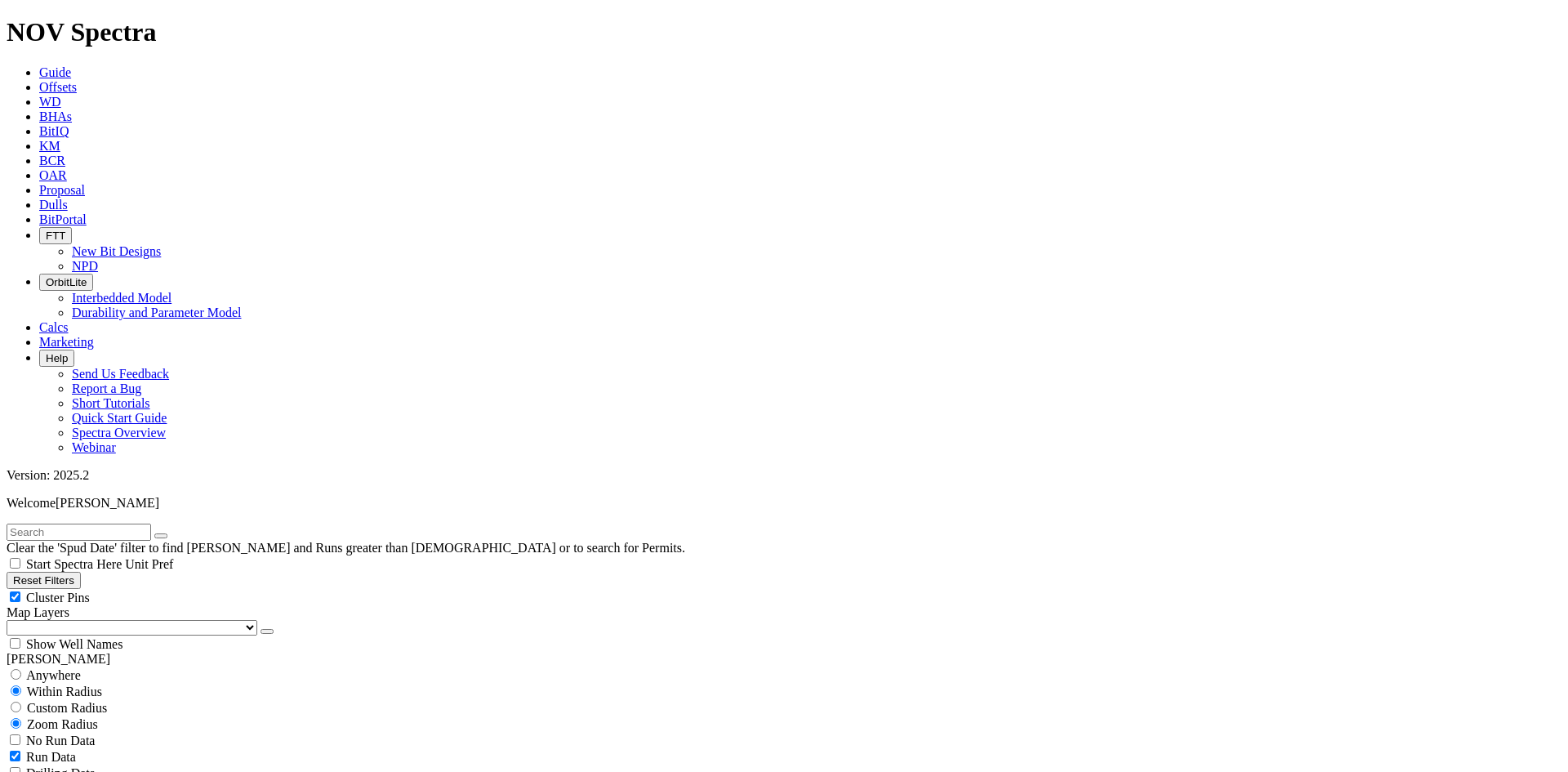
scroll to position [1503, 0]
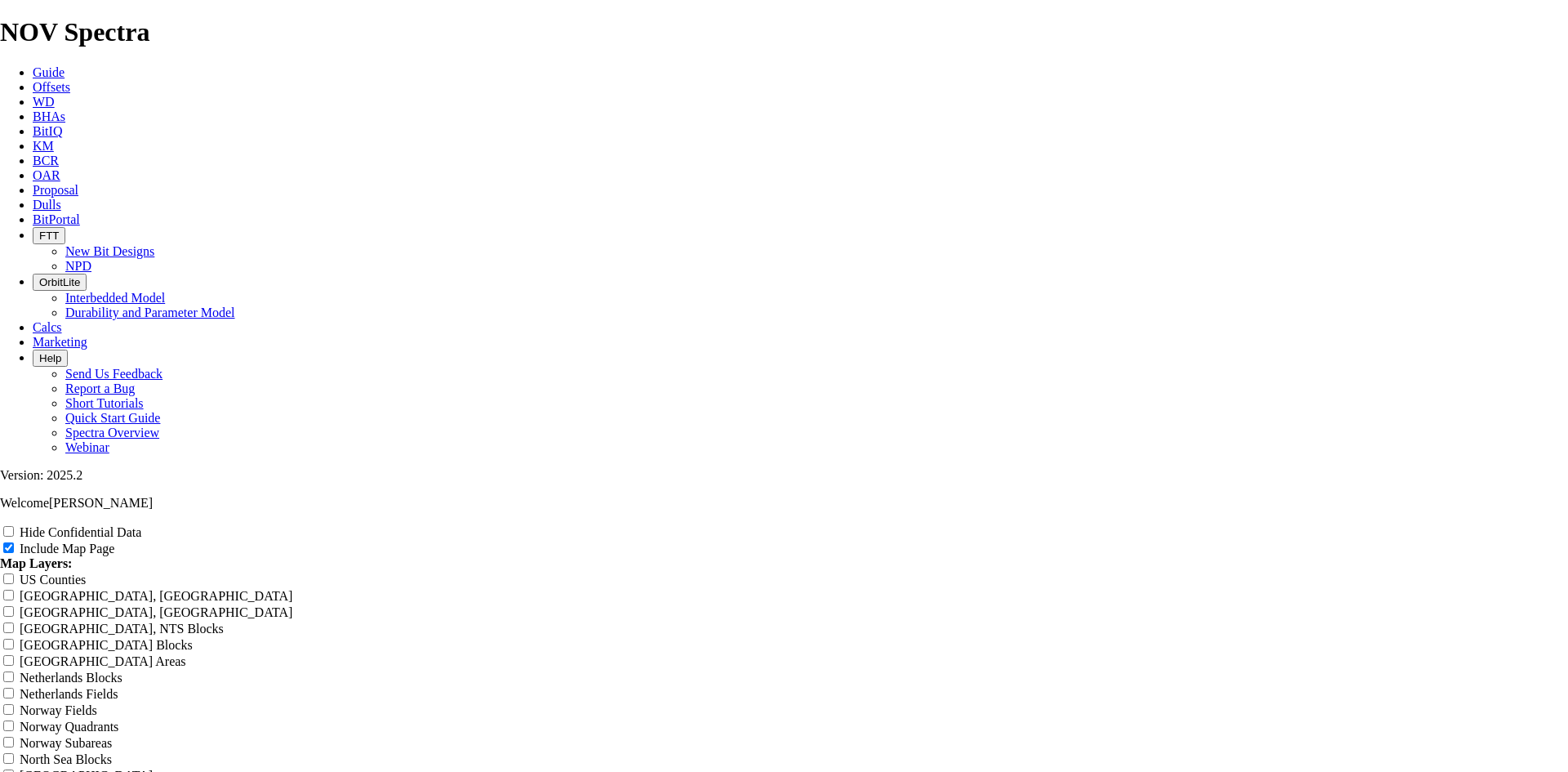
scroll to position [1796, 0]
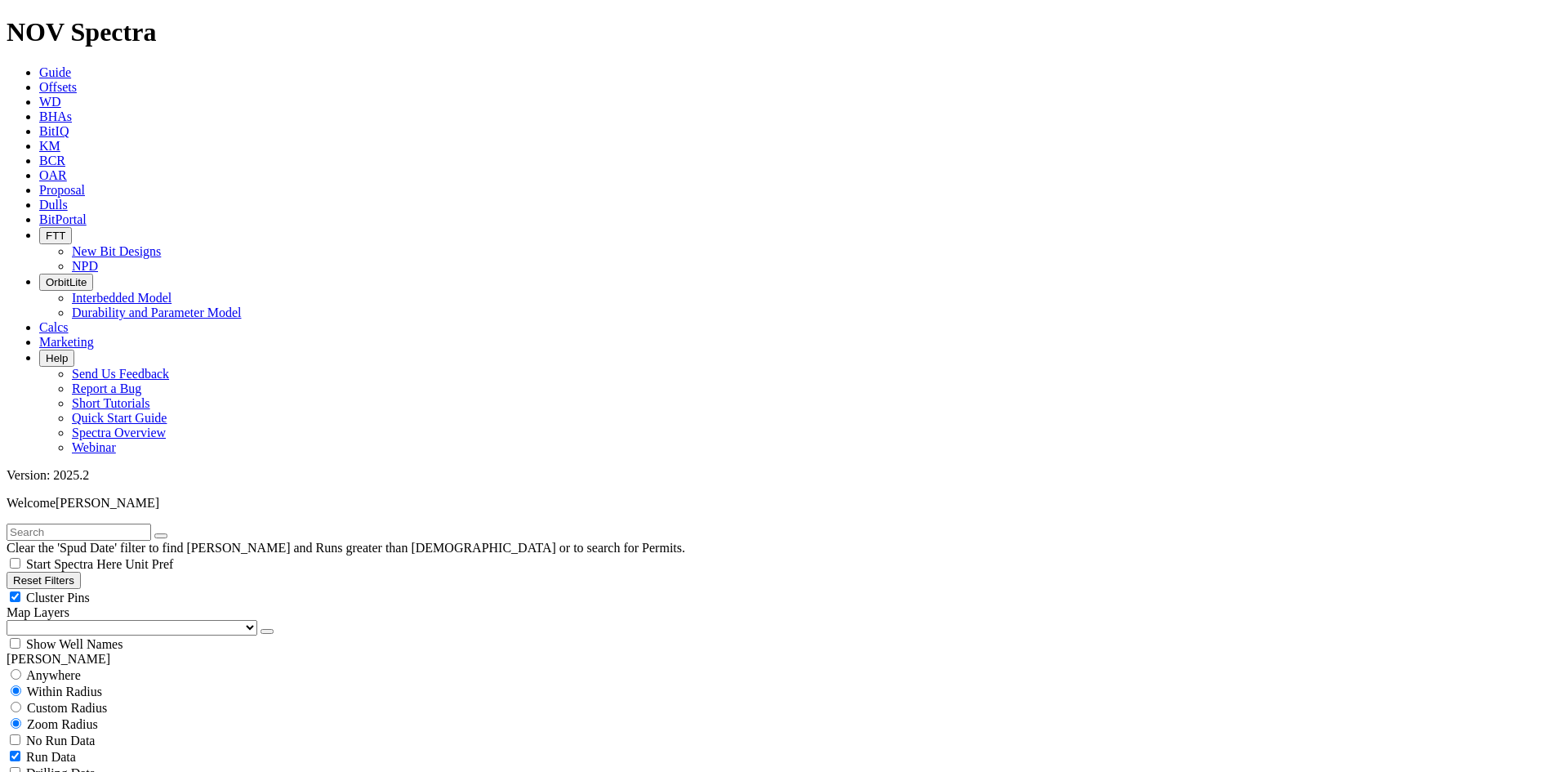
scroll to position [653, 0]
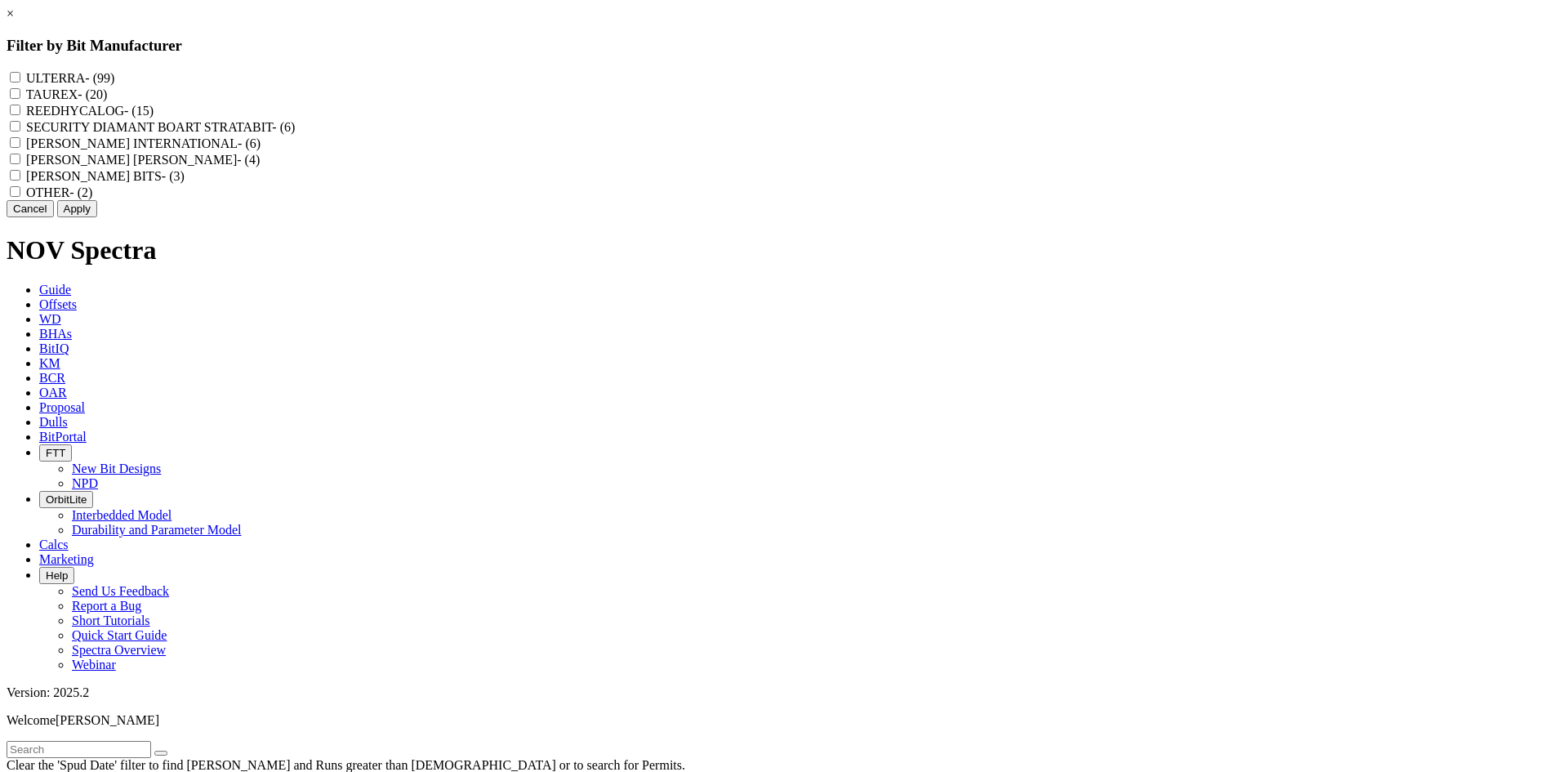
click at [153, 118] on label "REEDHYCALOG - (15)" at bounding box center [89, 111] width 127 height 14
click at [21, 115] on input "REEDHYCALOG - (15)" at bounding box center [15, 110] width 11 height 11
click at [97, 218] on button "Apply" at bounding box center [77, 208] width 40 height 17
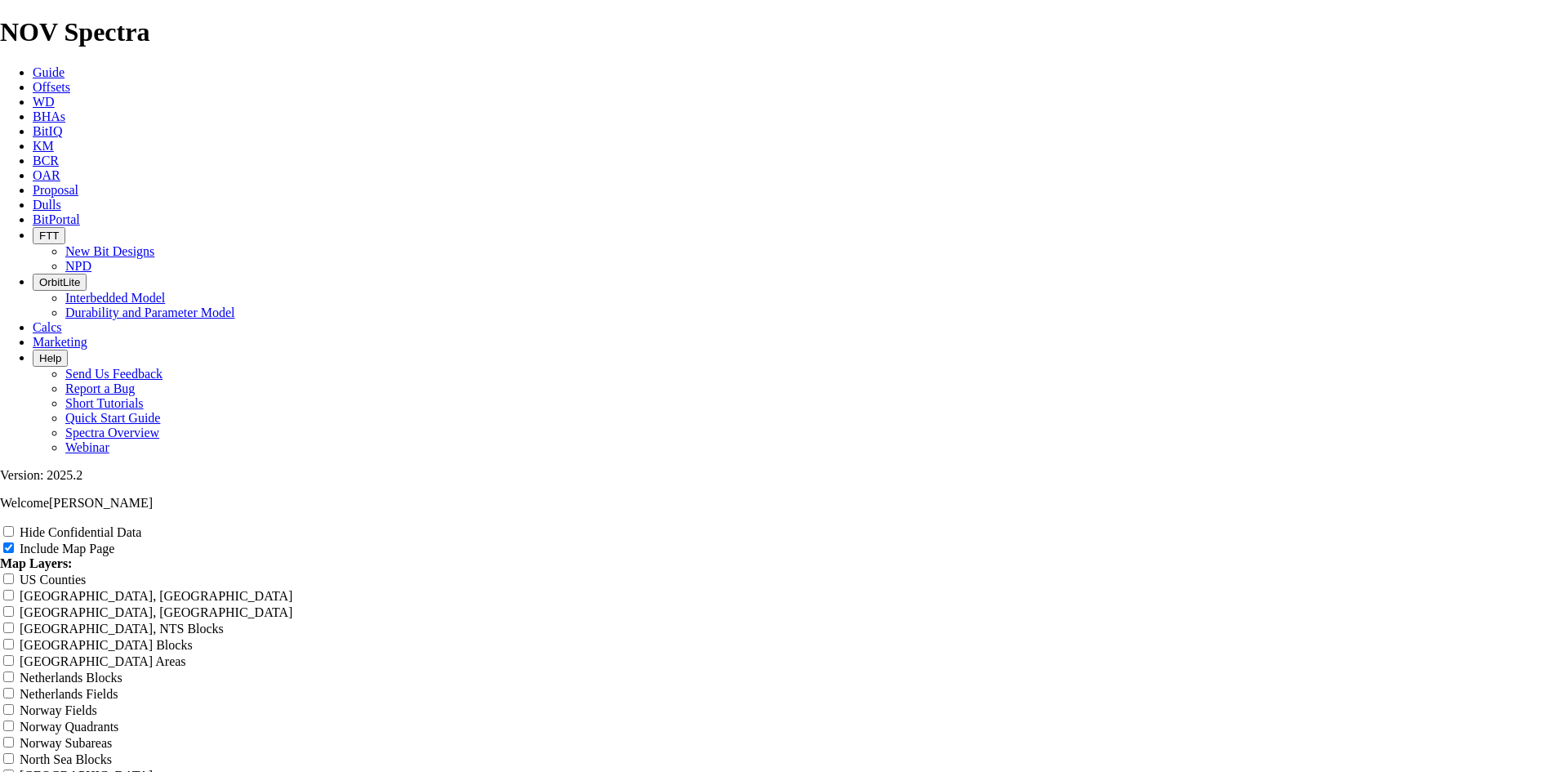
click at [141, 525] on label "Hide Confidential Data" at bounding box center [80, 532] width 121 height 14
click at [14, 526] on input "Hide Confidential Data" at bounding box center [9, 531] width 11 height 11
drag, startPoint x: 927, startPoint y: 120, endPoint x: 577, endPoint y: 175, distance: 354.3
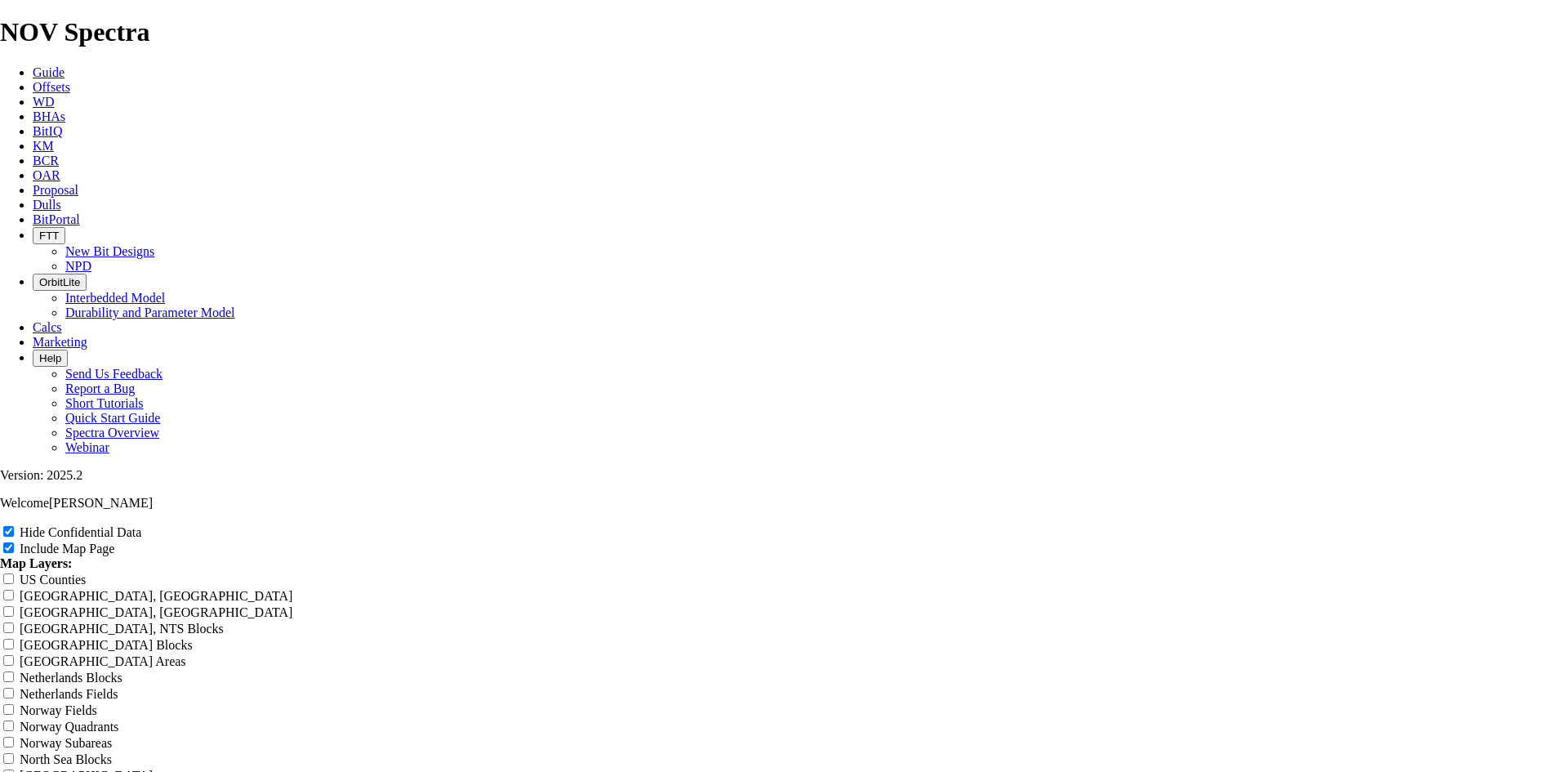
paste input "10-5/8 TKF66 [GEOGRAPHIC_DATA]"
